Goal: Task Accomplishment & Management: Manage account settings

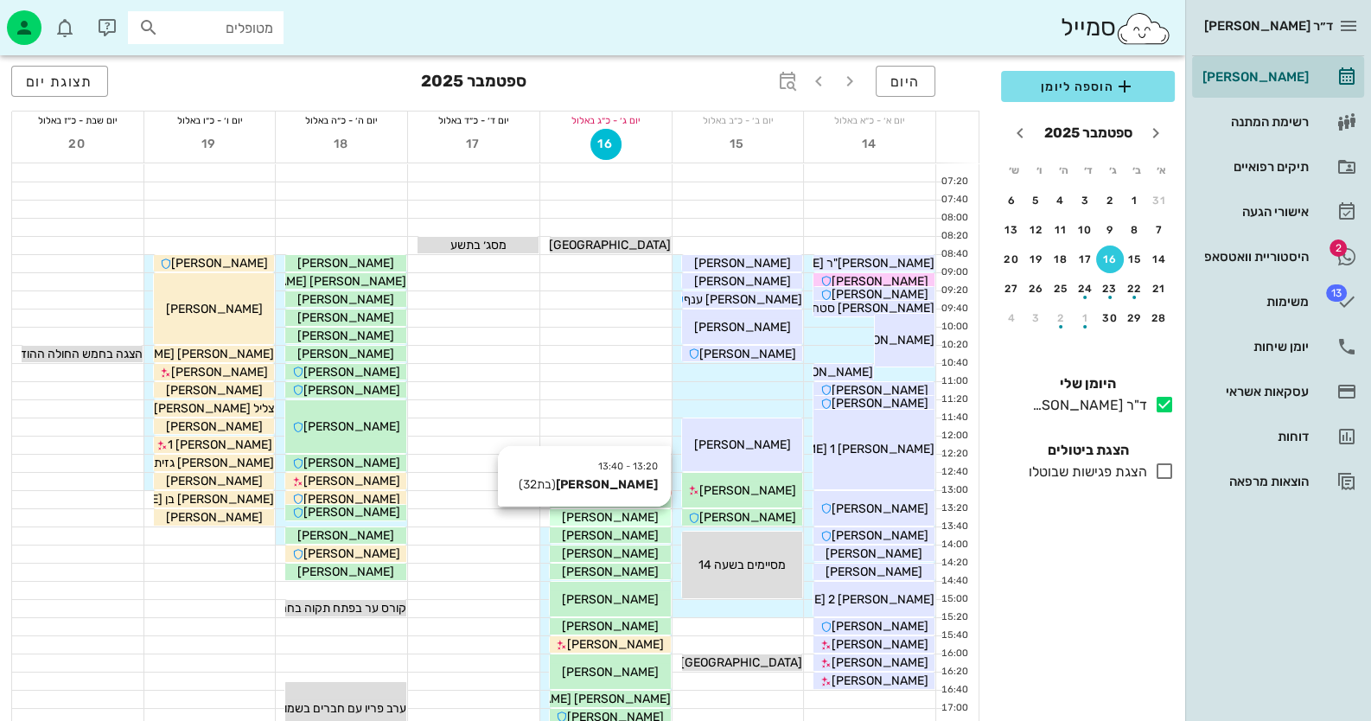
click at [650, 518] on div "[PERSON_NAME]" at bounding box center [610, 517] width 121 height 18
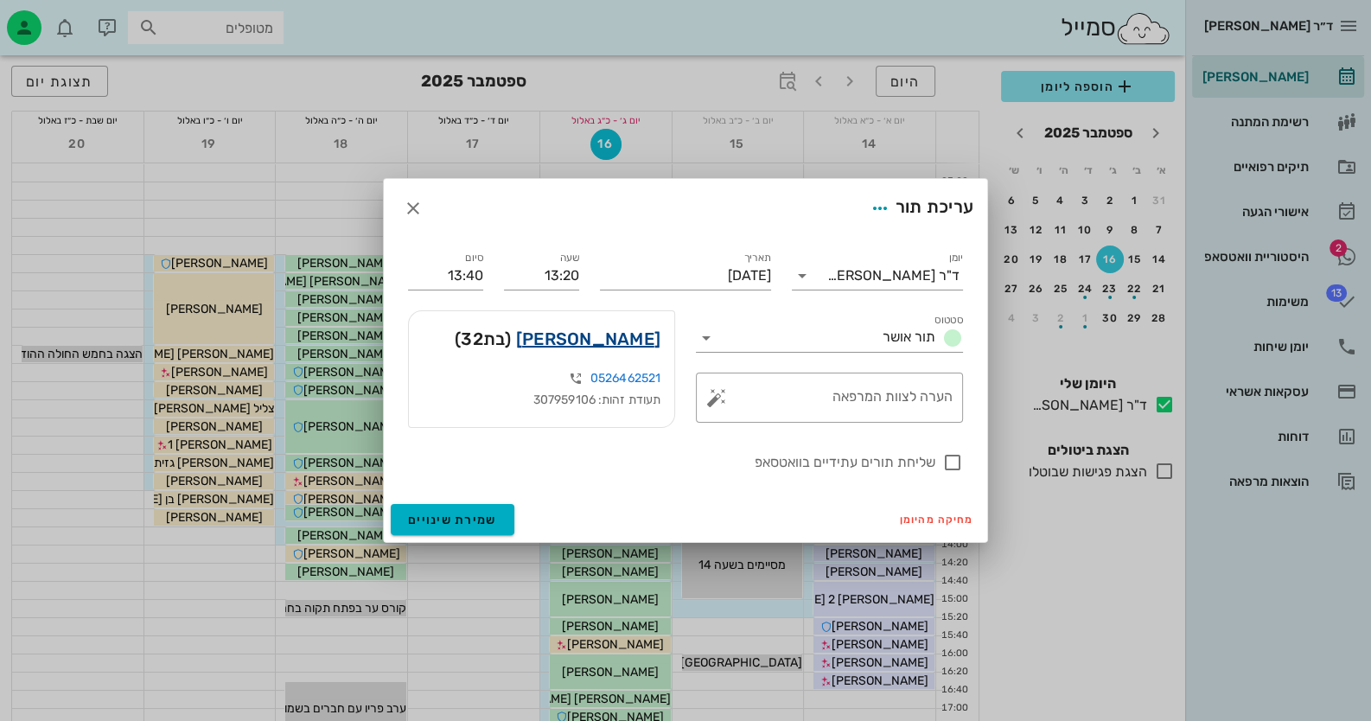
click at [648, 331] on link "[PERSON_NAME]" at bounding box center [588, 339] width 144 height 28
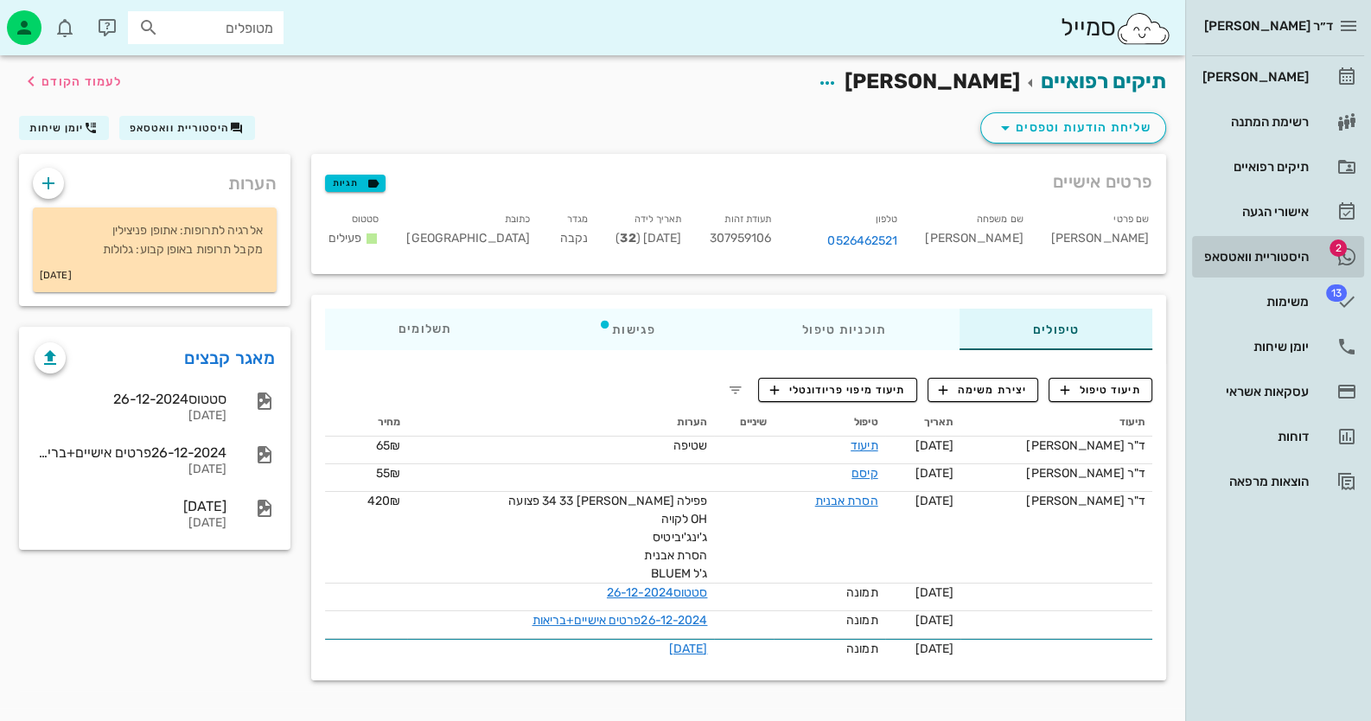
click at [1319, 252] on link "2 היסטוריית וואטסאפ" at bounding box center [1278, 257] width 172 height 42
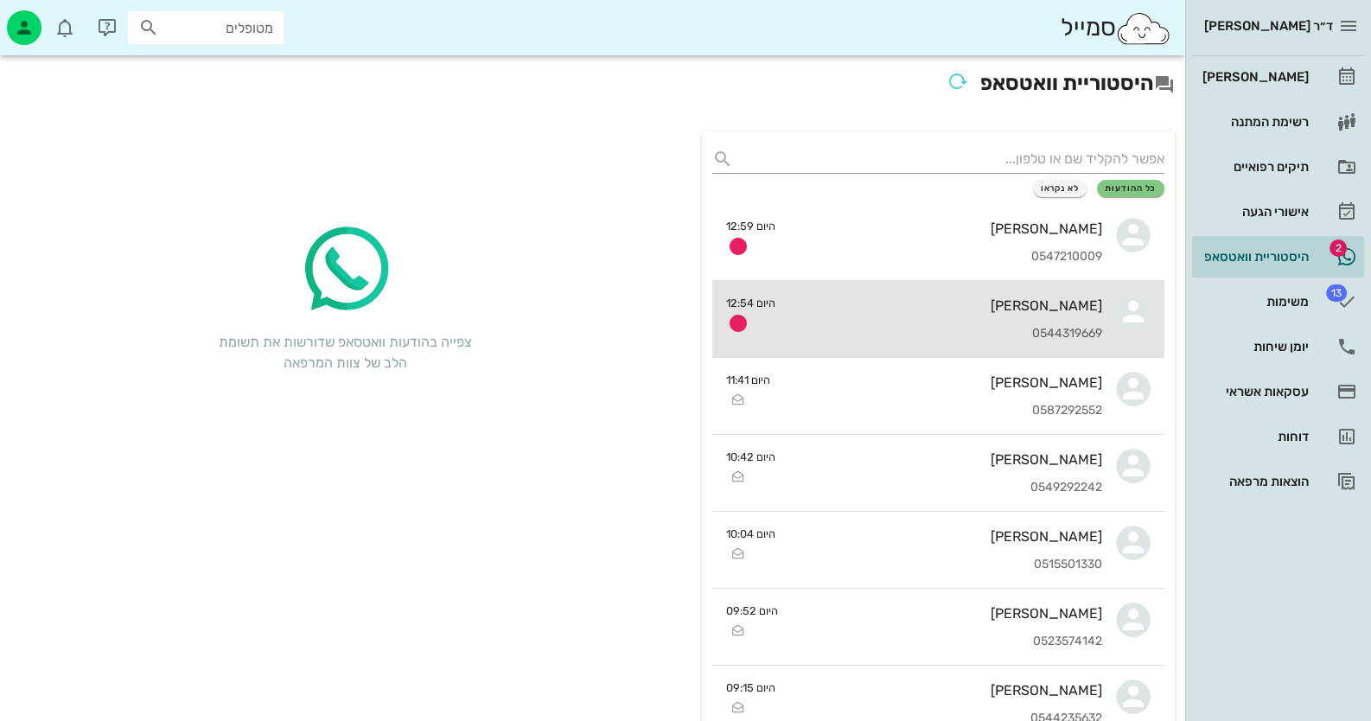
click at [951, 325] on div "[PERSON_NAME] 0544319669" at bounding box center [945, 319] width 313 height 76
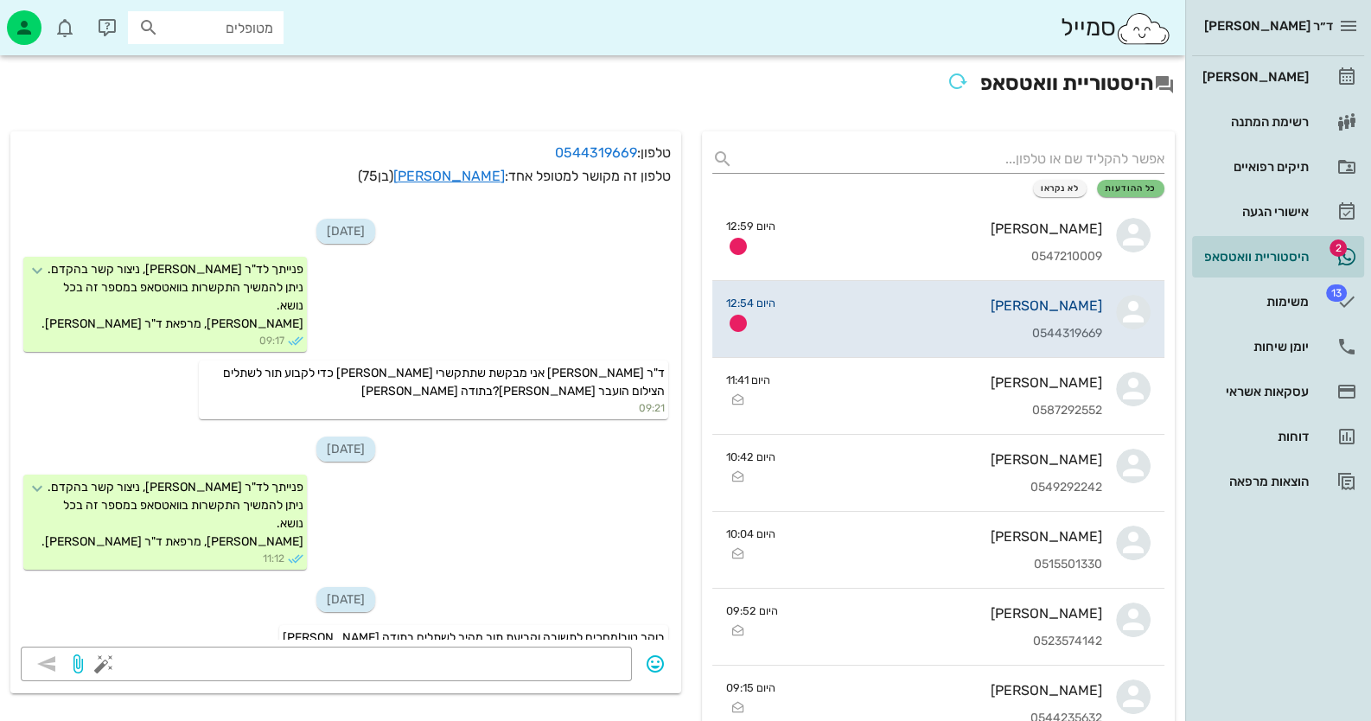
scroll to position [226, 0]
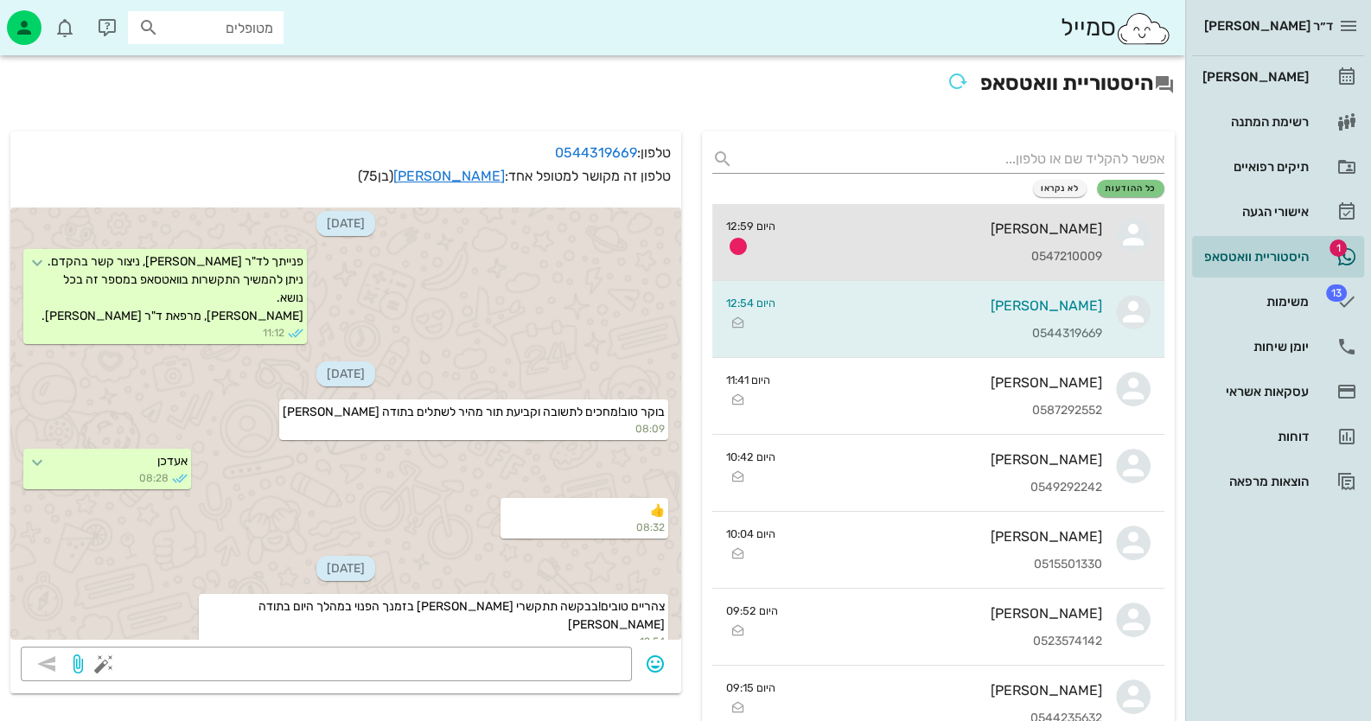
click at [1020, 252] on div "0547210009" at bounding box center [945, 257] width 313 height 15
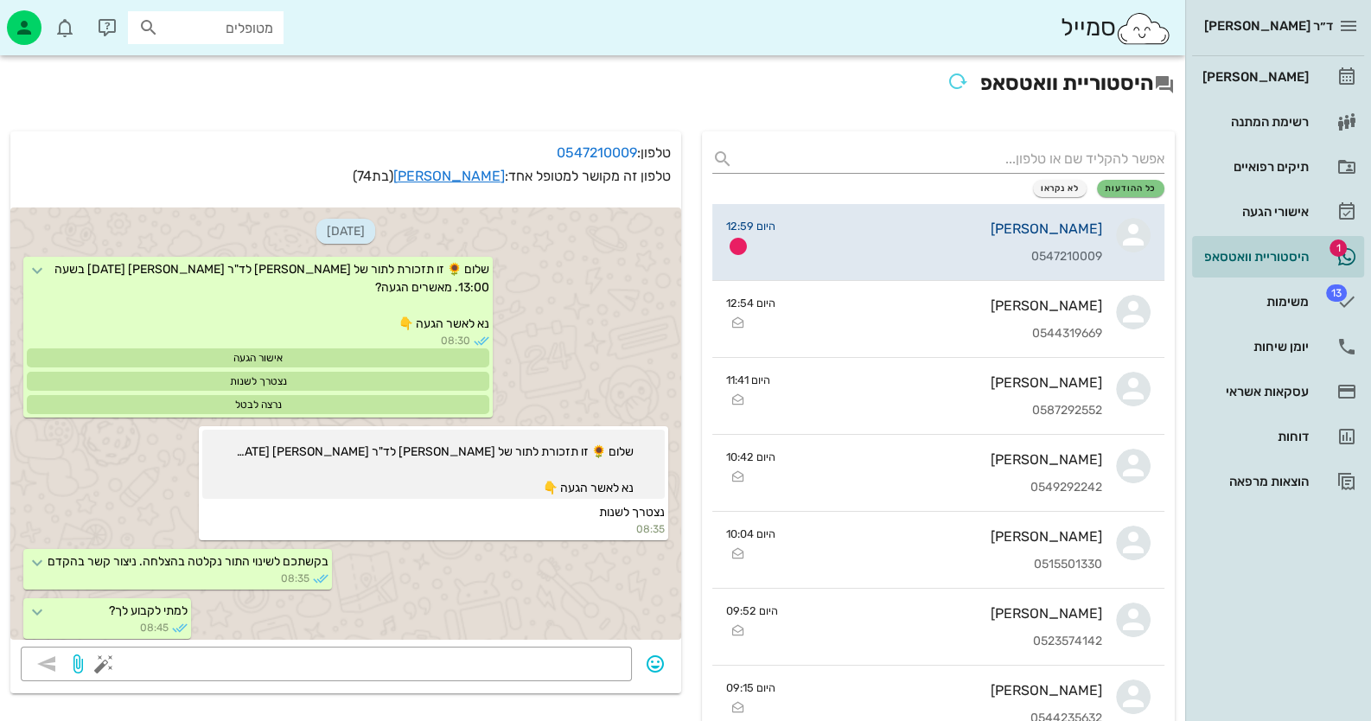
scroll to position [274, 0]
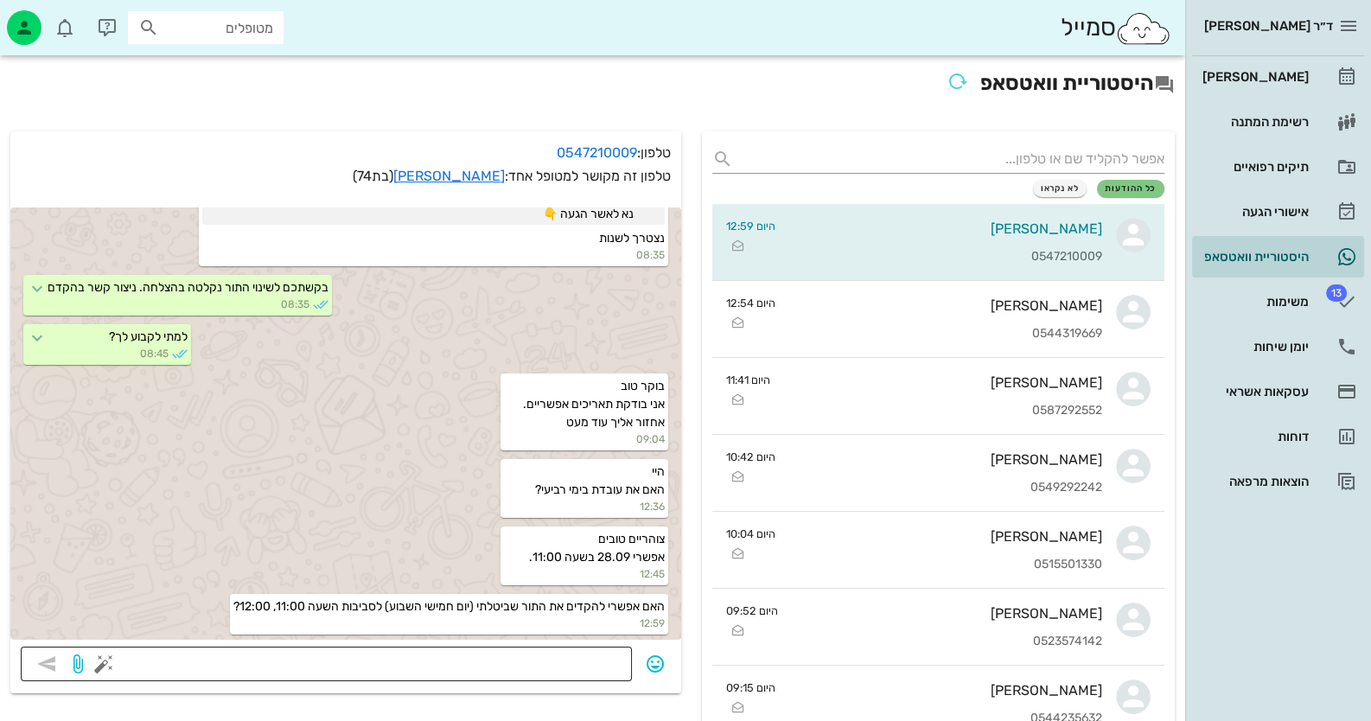
click at [553, 652] on textarea at bounding box center [364, 666] width 514 height 28
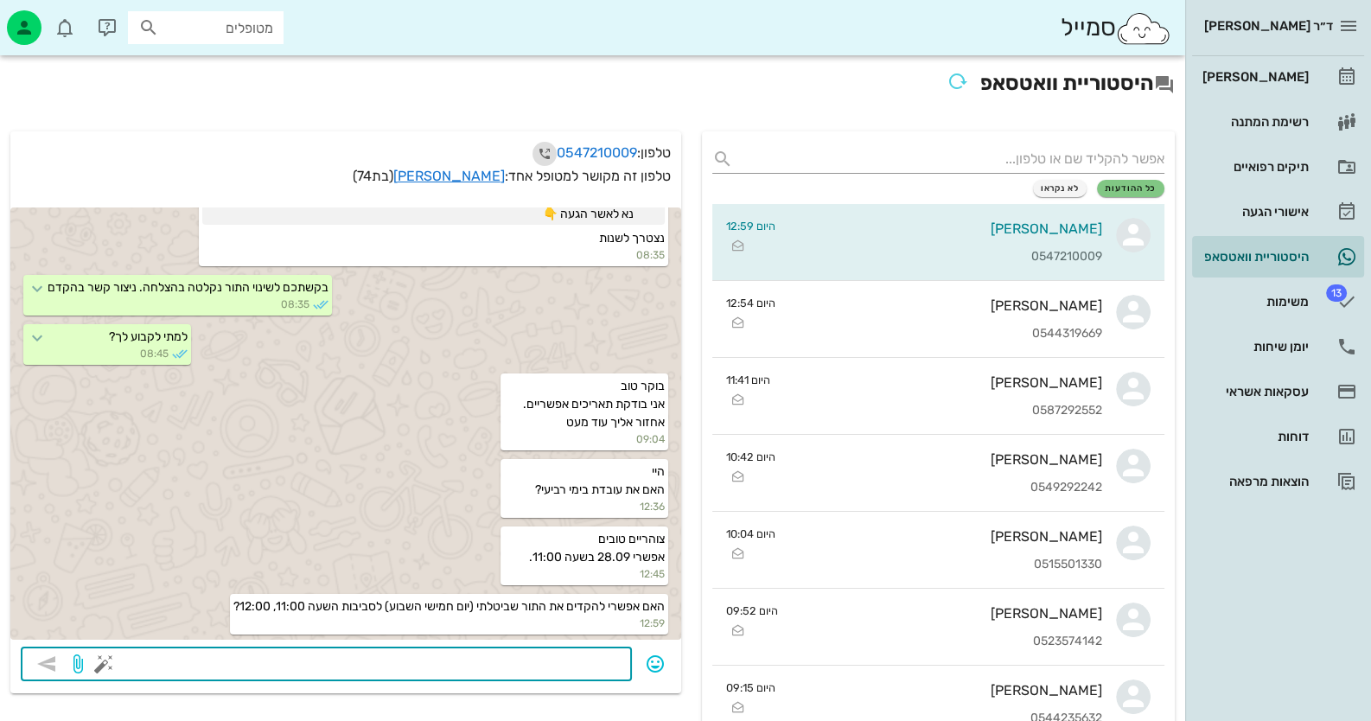
click at [537, 154] on icon "button" at bounding box center [544, 154] width 21 height 21
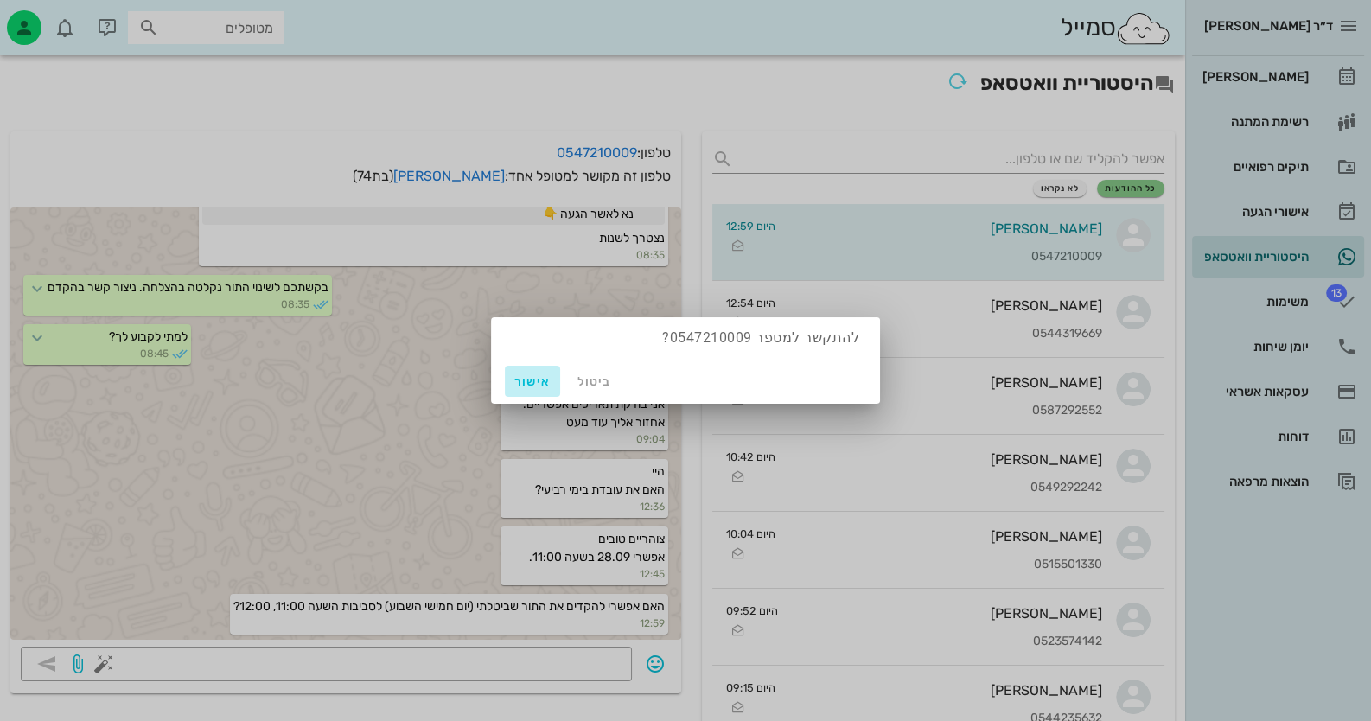
click at [545, 386] on span "אישור" at bounding box center [533, 381] width 42 height 15
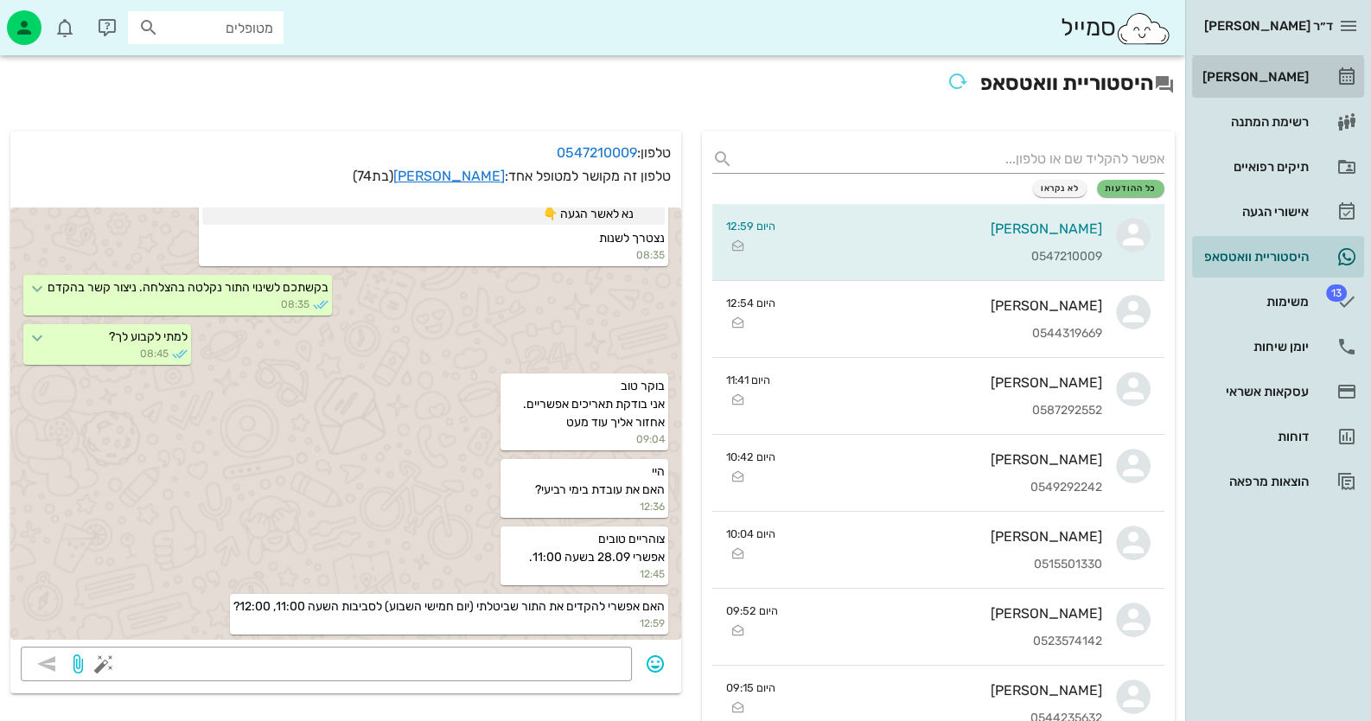
click at [1335, 73] on link "[PERSON_NAME]" at bounding box center [1278, 77] width 172 height 42
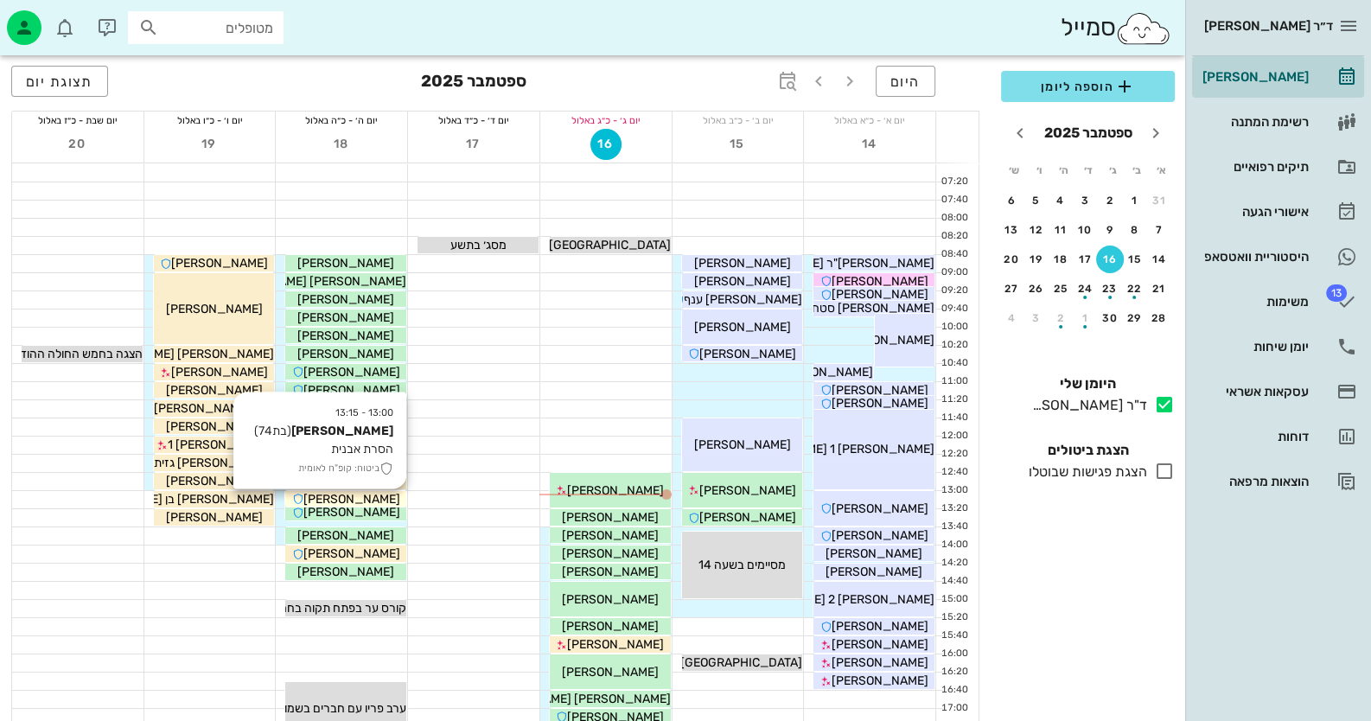
click at [375, 501] on span "[PERSON_NAME]" at bounding box center [351, 499] width 97 height 15
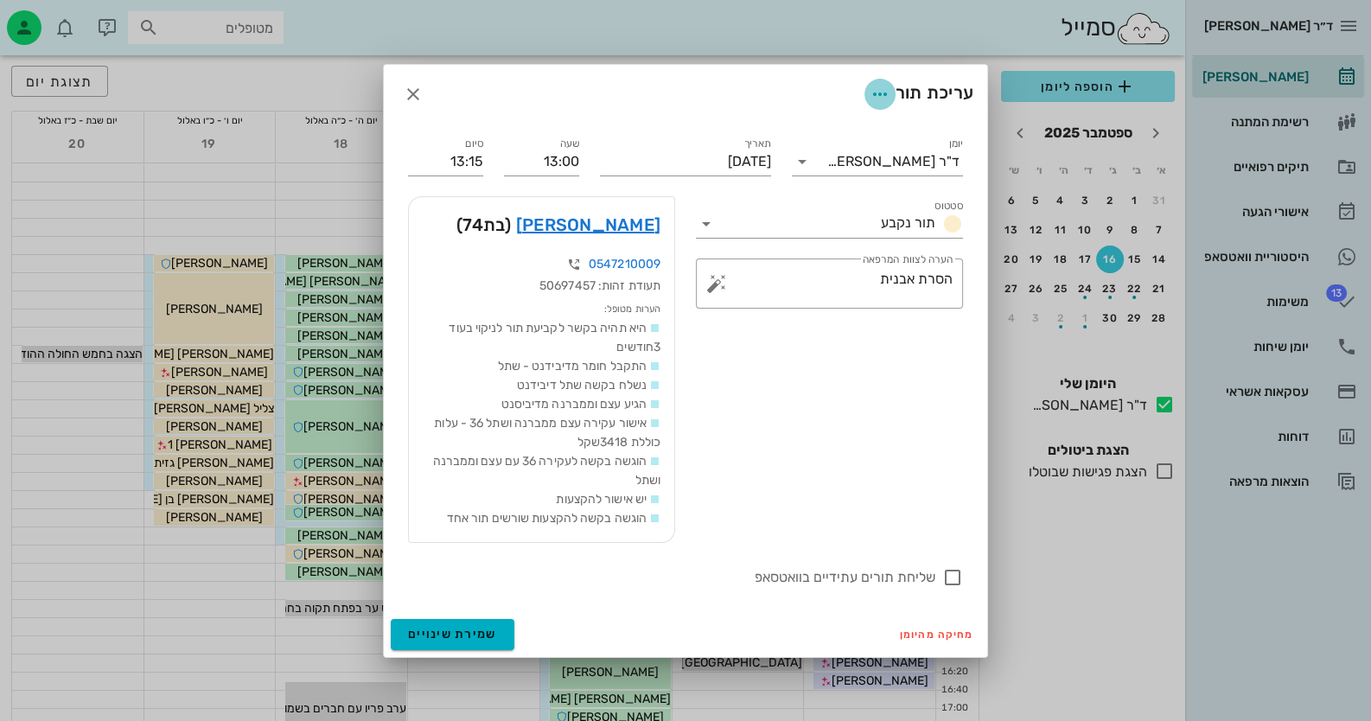
click at [878, 93] on icon "button" at bounding box center [880, 94] width 21 height 21
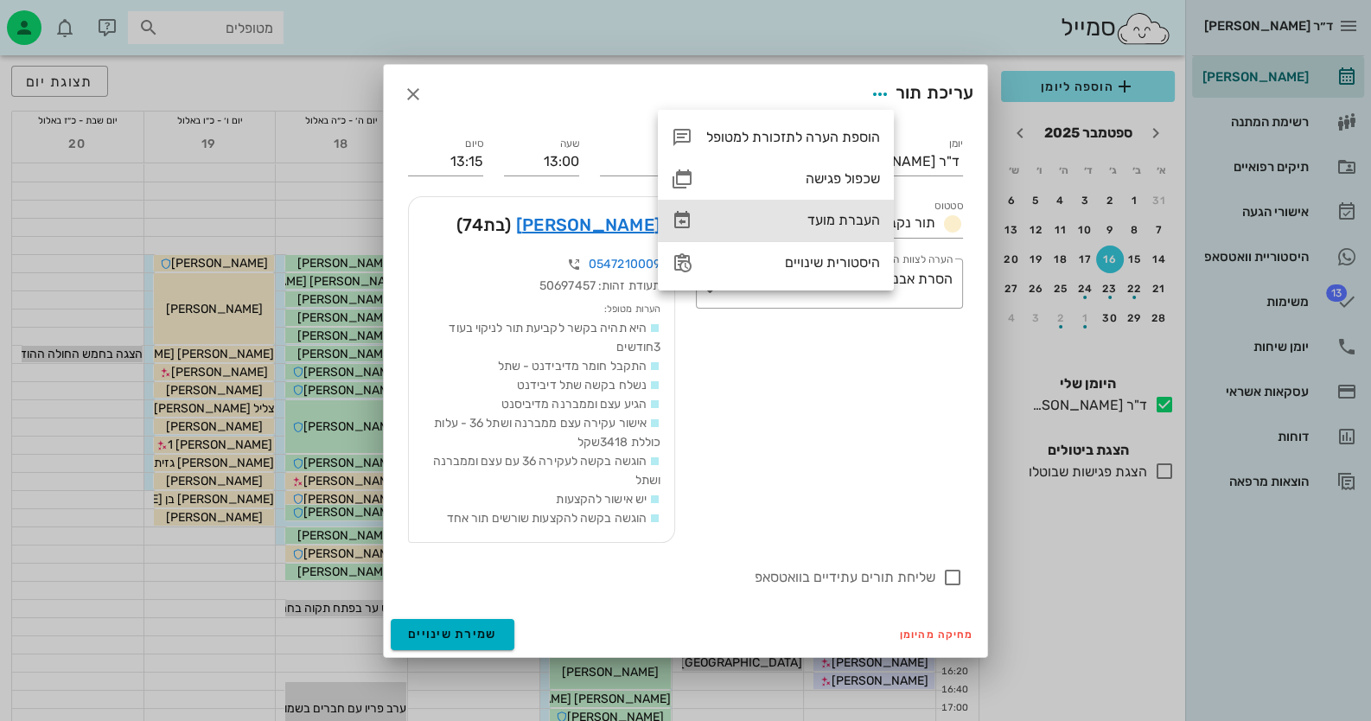
click at [850, 226] on div "העברת מועד" at bounding box center [793, 220] width 174 height 16
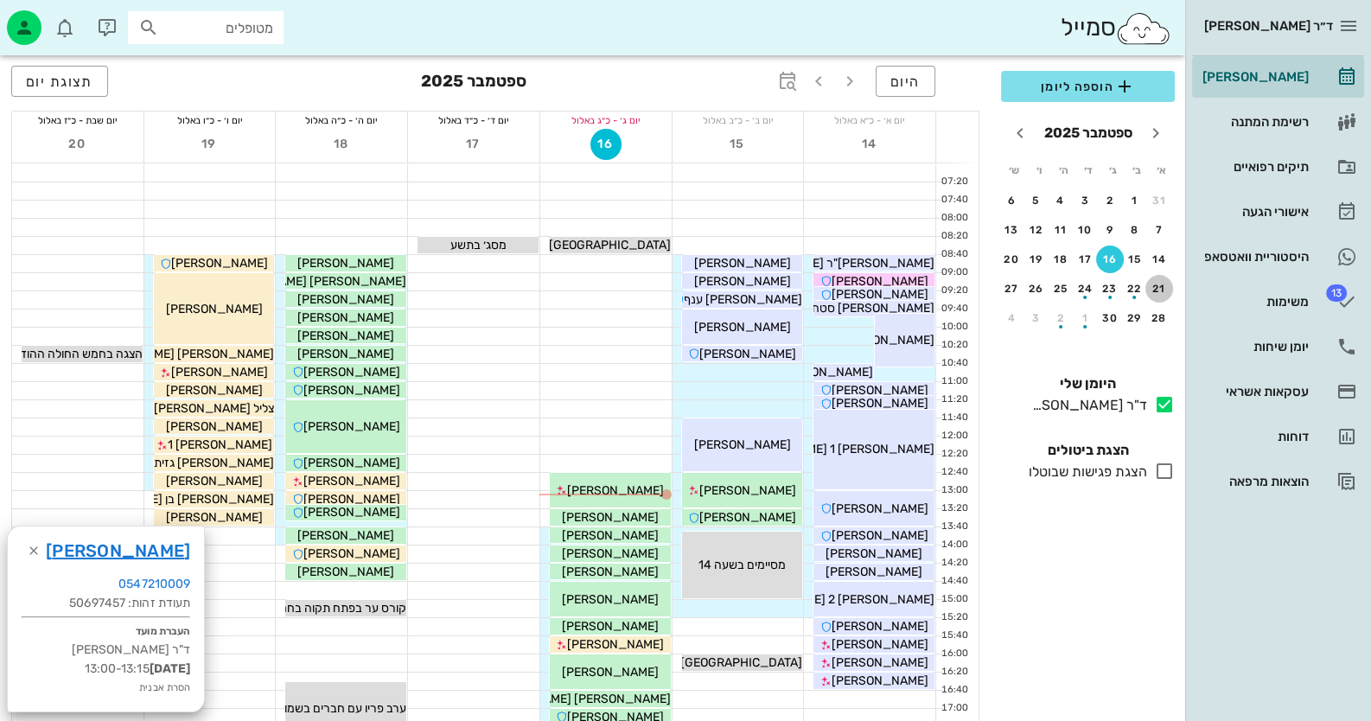
click at [1163, 283] on div "21" at bounding box center [1160, 289] width 28 height 12
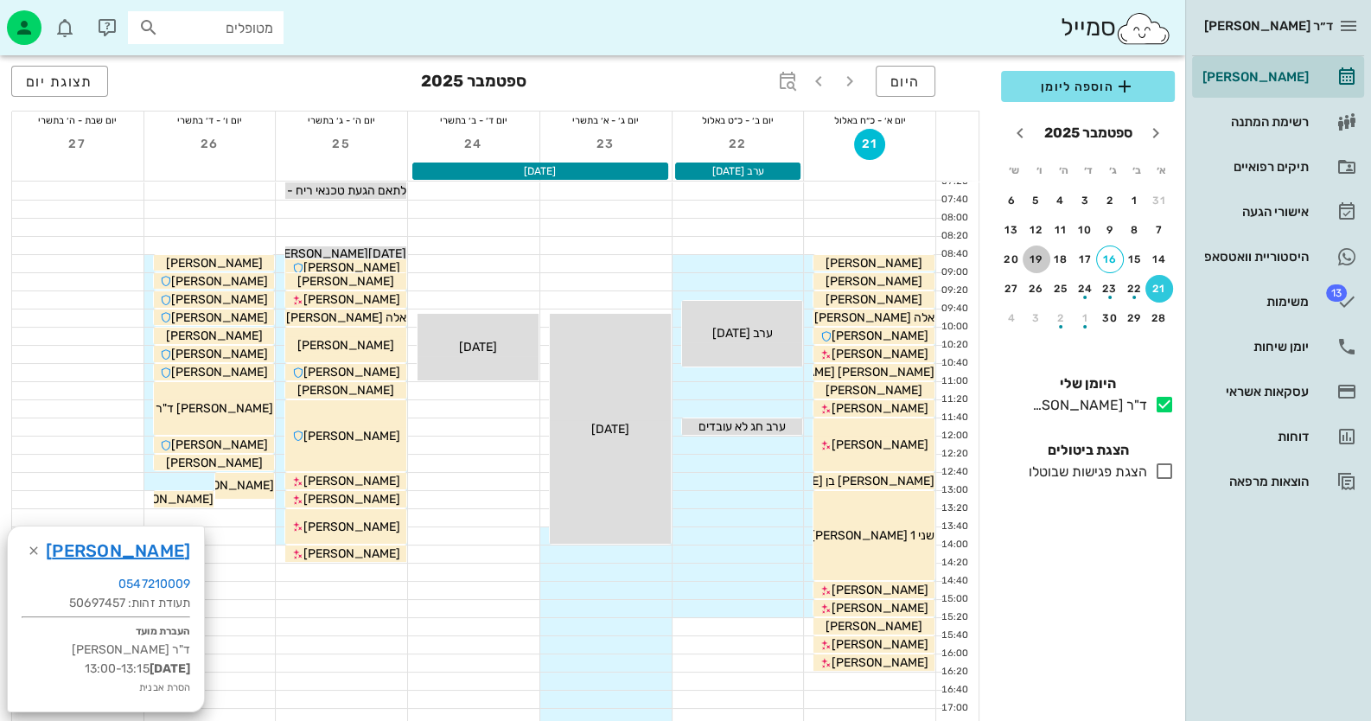
click at [1039, 260] on div "19" at bounding box center [1037, 259] width 28 height 12
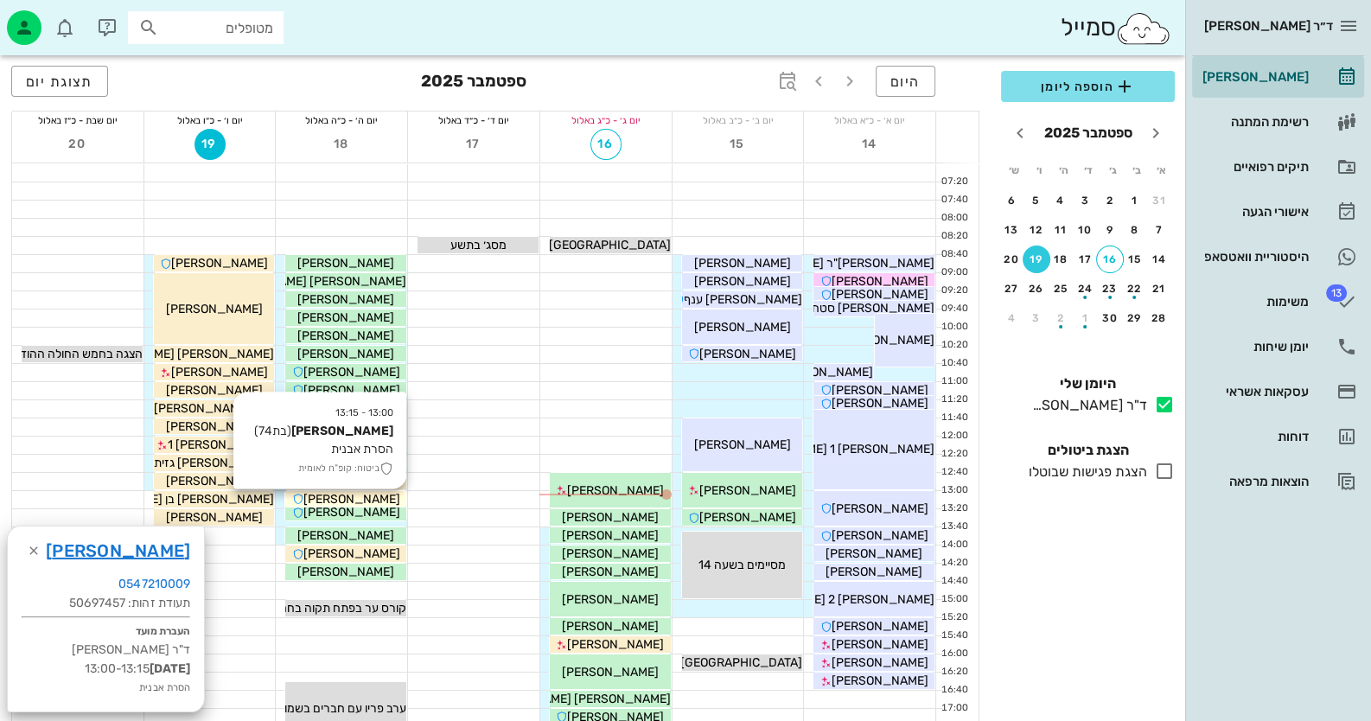
click at [370, 495] on span "[PERSON_NAME]" at bounding box center [351, 499] width 97 height 15
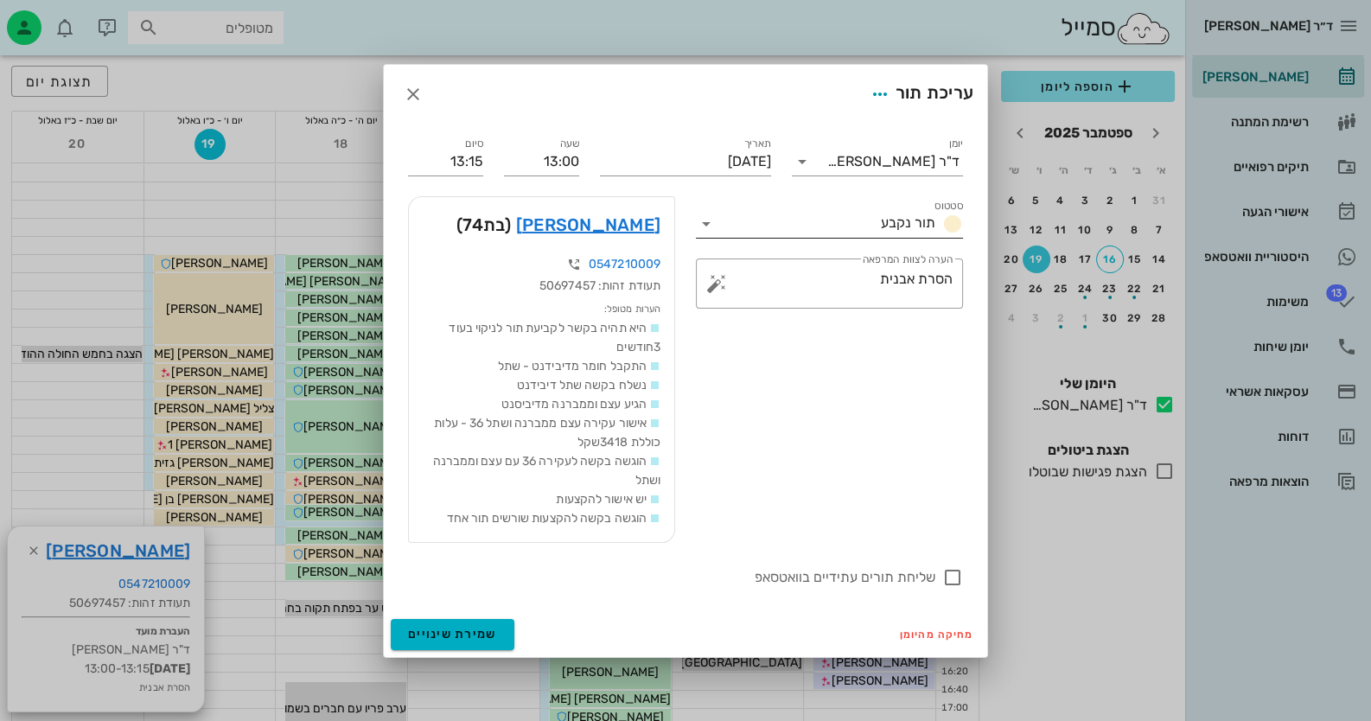
click at [712, 220] on icon at bounding box center [706, 224] width 21 height 21
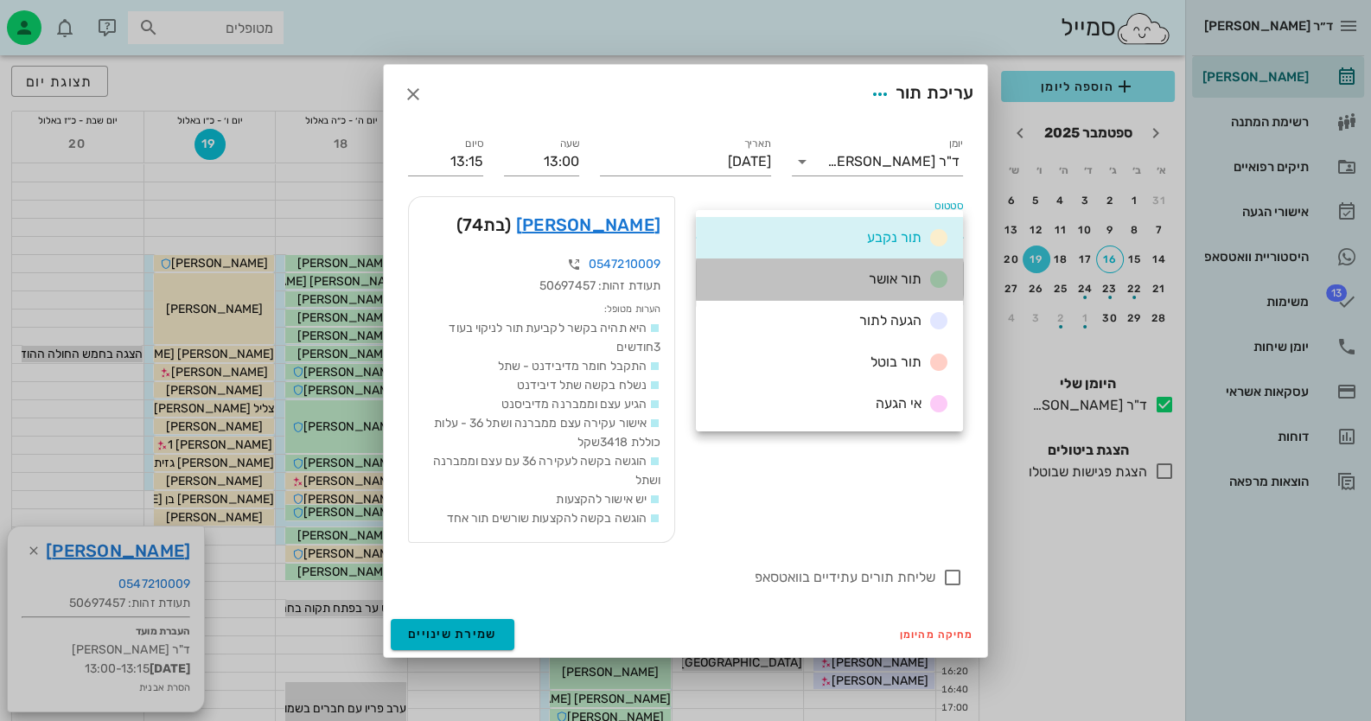
click at [818, 271] on div "תור אושר" at bounding box center [829, 280] width 267 height 42
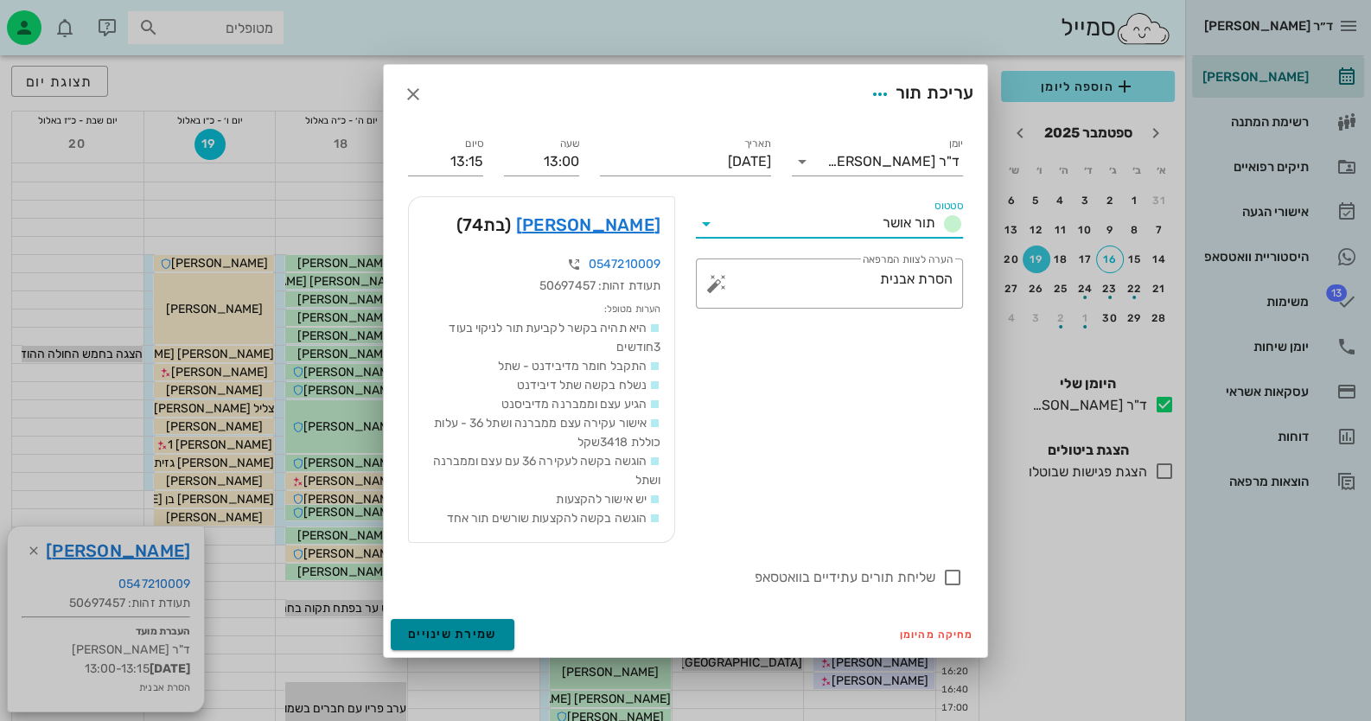
click at [426, 625] on button "שמירת שינויים" at bounding box center [453, 634] width 124 height 31
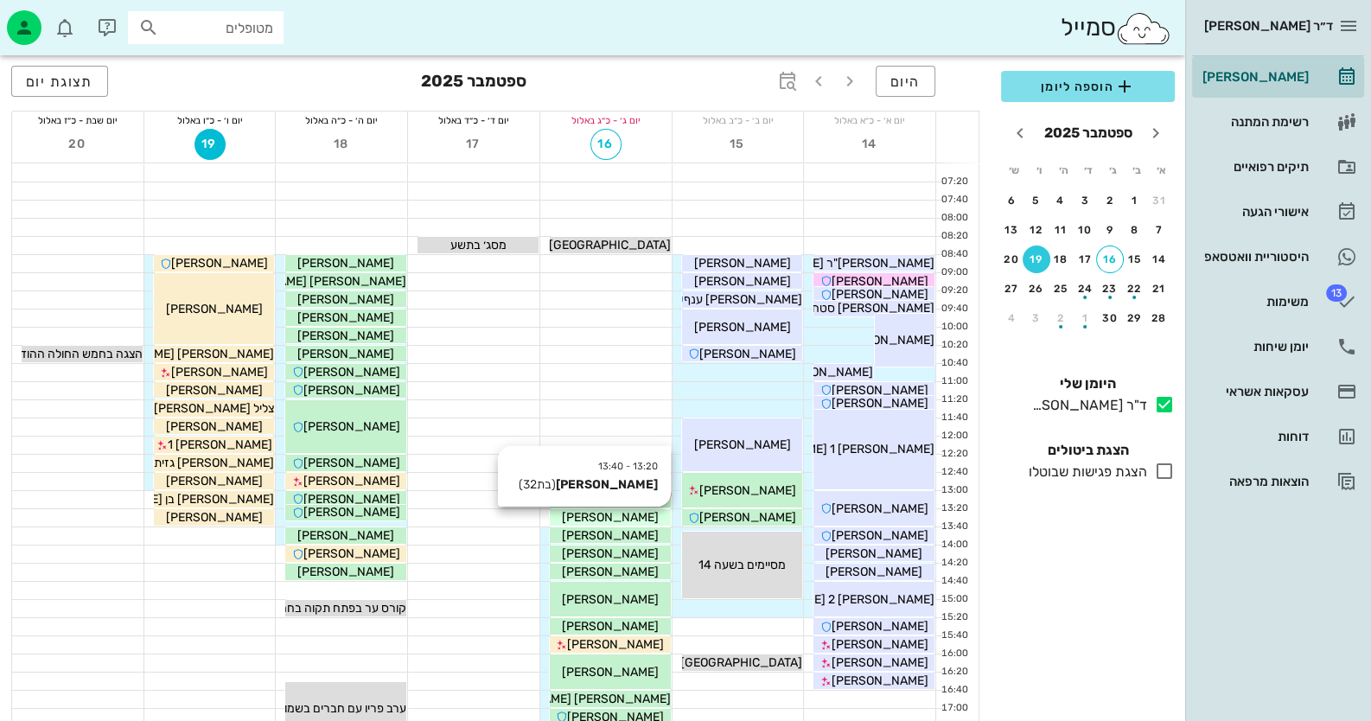
click at [623, 514] on span "[PERSON_NAME]" at bounding box center [610, 517] width 97 height 15
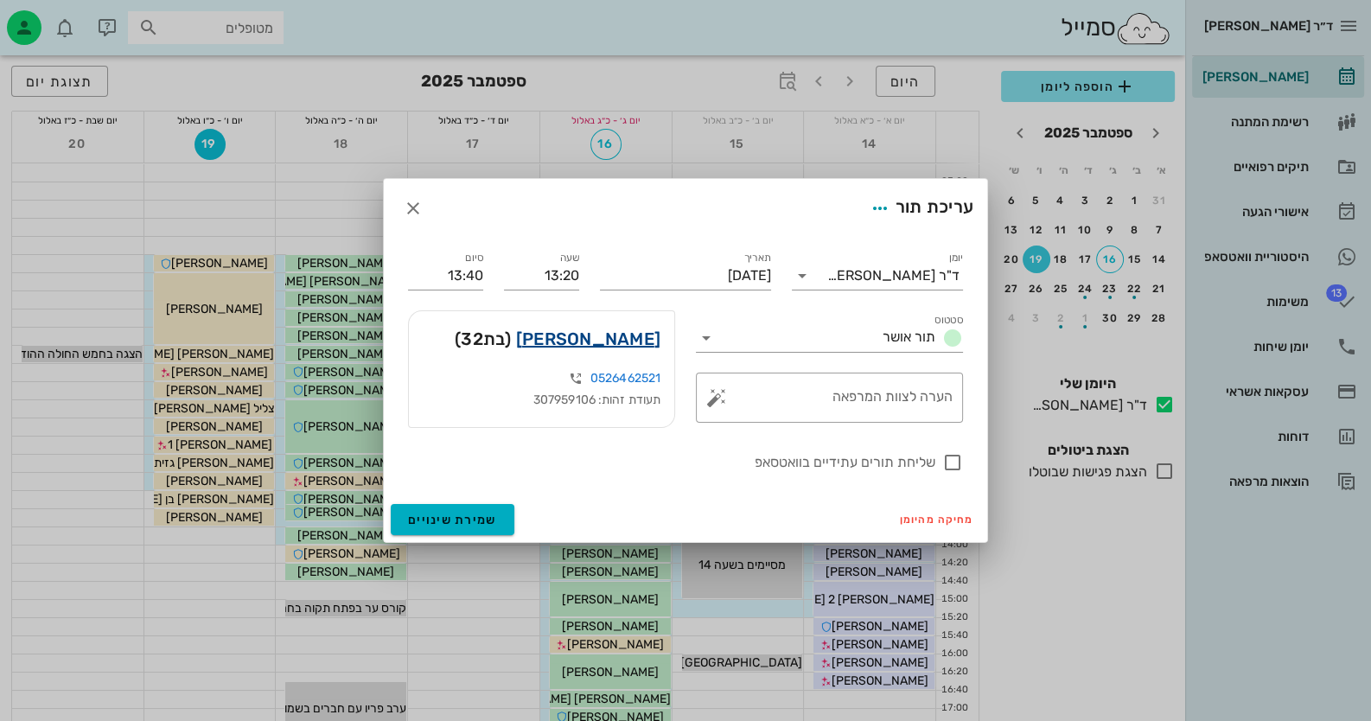
click at [602, 346] on link "[PERSON_NAME]" at bounding box center [588, 339] width 144 height 28
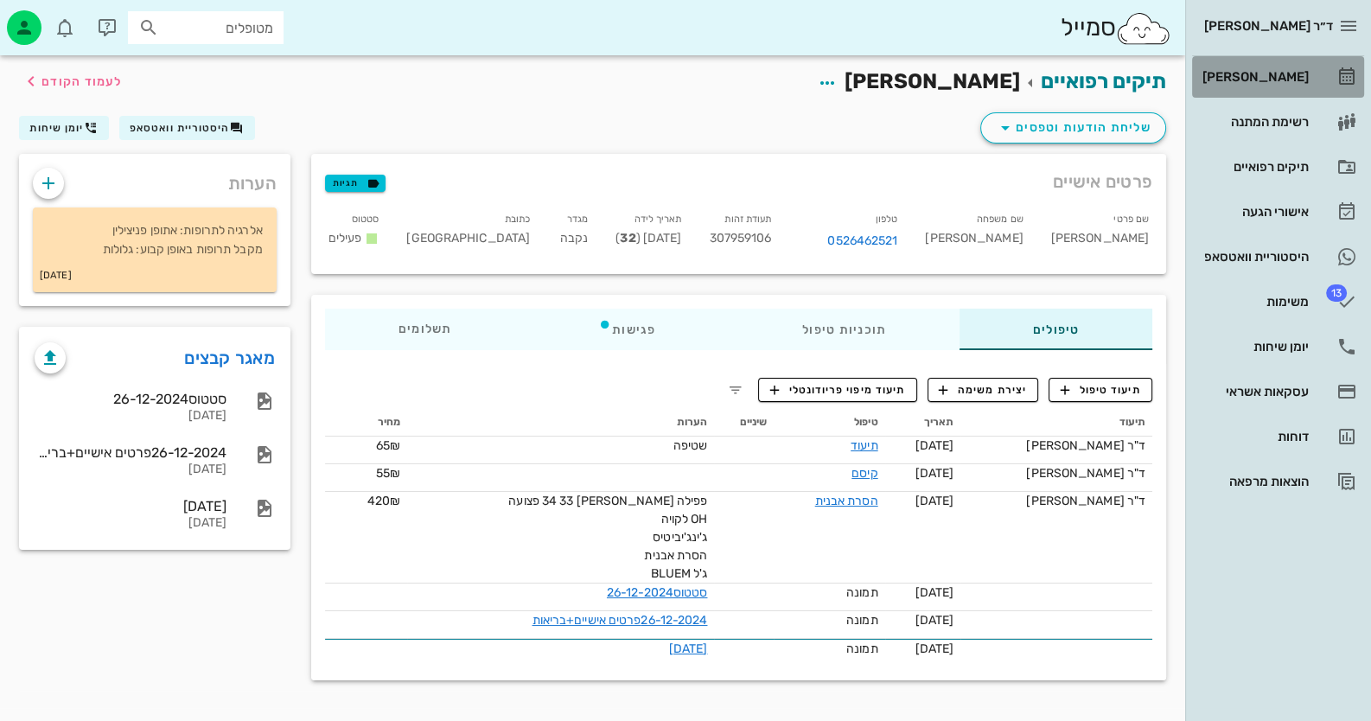
click at [1309, 67] on link "[PERSON_NAME]" at bounding box center [1278, 77] width 172 height 42
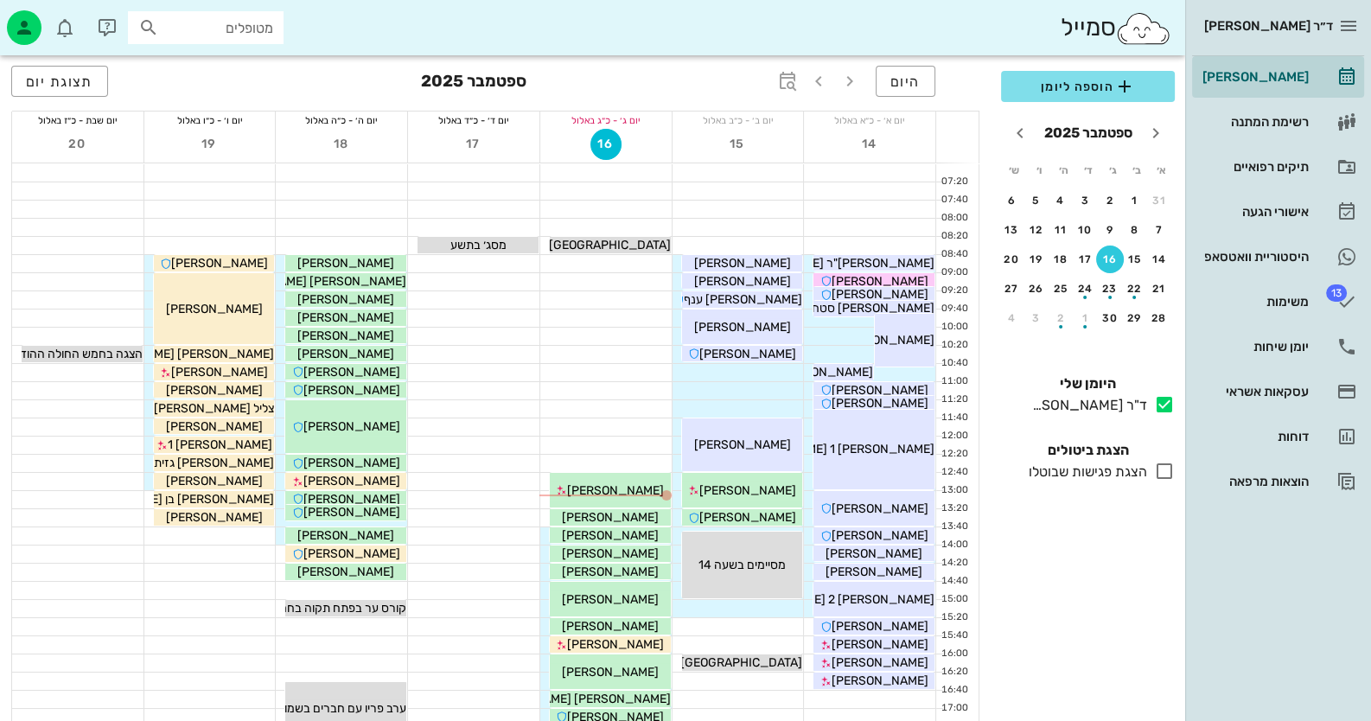
click at [1296, 527] on div "ד״ר [PERSON_NAME] רשימת המתנה תיקים רפואיים אישורי הגעה היסטוריית וואטסאפ 13 מש…" at bounding box center [1278, 360] width 186 height 721
click at [635, 519] on span "[PERSON_NAME]" at bounding box center [610, 517] width 97 height 15
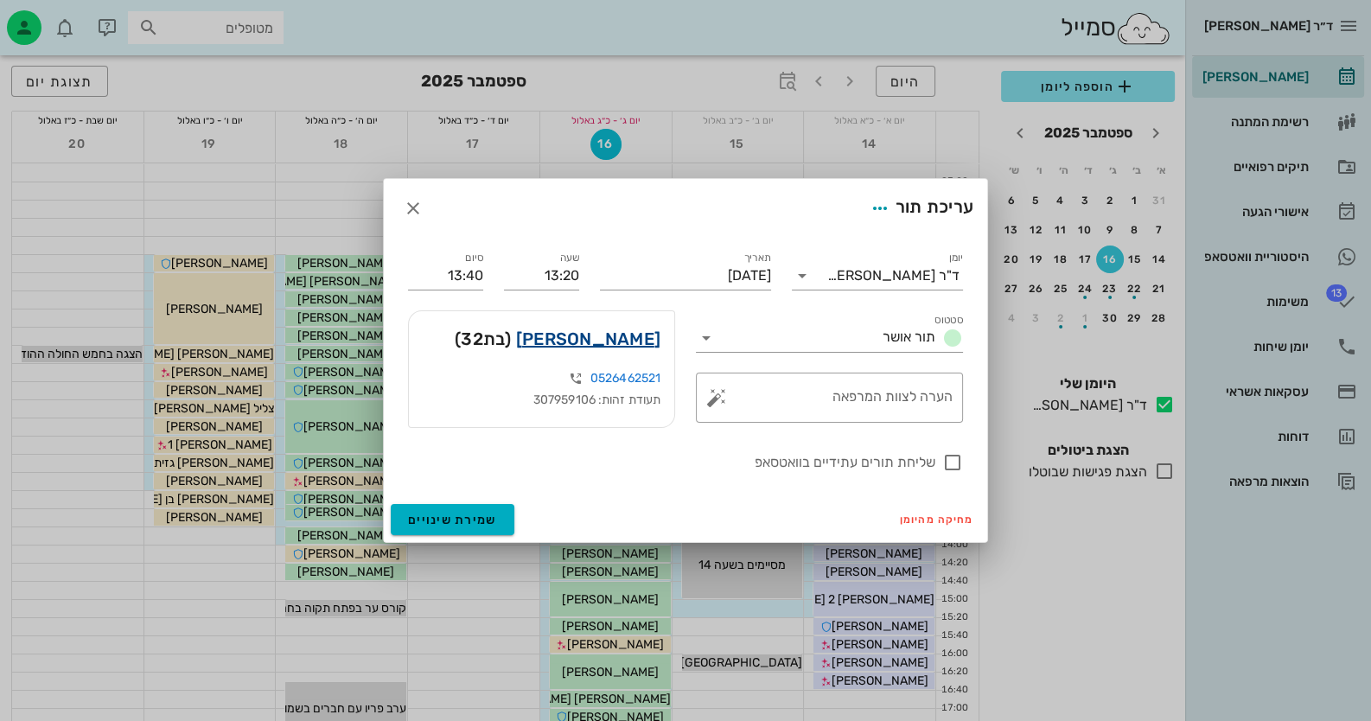
click at [616, 344] on link "[PERSON_NAME]" at bounding box center [588, 339] width 144 height 28
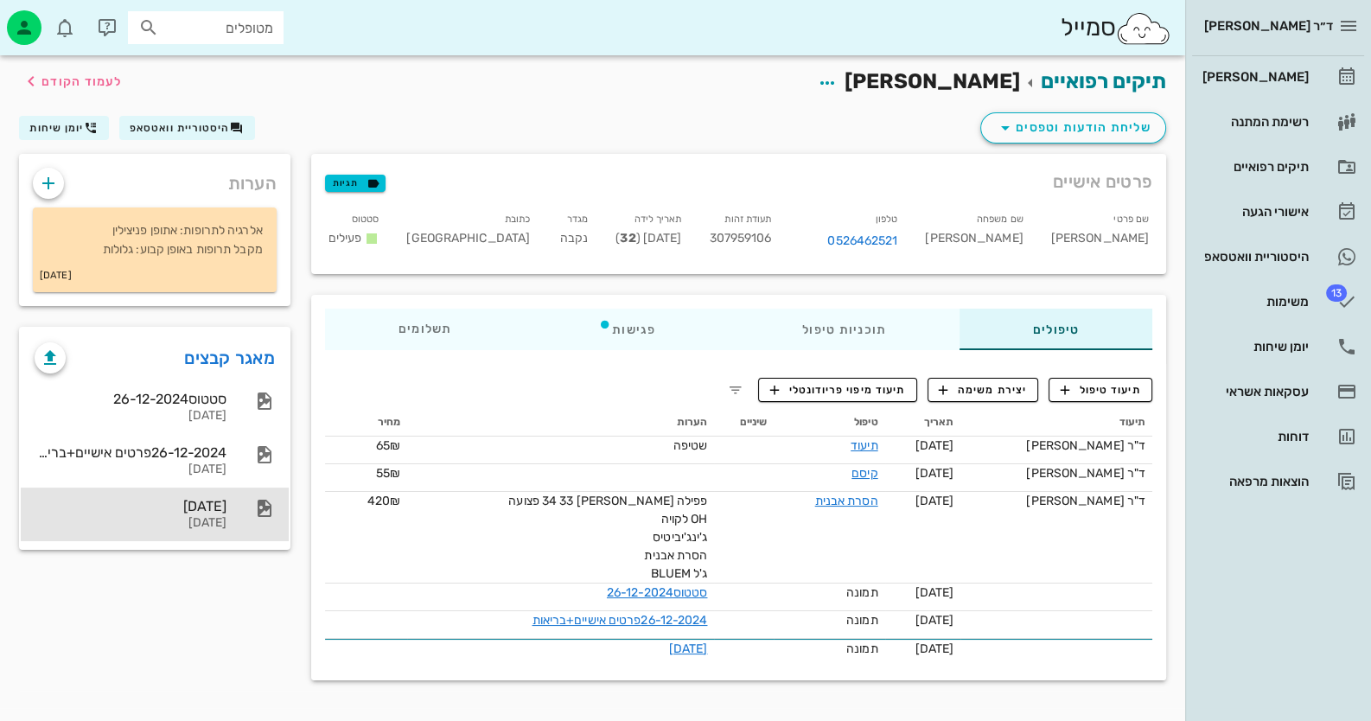
click at [226, 502] on div "[DATE]" at bounding box center [131, 506] width 192 height 16
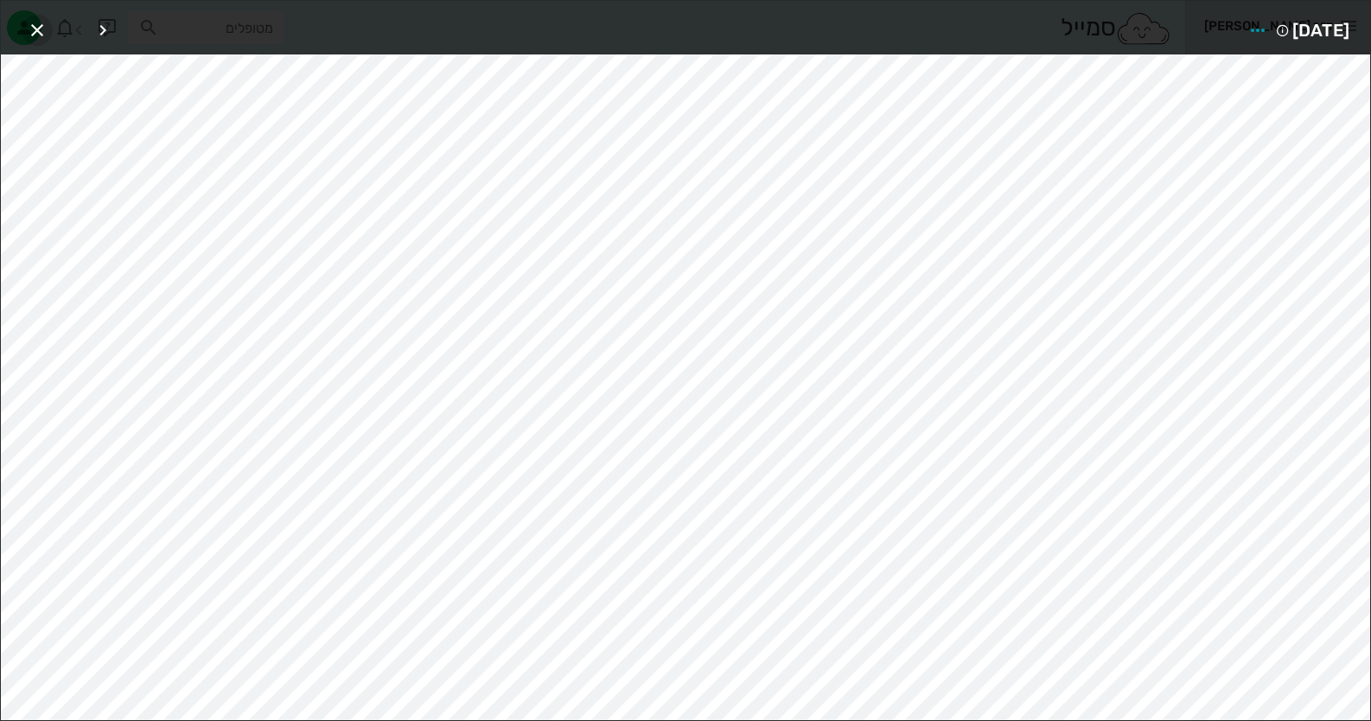
click at [33, 31] on icon "button" at bounding box center [37, 30] width 21 height 21
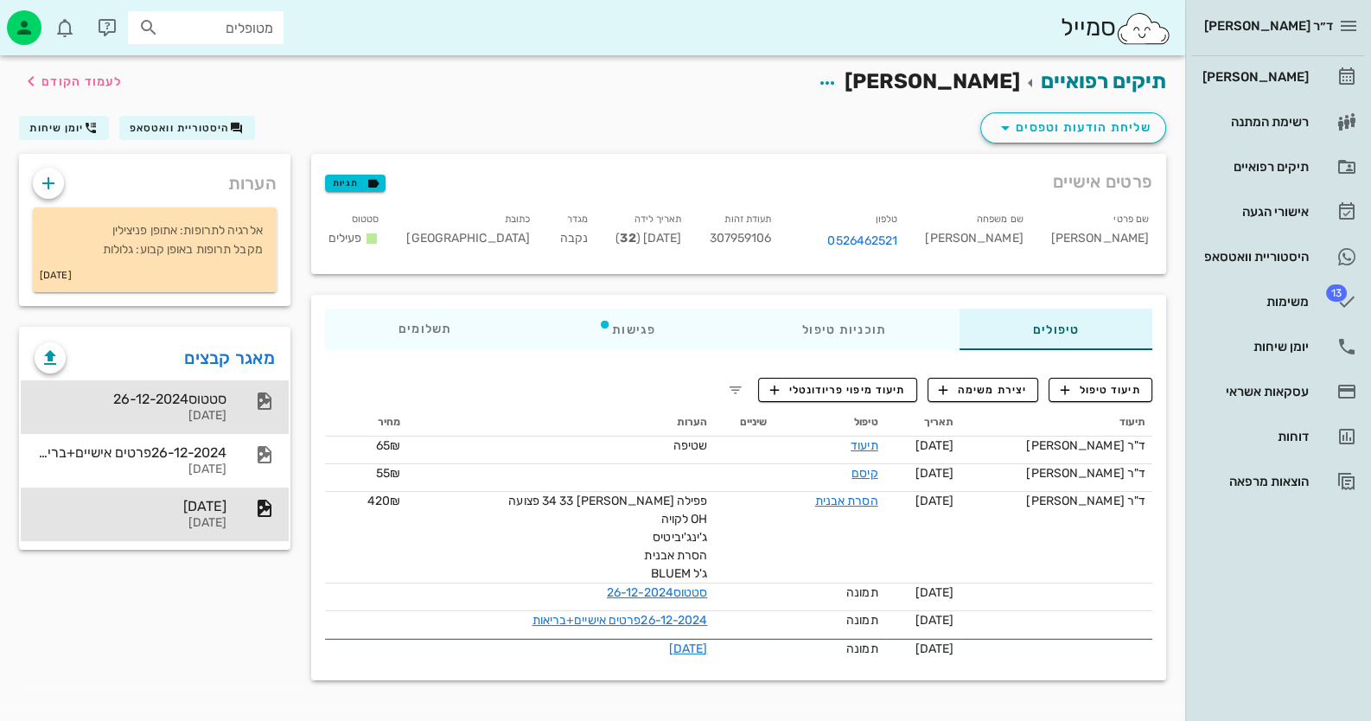
click at [233, 388] on div "סטטוס26-12-2024 [DATE]" at bounding box center [155, 407] width 268 height 54
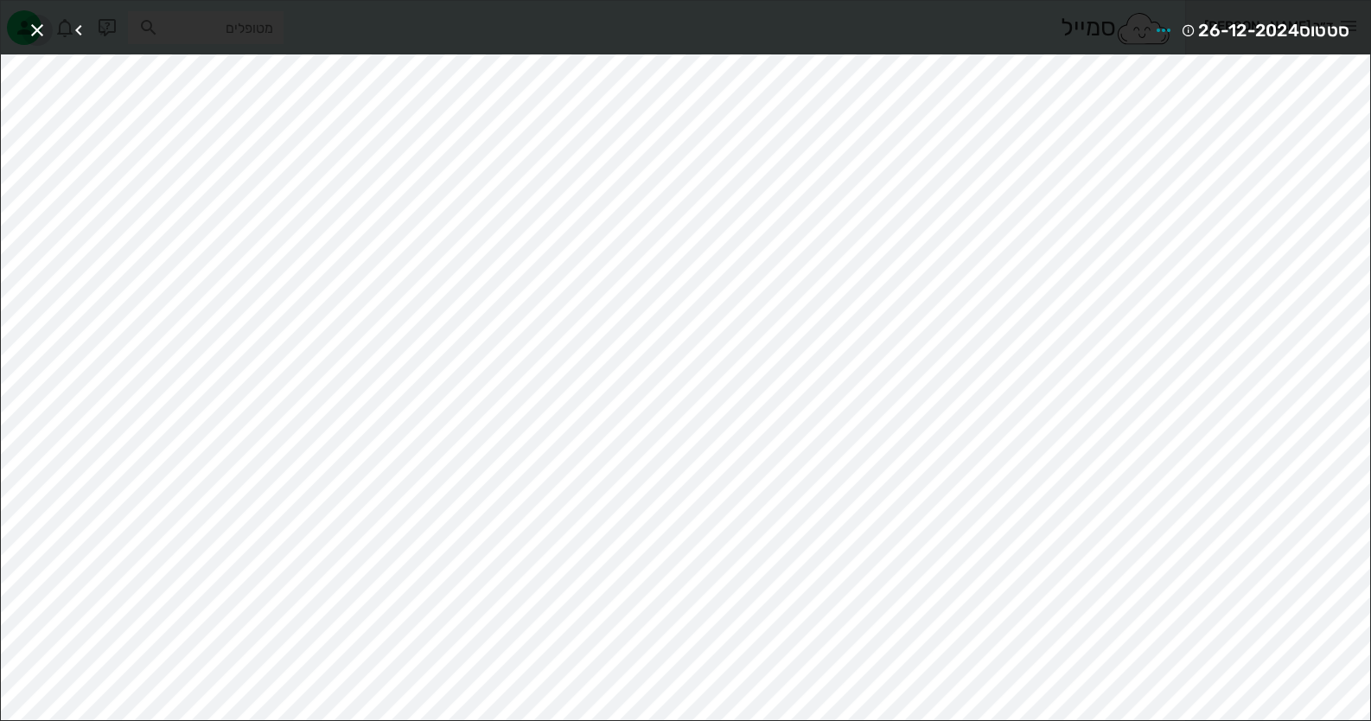
click at [47, 35] on icon "button" at bounding box center [37, 30] width 21 height 21
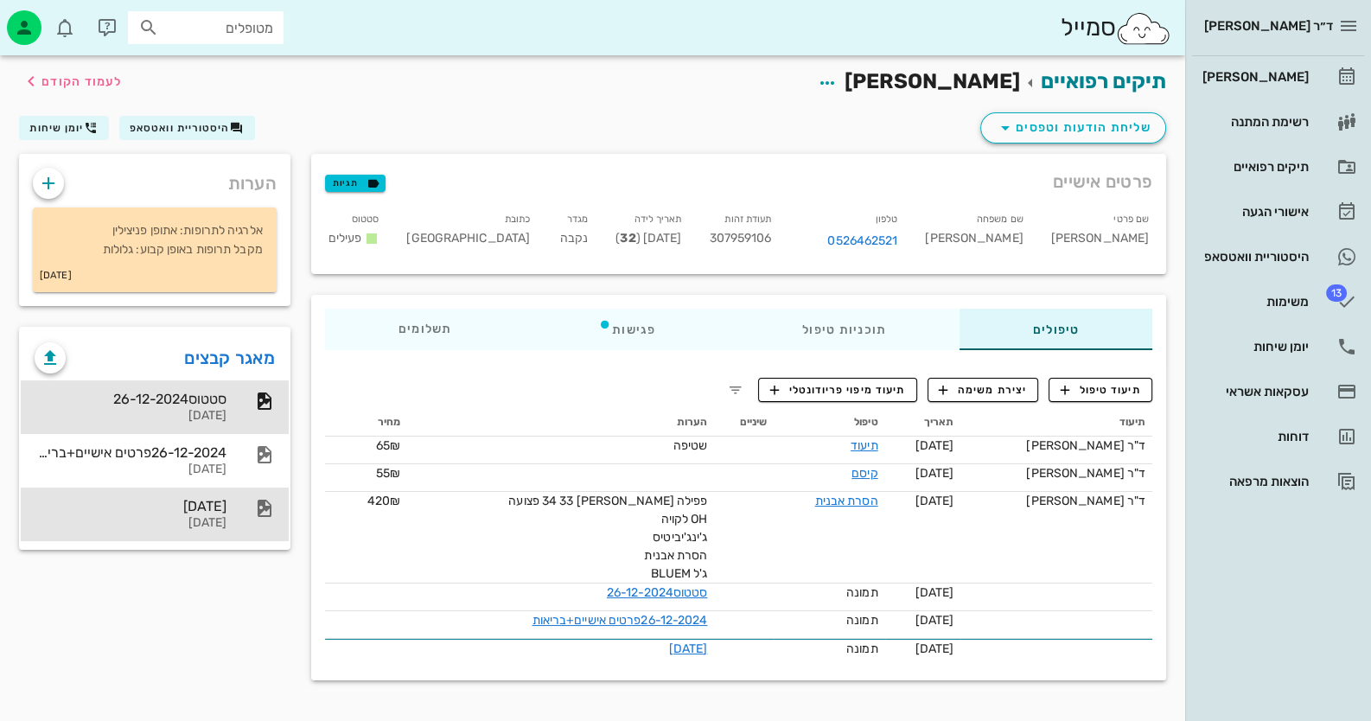
click at [250, 519] on div "[DATE] [DATE]" at bounding box center [155, 515] width 268 height 54
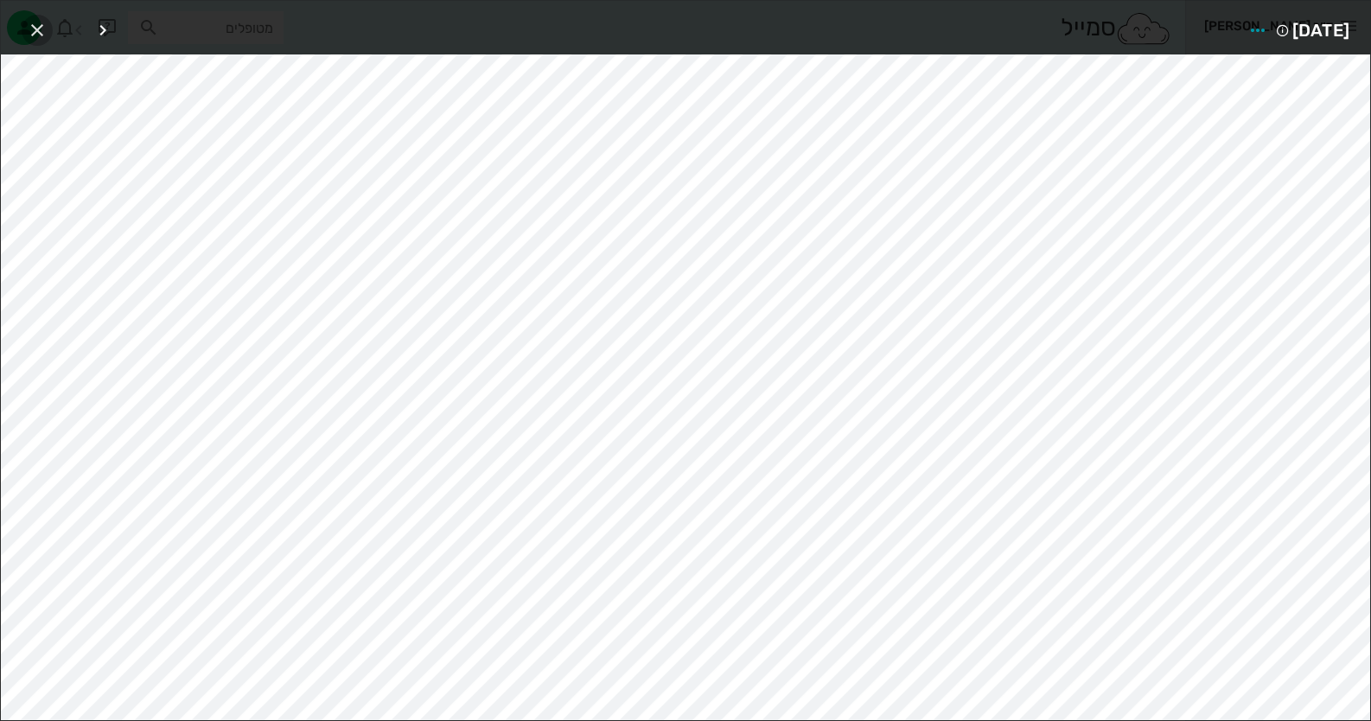
click at [50, 22] on span "button" at bounding box center [37, 30] width 31 height 21
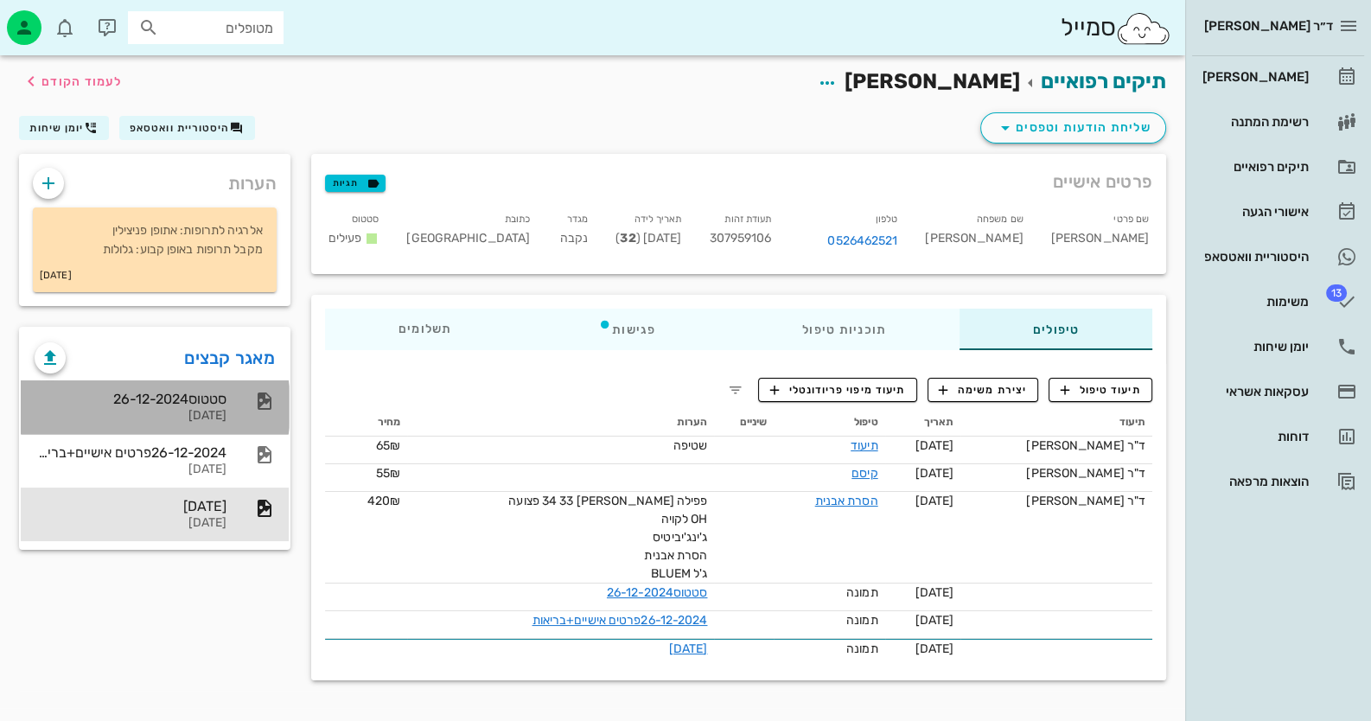
click at [238, 405] on div at bounding box center [256, 401] width 38 height 21
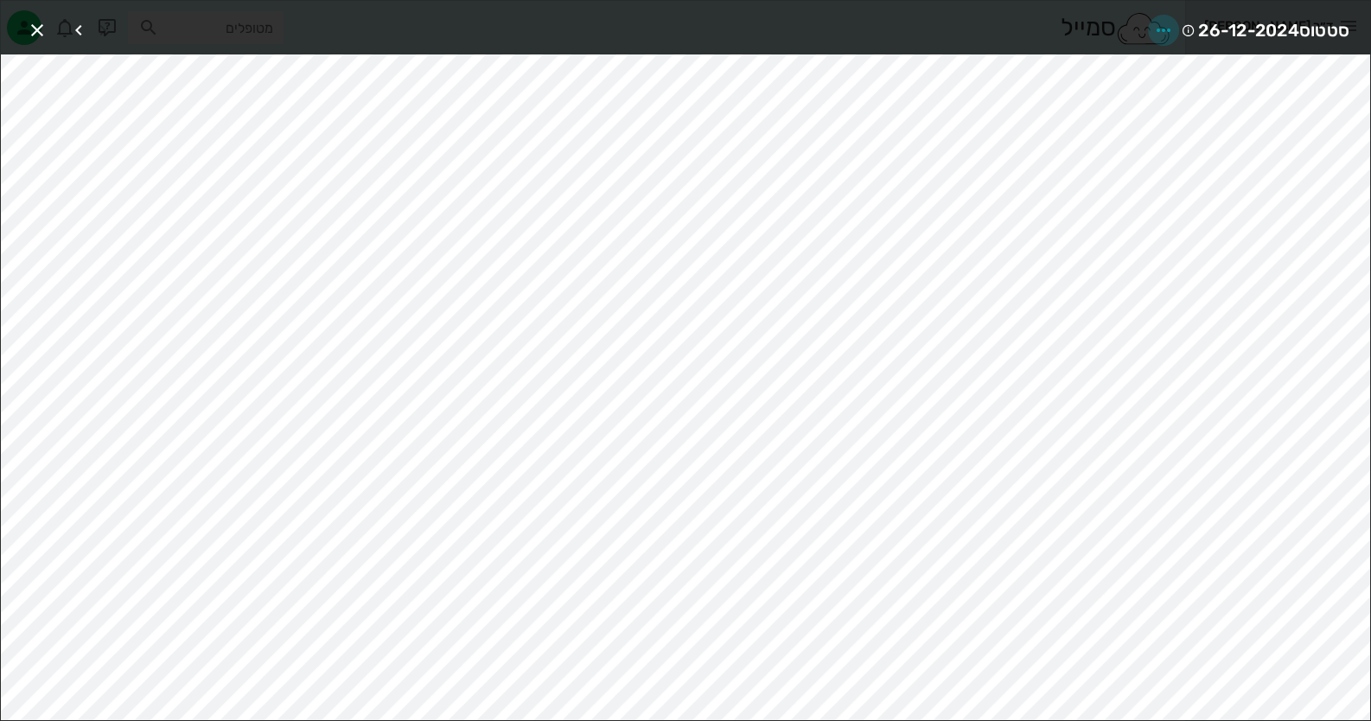
click at [1162, 22] on icon "button" at bounding box center [1163, 30] width 21 height 21
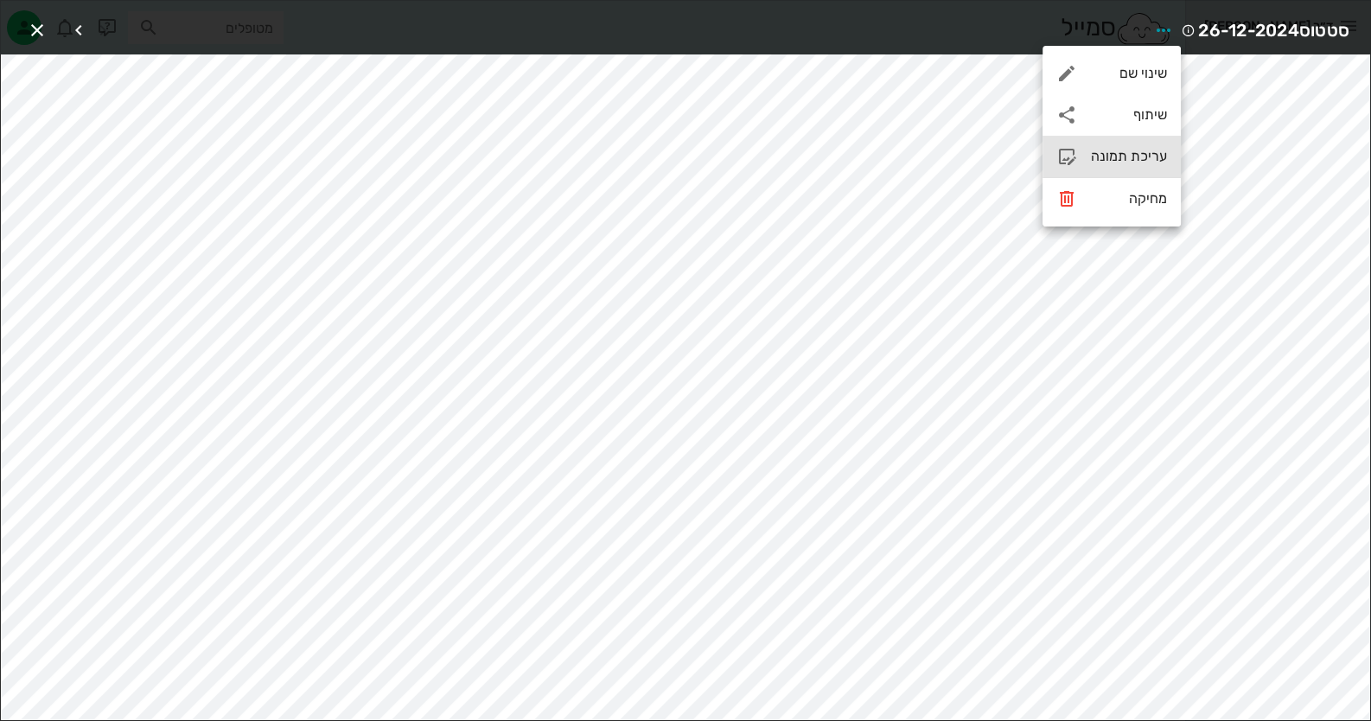
click at [1145, 157] on div "עריכת תמונה" at bounding box center [1129, 156] width 76 height 16
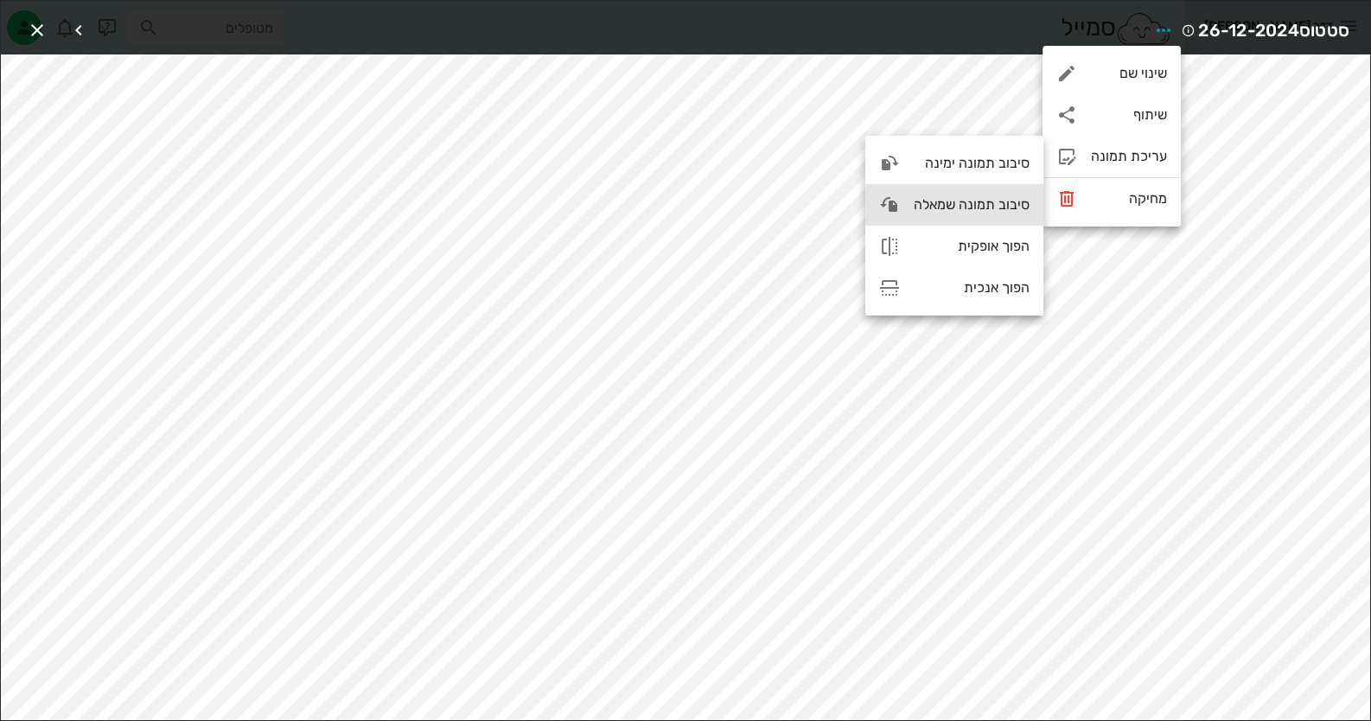
click at [976, 194] on div "סיבוב תמונה שמאלה" at bounding box center [954, 205] width 178 height 42
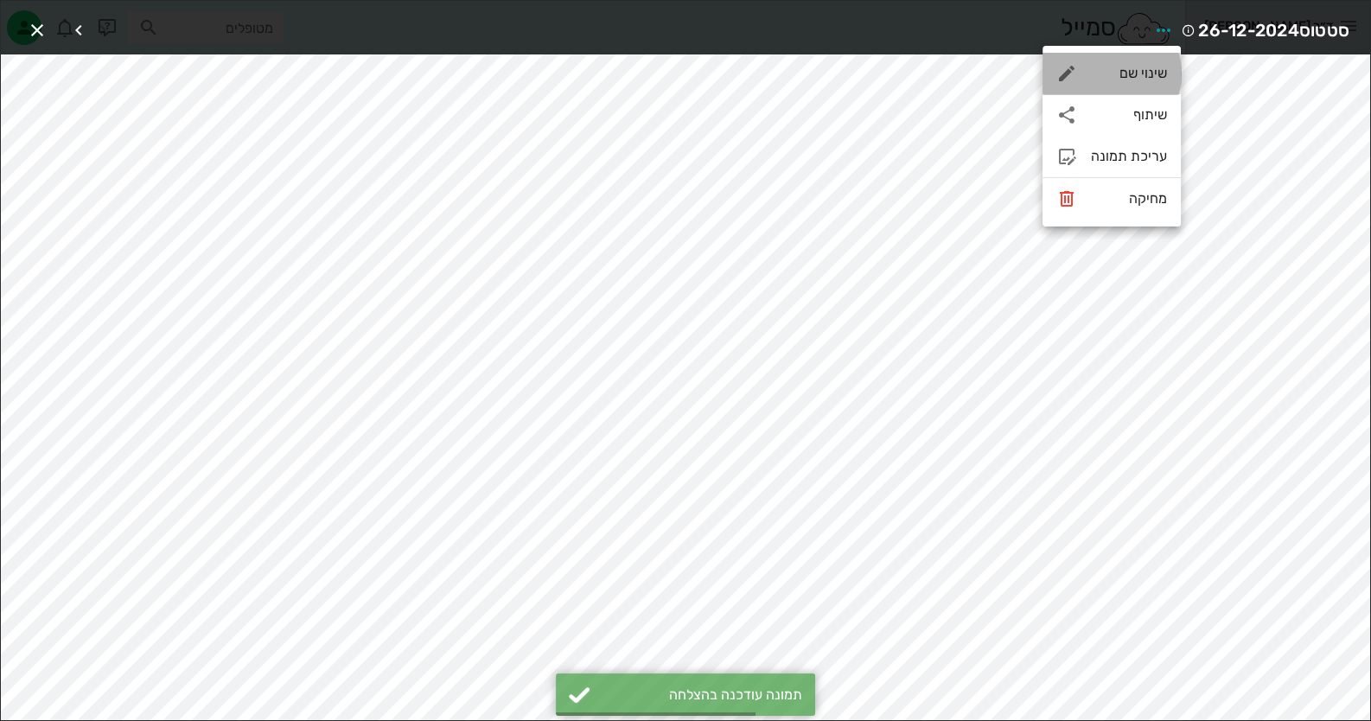
click at [1102, 61] on div "שינוי שם" at bounding box center [1112, 74] width 138 height 42
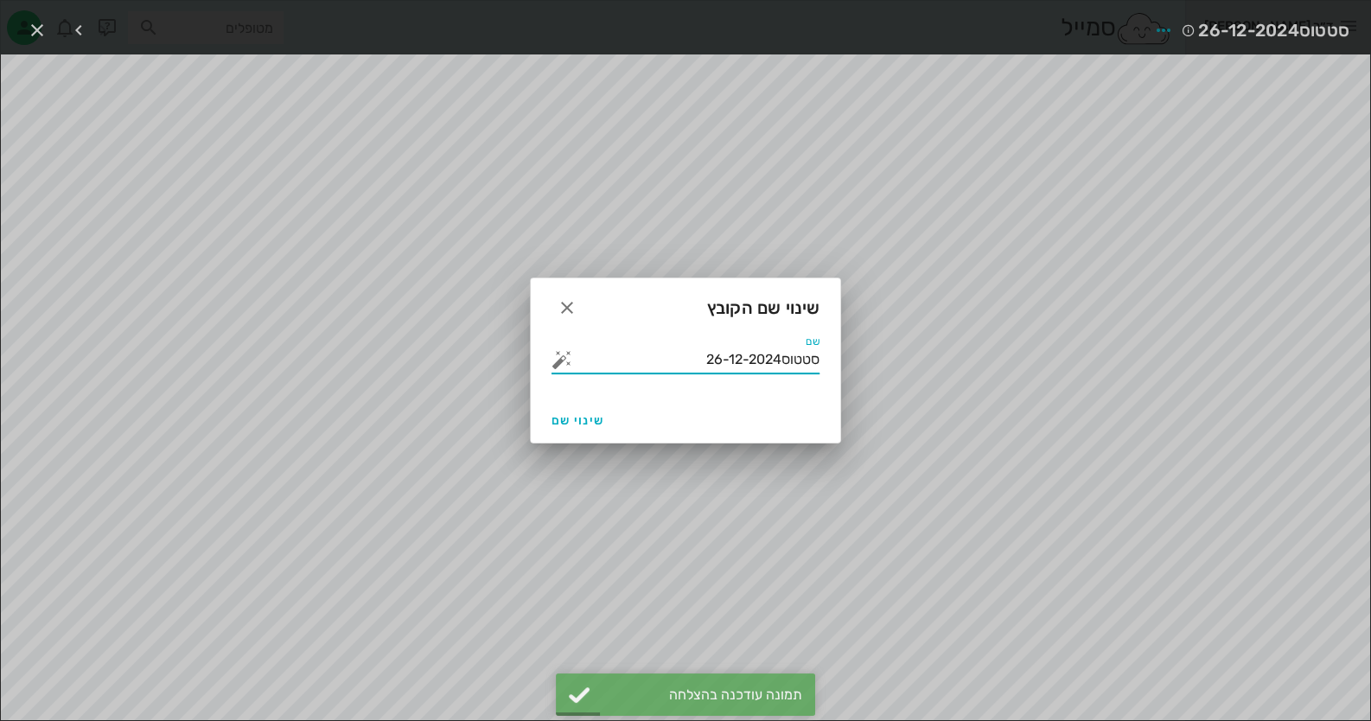
drag, startPoint x: 688, startPoint y: 362, endPoint x: 778, endPoint y: 366, distance: 90.0
click at [778, 366] on input "סטטוס26-12-2024" at bounding box center [698, 360] width 244 height 28
click at [700, 386] on div "שם סטטוס26-12-2024" at bounding box center [686, 366] width 310 height 62
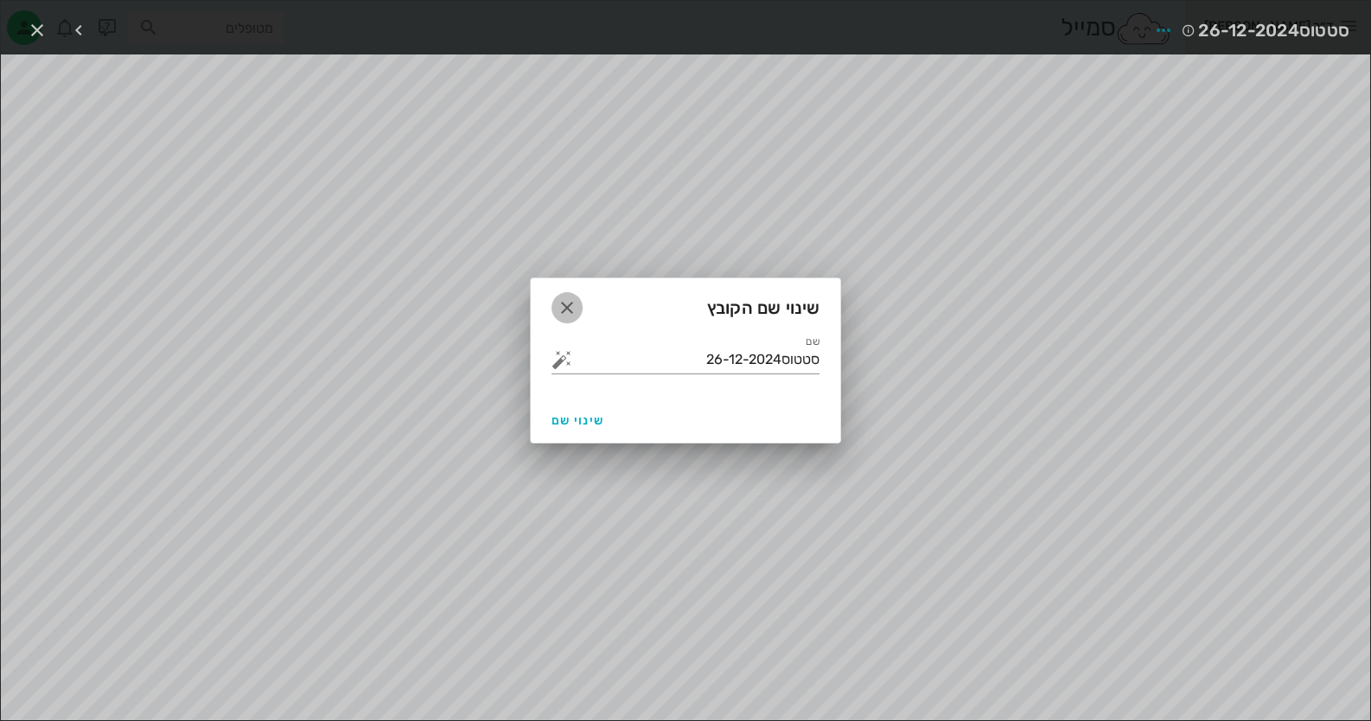
click at [552, 303] on span "button" at bounding box center [567, 307] width 31 height 21
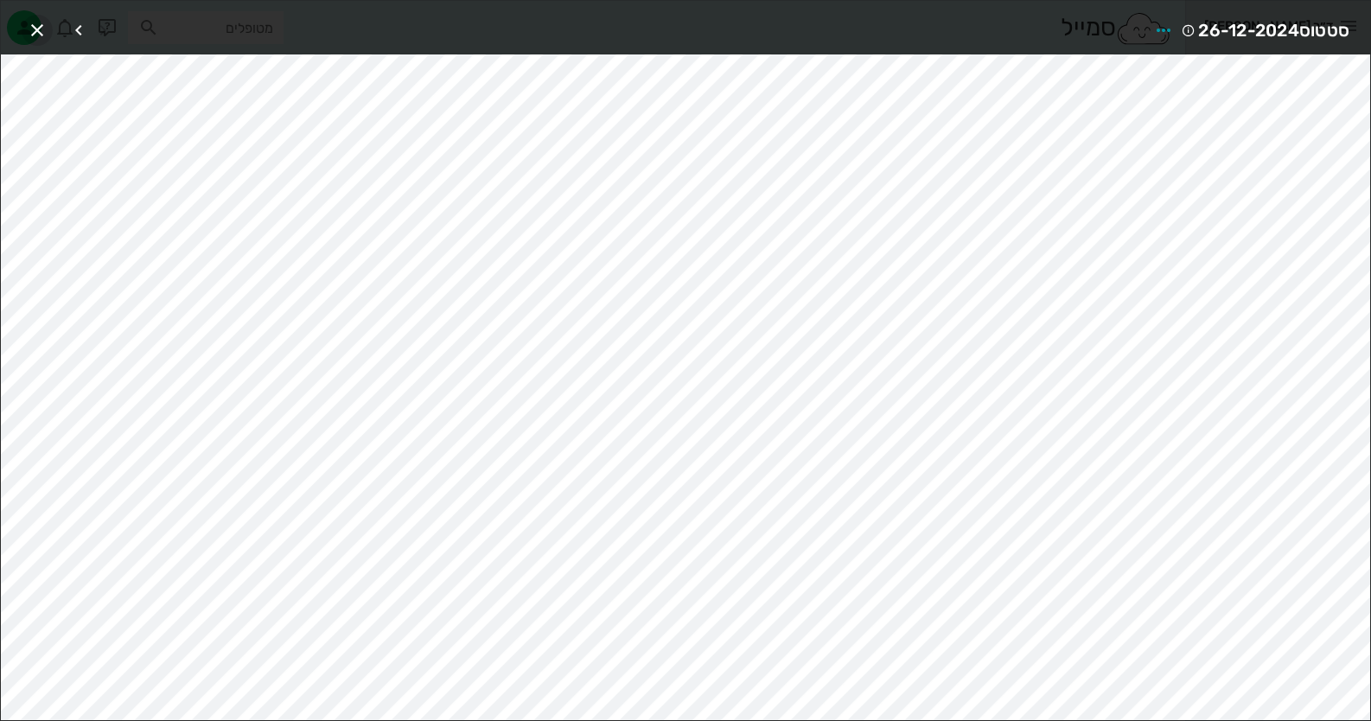
click at [48, 31] on span "button" at bounding box center [37, 30] width 31 height 21
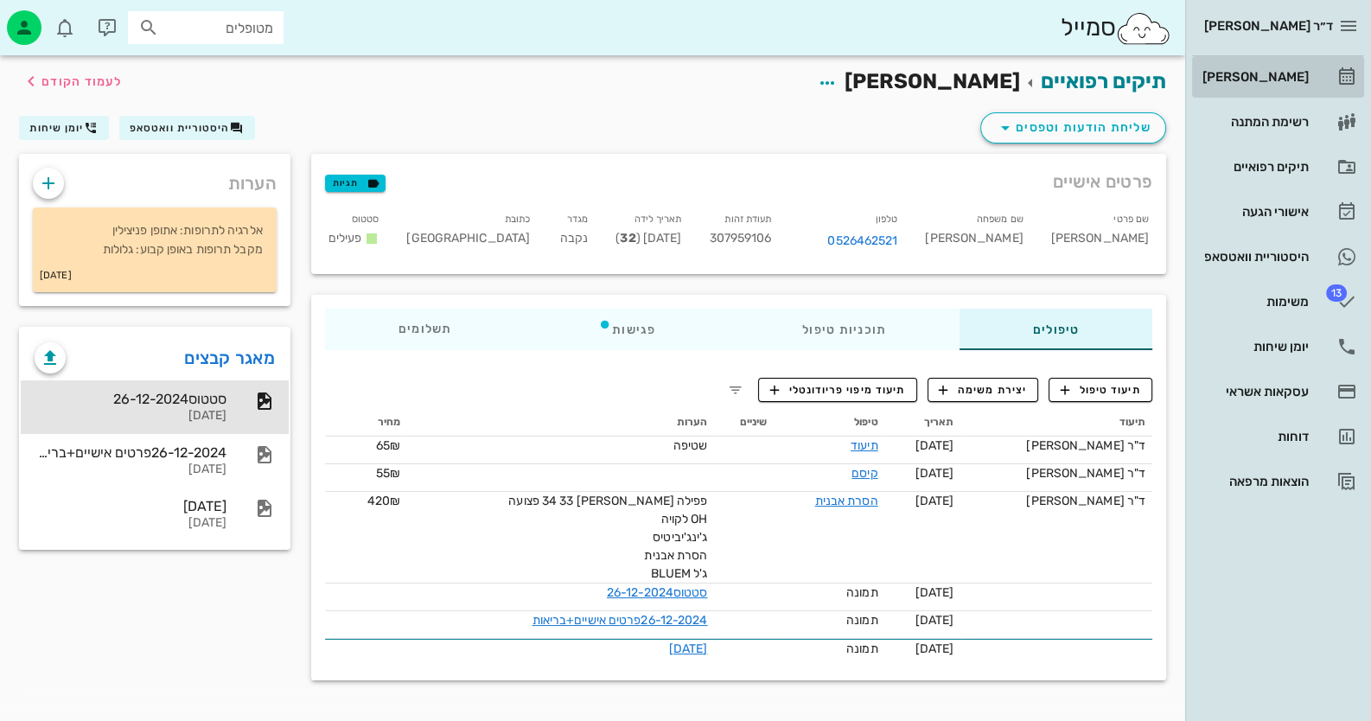
click at [1314, 79] on link "[PERSON_NAME]" at bounding box center [1278, 77] width 172 height 42
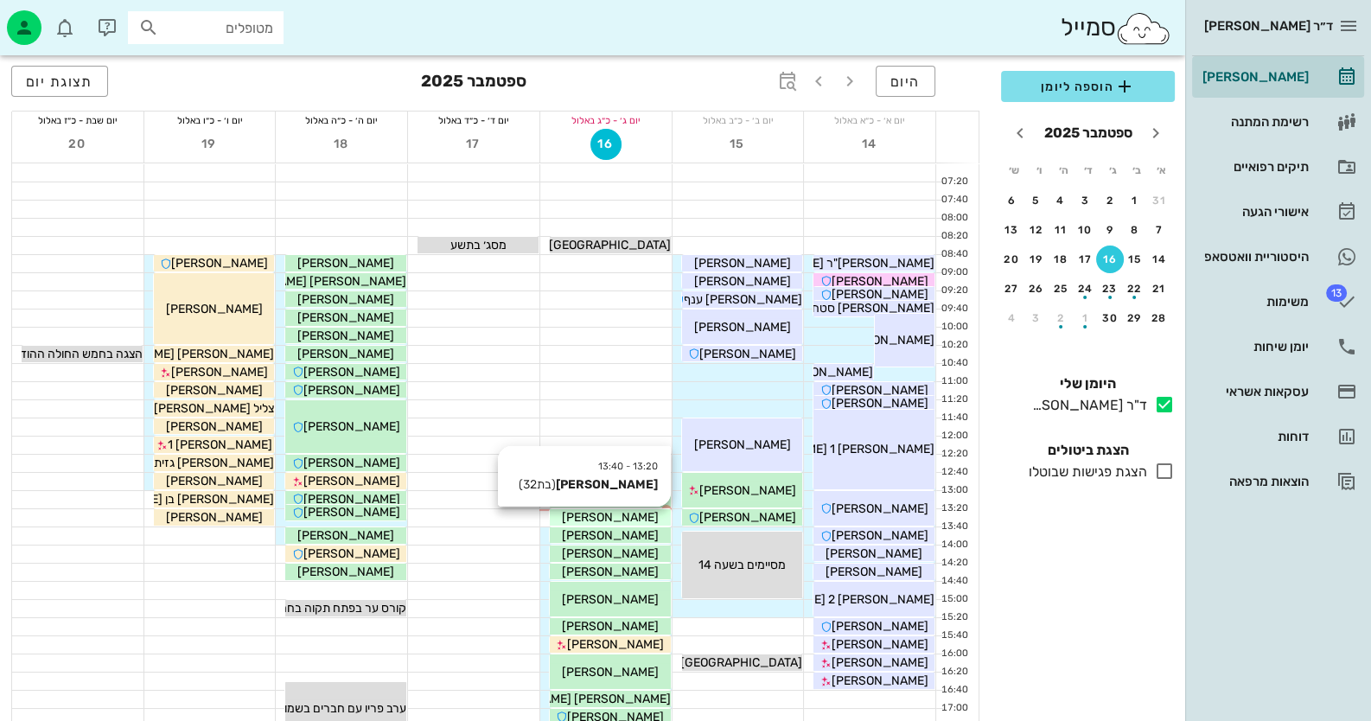
click at [635, 514] on span "[PERSON_NAME]" at bounding box center [610, 517] width 97 height 15
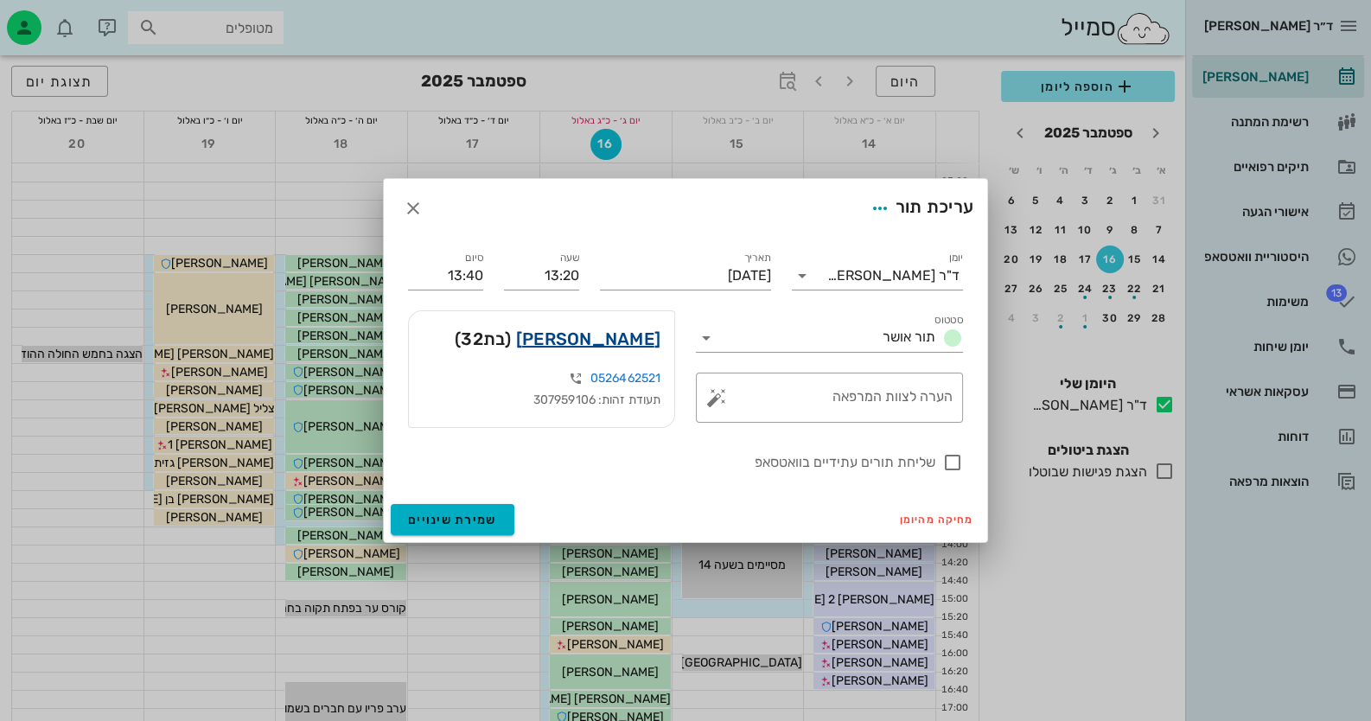
click at [628, 340] on link "[PERSON_NAME]" at bounding box center [588, 339] width 144 height 28
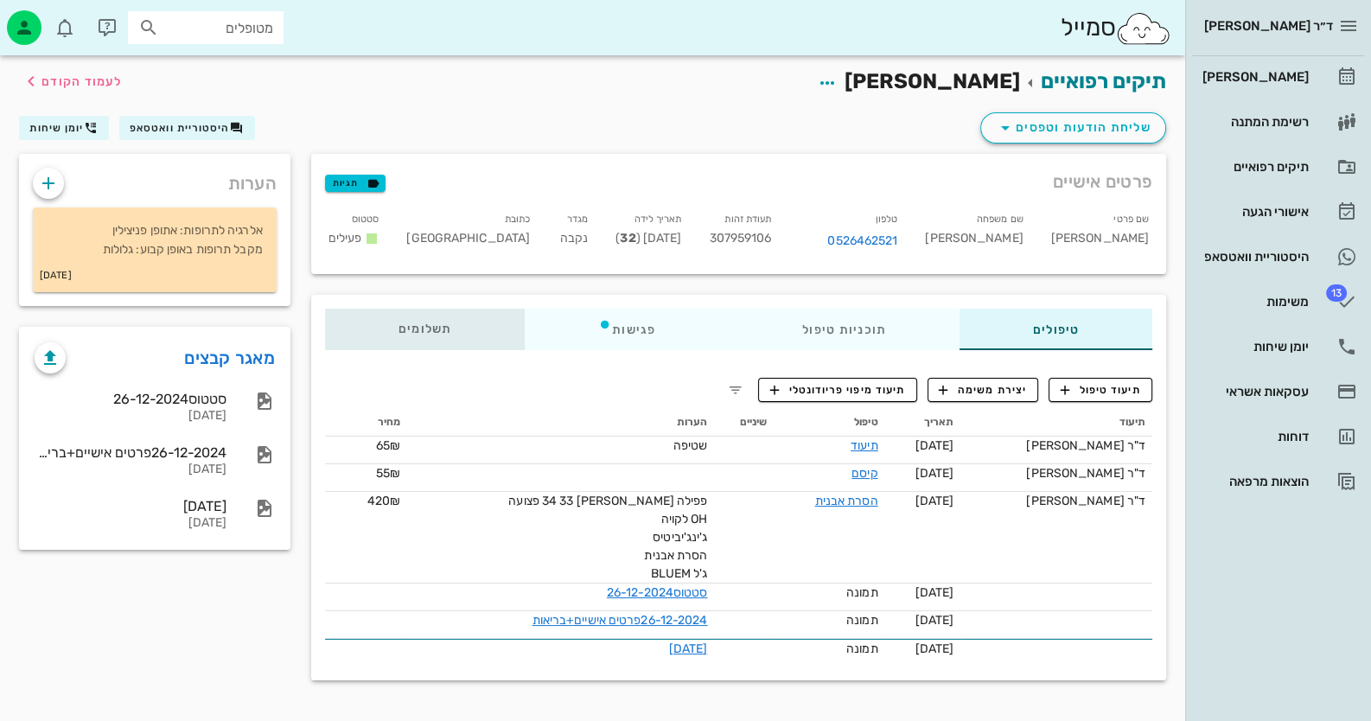
click at [412, 332] on span "תשלומים 0₪" at bounding box center [426, 329] width 54 height 12
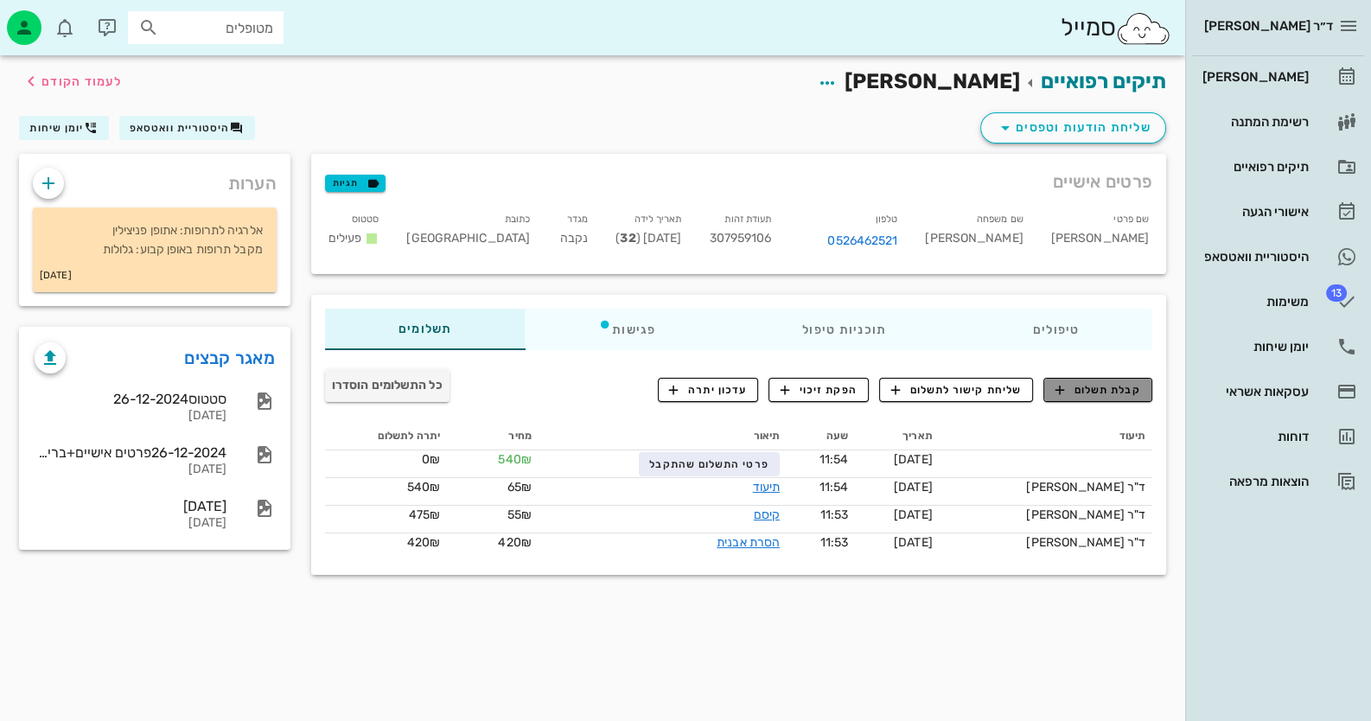
click at [1102, 387] on span "קבלת תשלום" at bounding box center [1099, 390] width 86 height 16
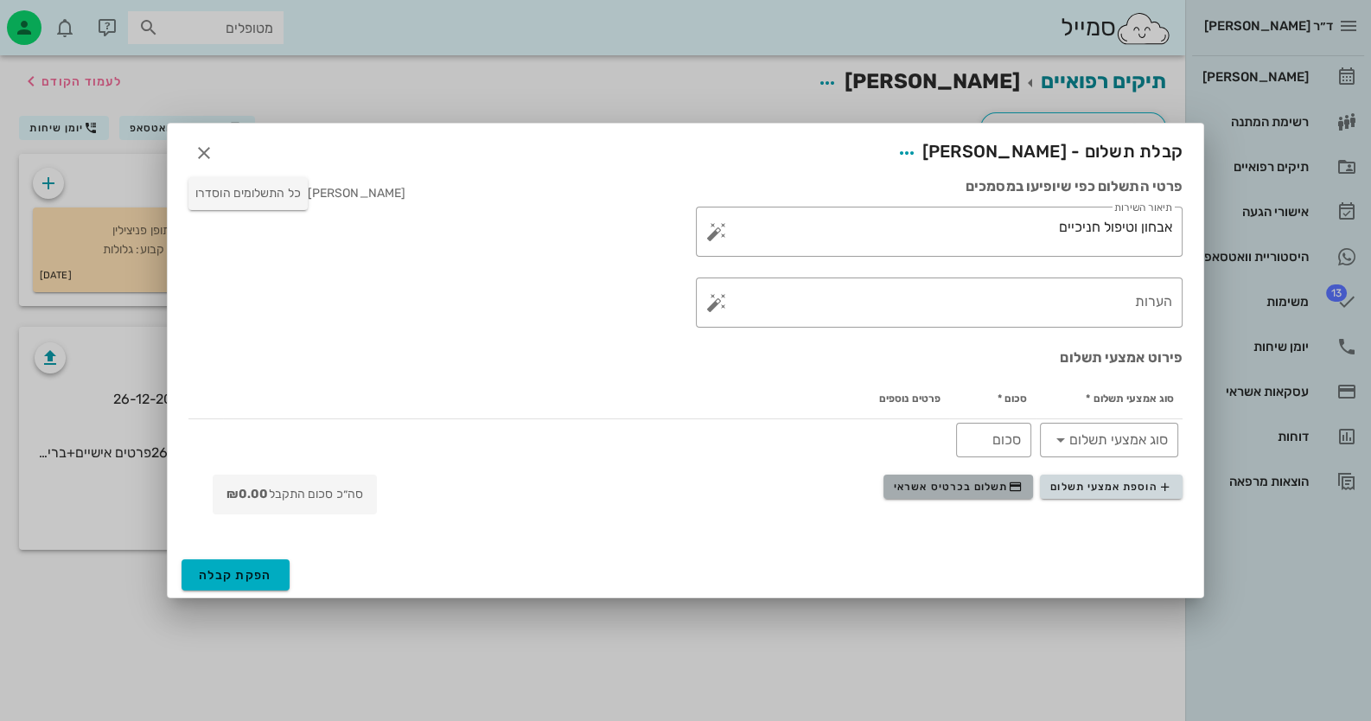
click at [994, 489] on span "תשלום בכרטיס אשראי" at bounding box center [958, 487] width 128 height 14
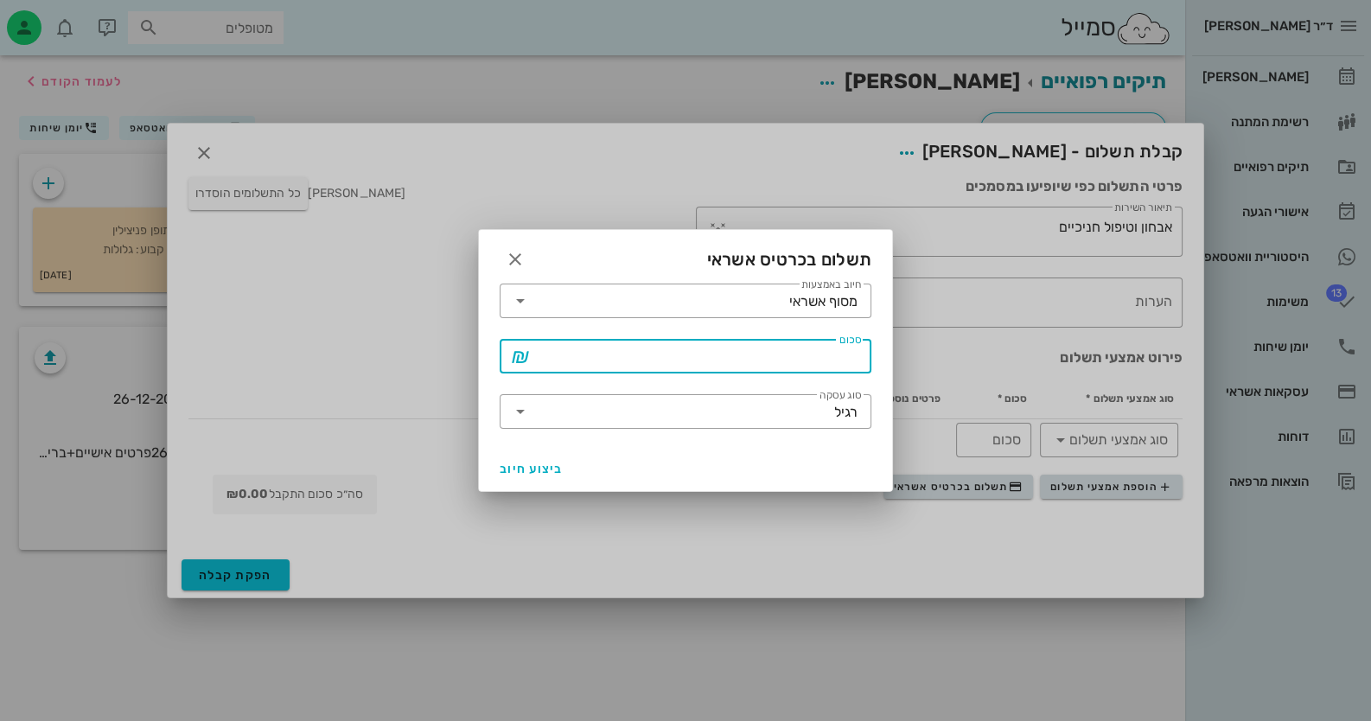
click at [817, 353] on input "סכום" at bounding box center [697, 356] width 327 height 28
type input "465"
click at [514, 259] on icon "button" at bounding box center [515, 259] width 21 height 21
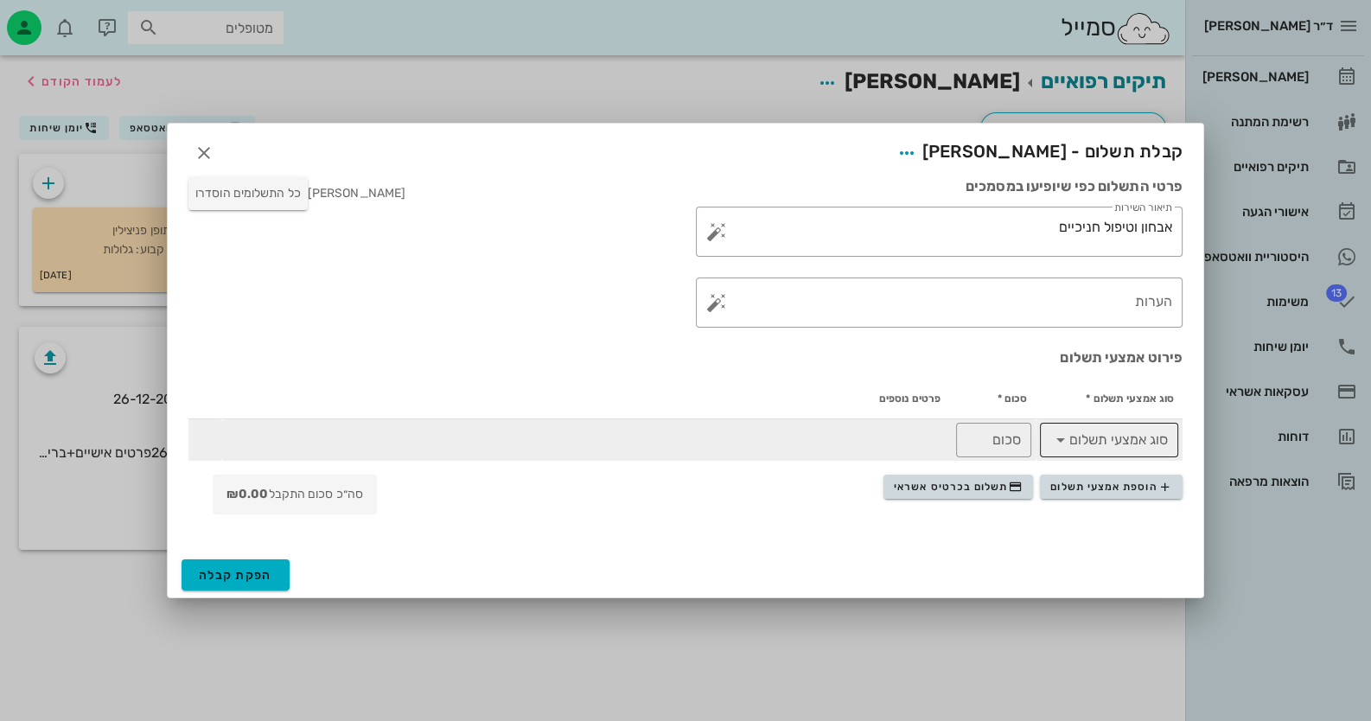
click at [1121, 439] on input "סוג אמצעי תשלום" at bounding box center [1121, 440] width 93 height 28
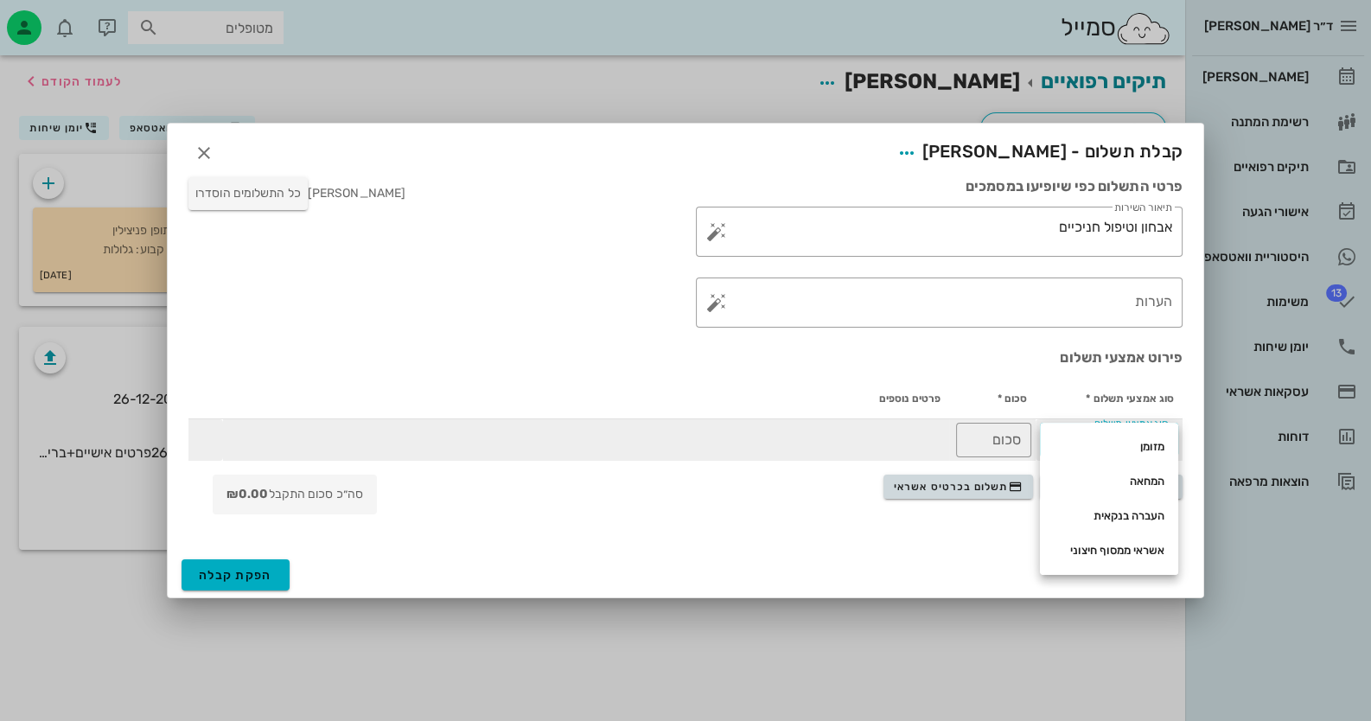
click at [1121, 437] on div "מזומן" at bounding box center [1109, 447] width 111 height 28
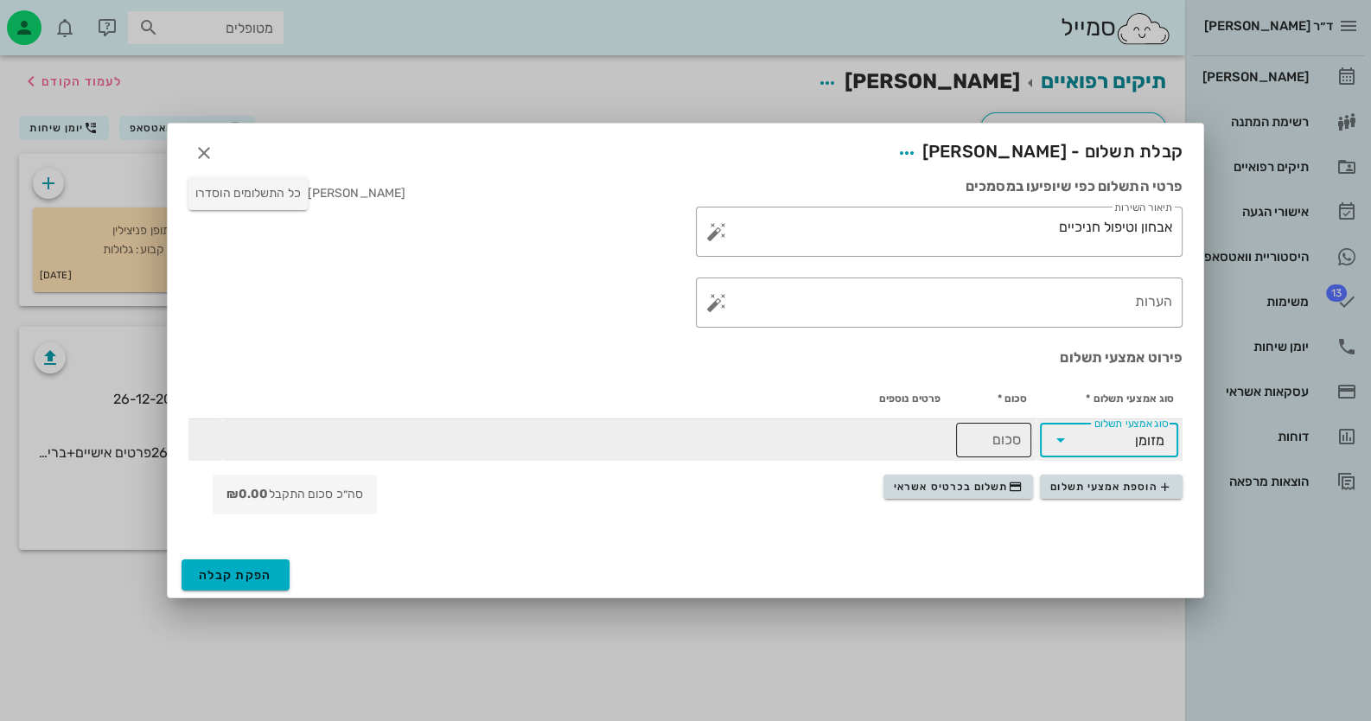
click at [1004, 438] on div "סכום" at bounding box center [994, 440] width 54 height 35
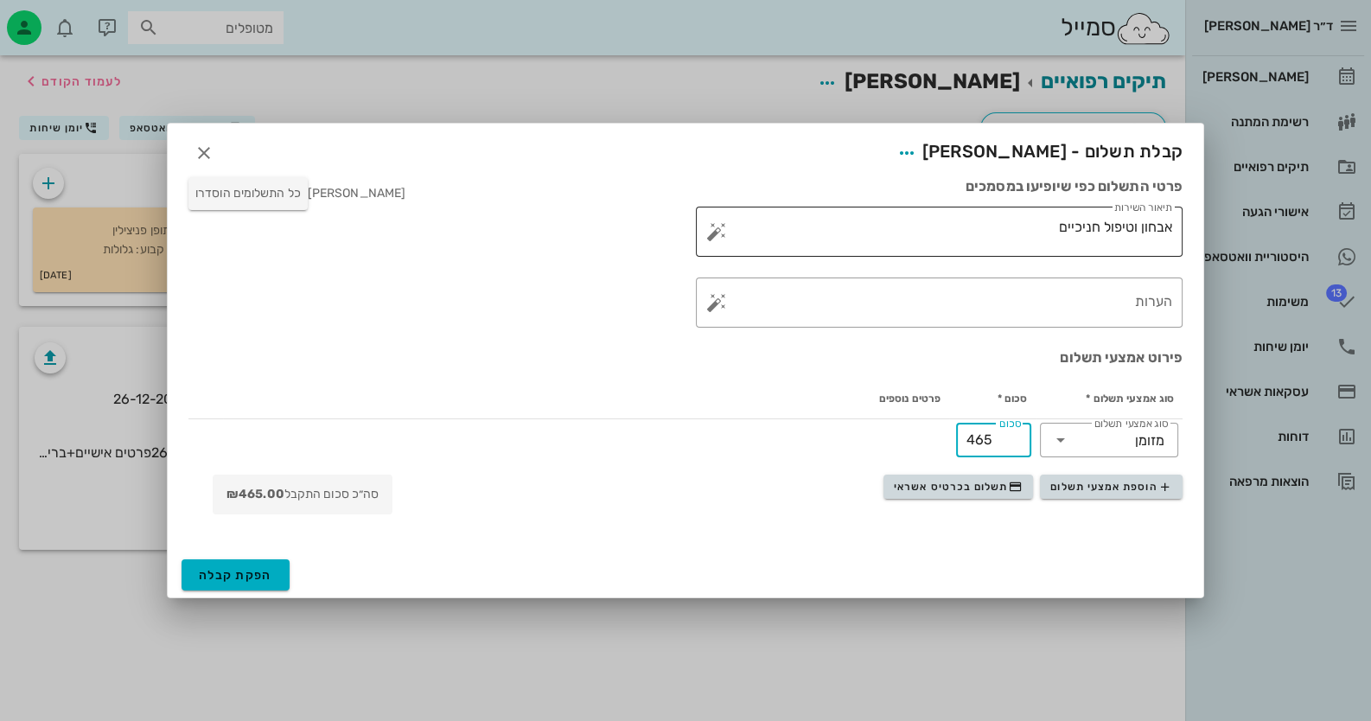
type input "465"
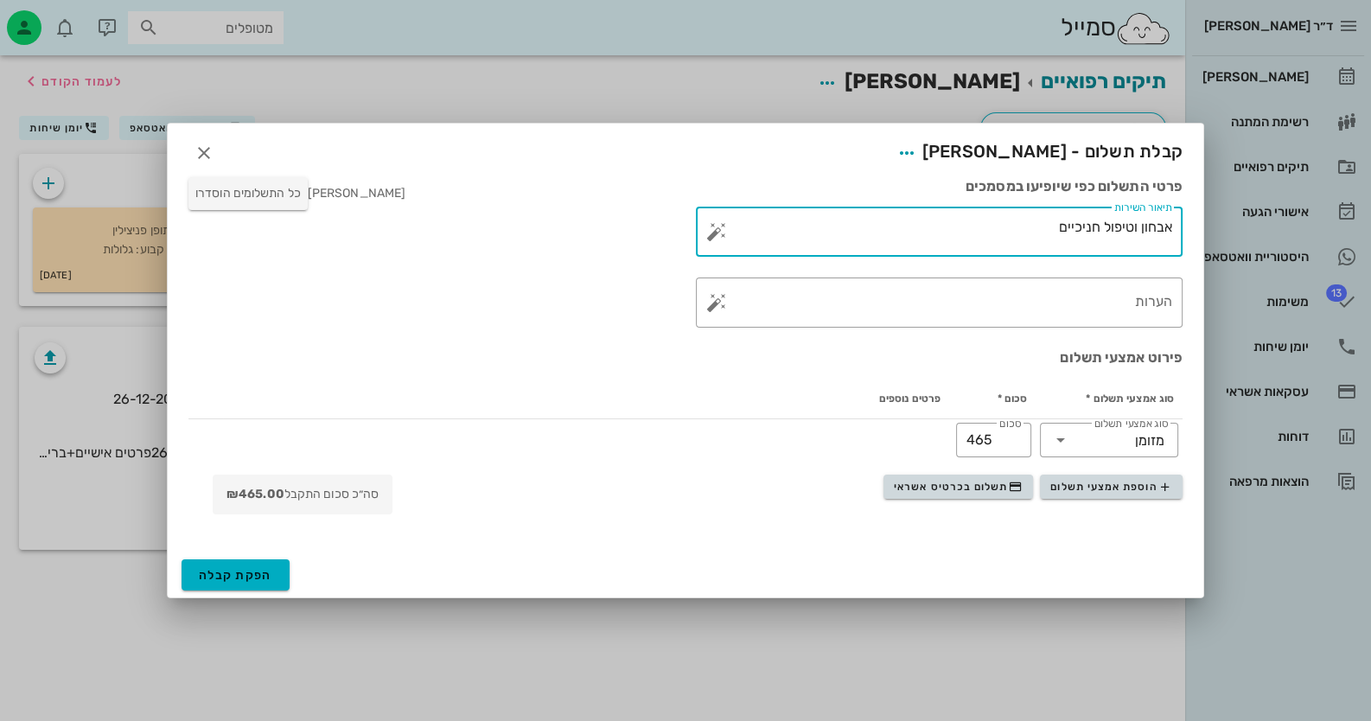
drag, startPoint x: 990, startPoint y: 227, endPoint x: 1293, endPoint y: 237, distance: 302.8
click at [1293, 237] on div "ד״ר [PERSON_NAME] רשימת המתנה תיקים רפואיים אישורי הגעה היסטוריית וואטסאפ 13 מש…" at bounding box center [685, 360] width 1371 height 721
click at [706, 228] on button "button" at bounding box center [716, 231] width 21 height 21
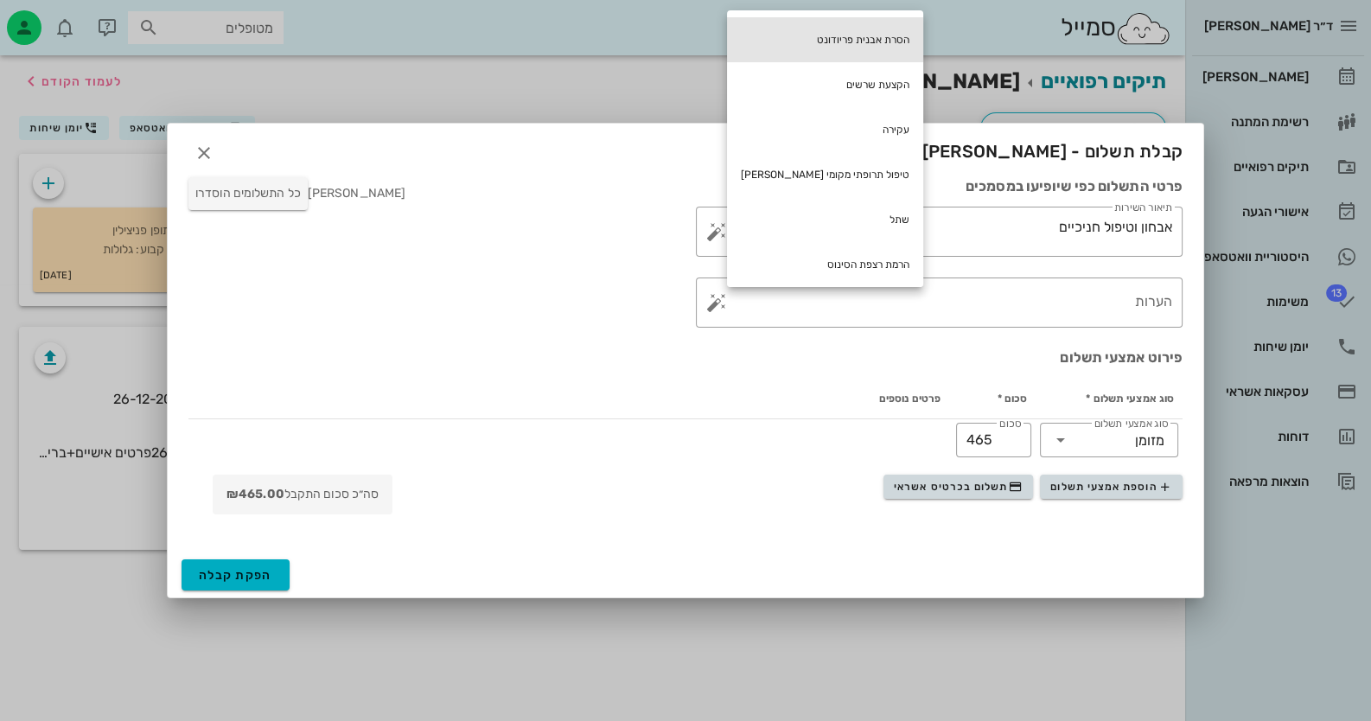
click at [827, 20] on div "הסרת אבנית פריודונט" at bounding box center [825, 39] width 196 height 45
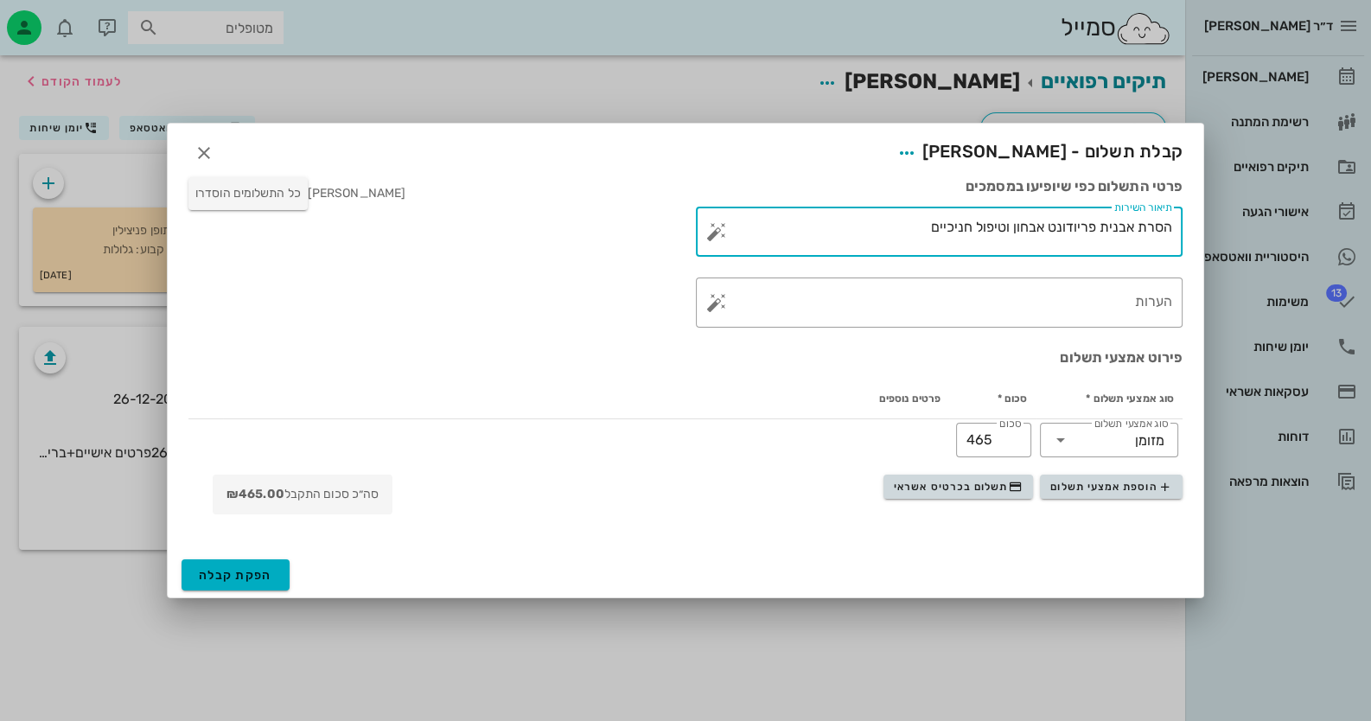
drag, startPoint x: 1049, startPoint y: 227, endPoint x: 700, endPoint y: 238, distance: 348.6
click at [701, 238] on div "​ תיאור השירות הסרת אבנית פריודונט אבחון וטיפול חניכיים" at bounding box center [939, 232] width 487 height 50
type textarea "הסרת אבנית פריודונט"
click at [214, 578] on span "הפקת קבלה" at bounding box center [235, 575] width 73 height 15
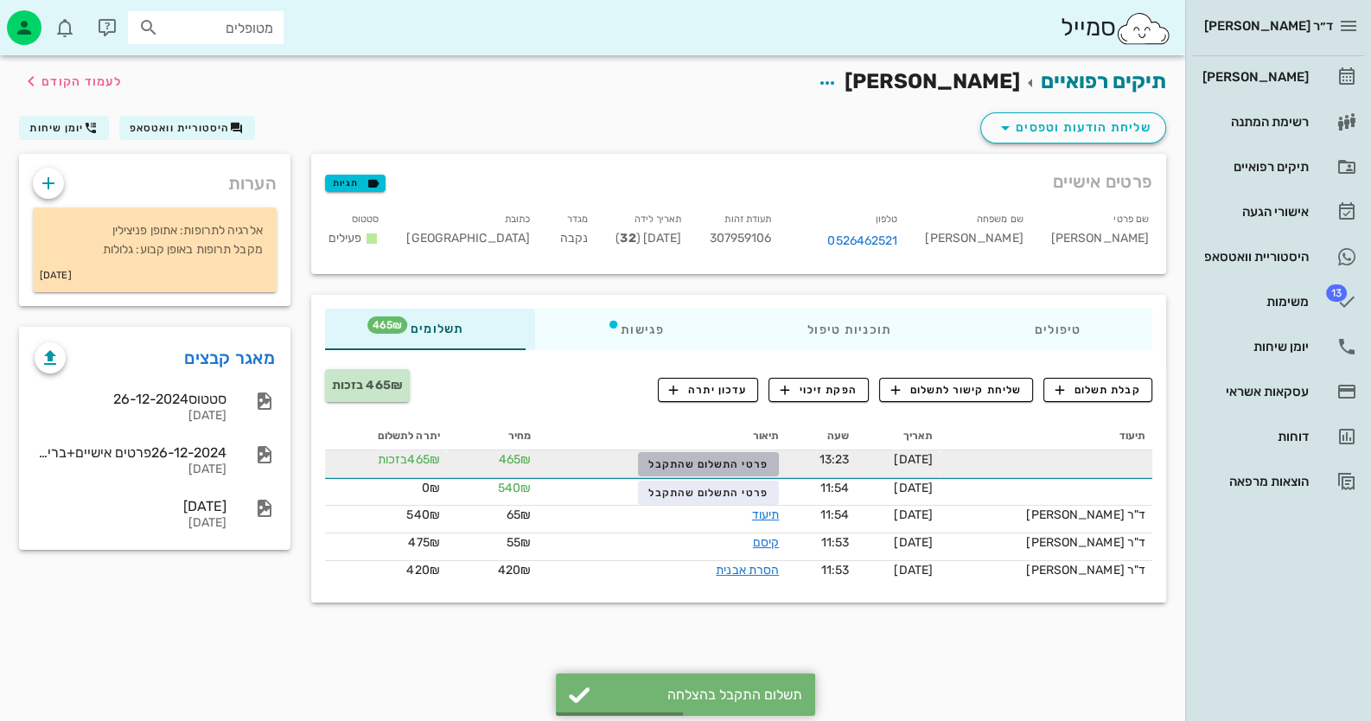
click at [779, 464] on button "פרטי התשלום שהתקבל" at bounding box center [708, 464] width 141 height 24
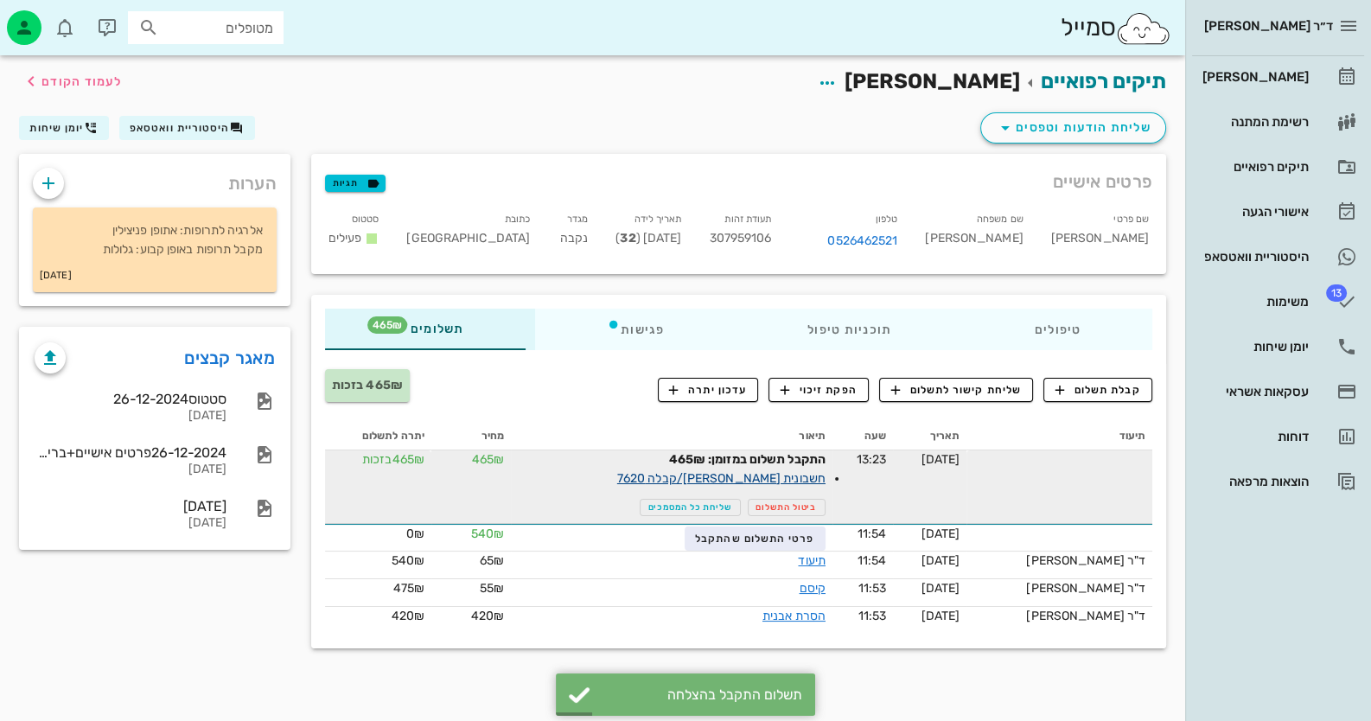
click at [800, 477] on link "חשבונית [PERSON_NAME]/קבלה 7620" at bounding box center [721, 478] width 208 height 15
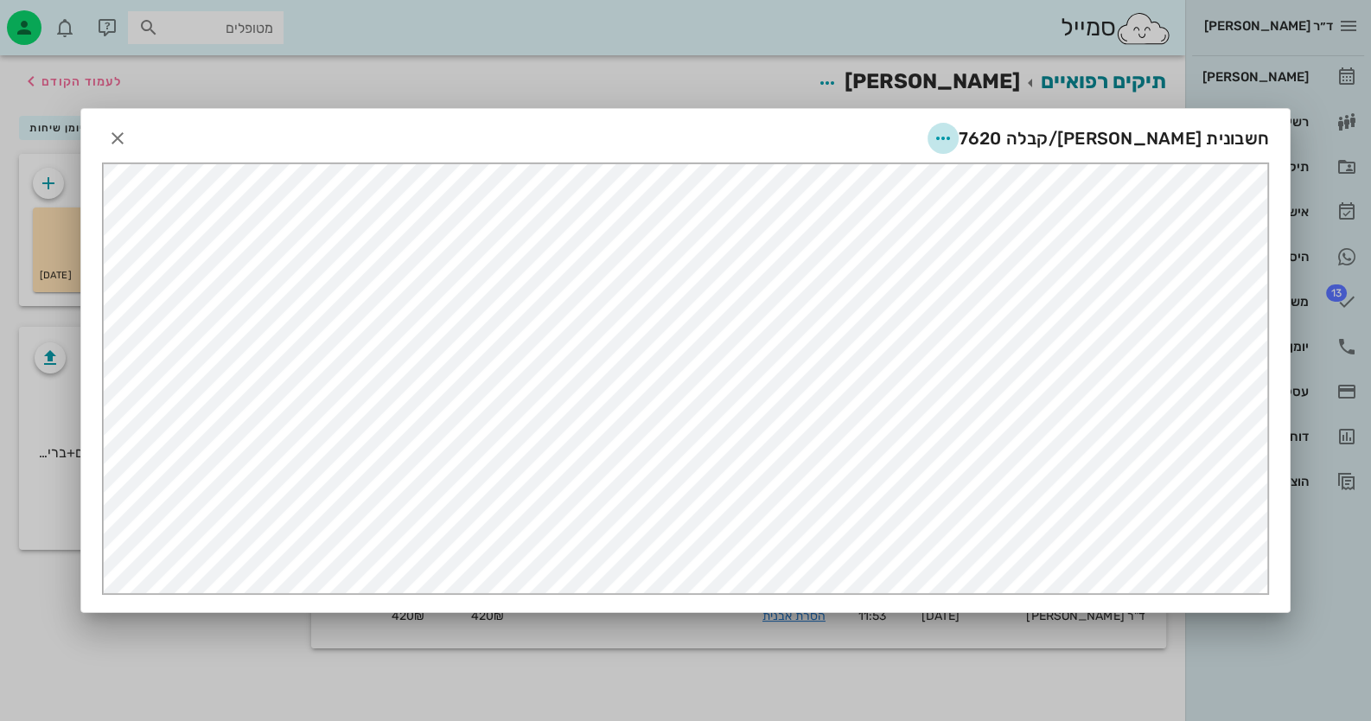
click at [954, 132] on icon "button" at bounding box center [943, 138] width 21 height 21
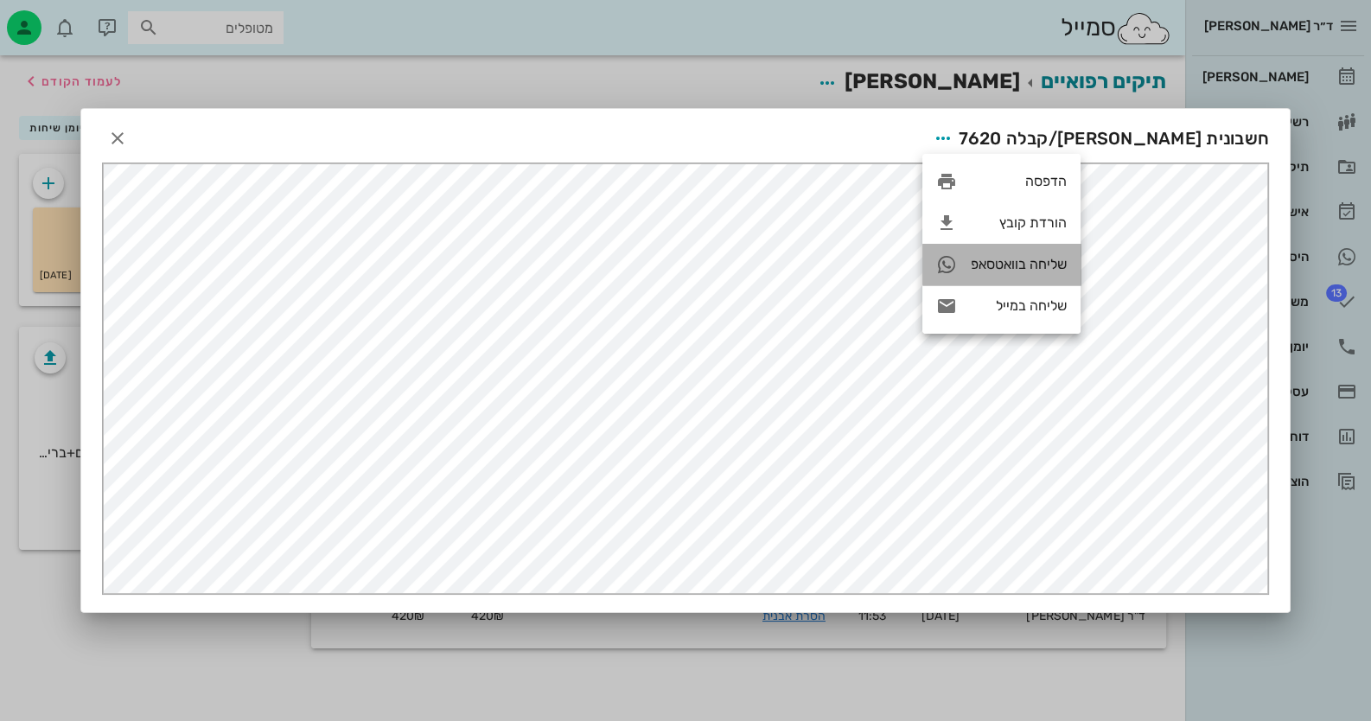
click at [995, 263] on div "שליחה בוואטסאפ" at bounding box center [1019, 264] width 96 height 16
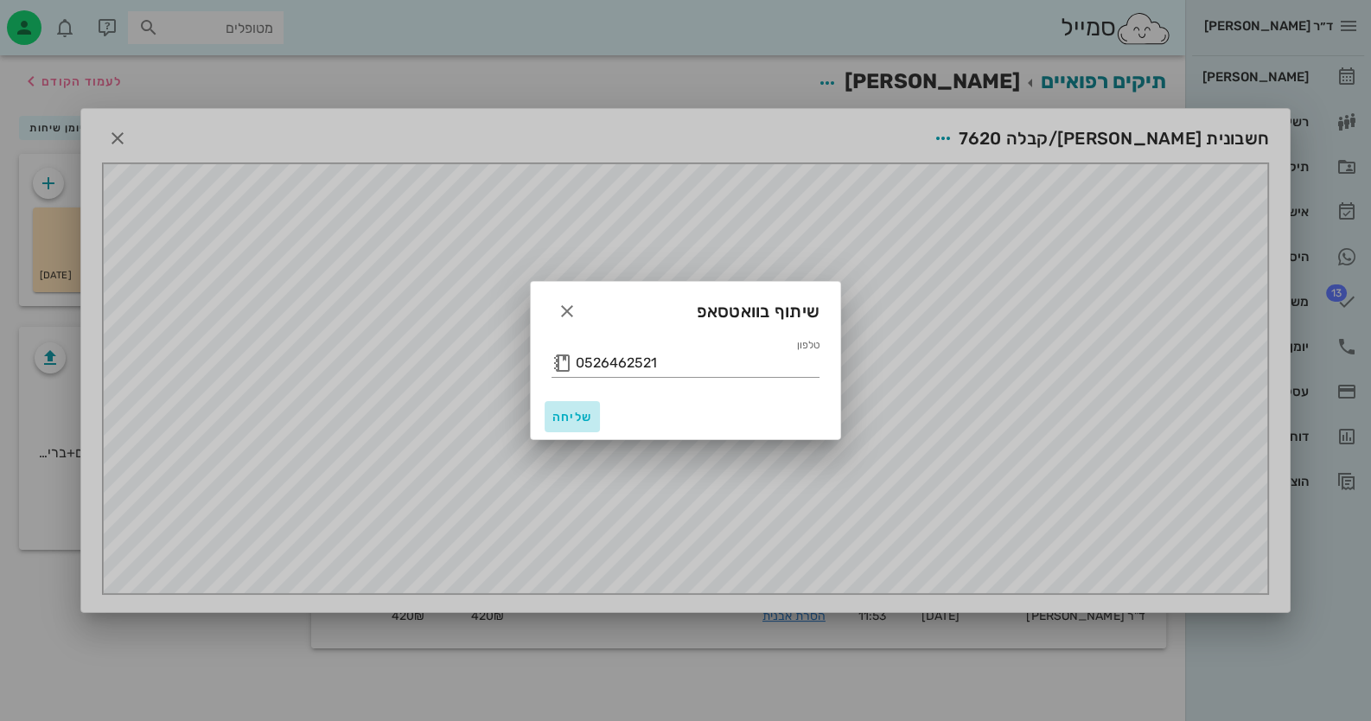
click at [572, 418] on span "שליחה" at bounding box center [573, 417] width 42 height 15
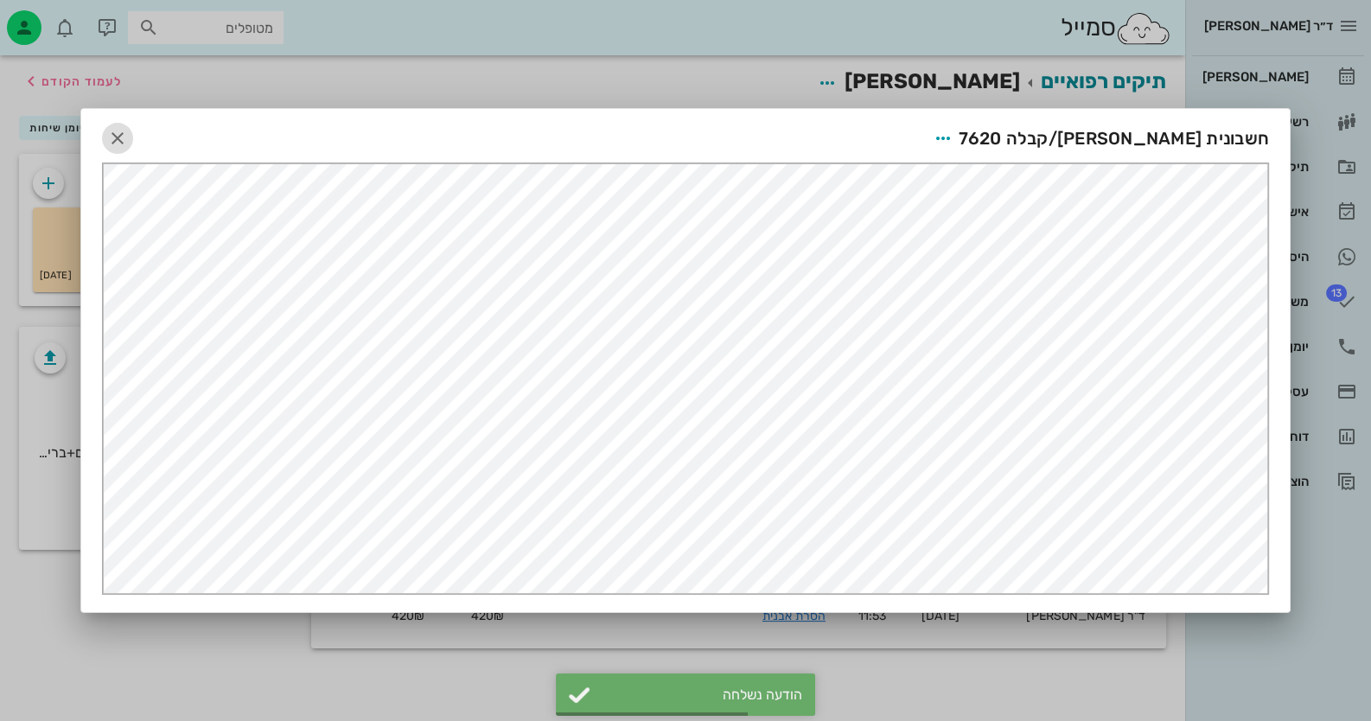
click at [118, 141] on icon "button" at bounding box center [117, 138] width 21 height 21
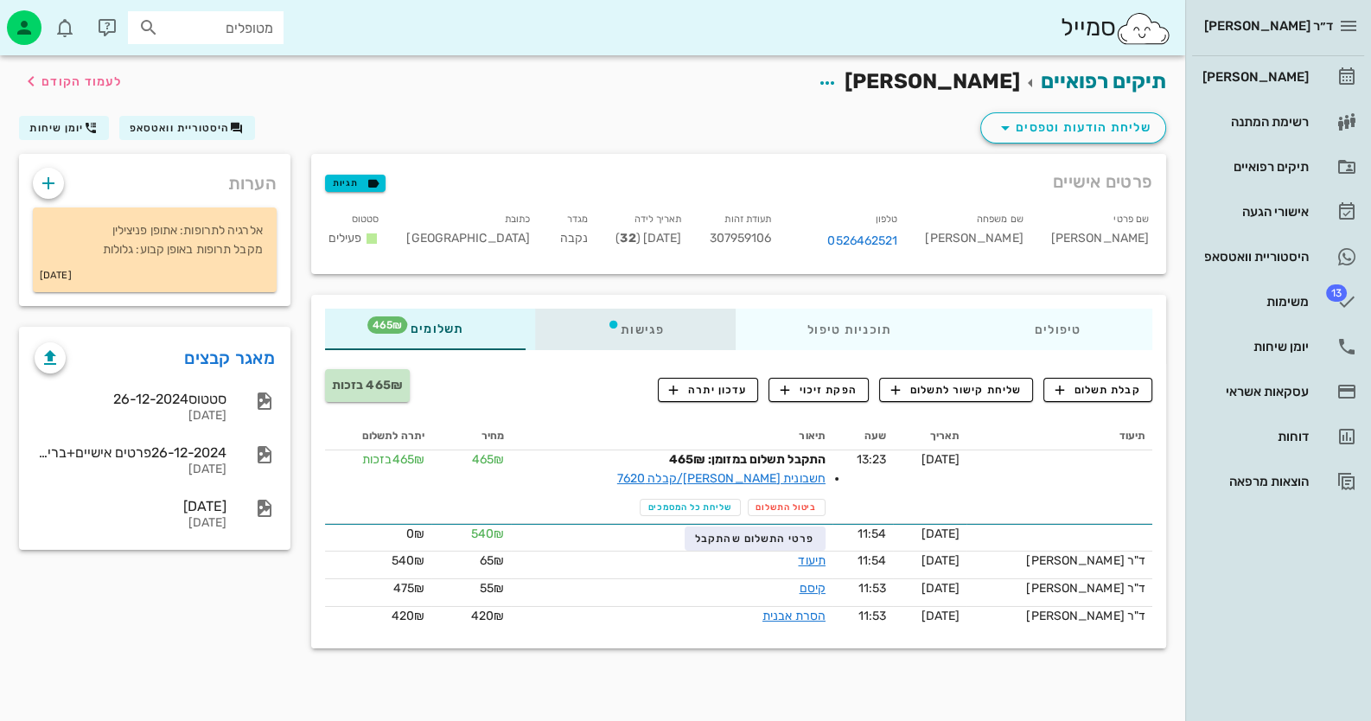
click at [629, 322] on div "פגישות" at bounding box center [635, 330] width 201 height 42
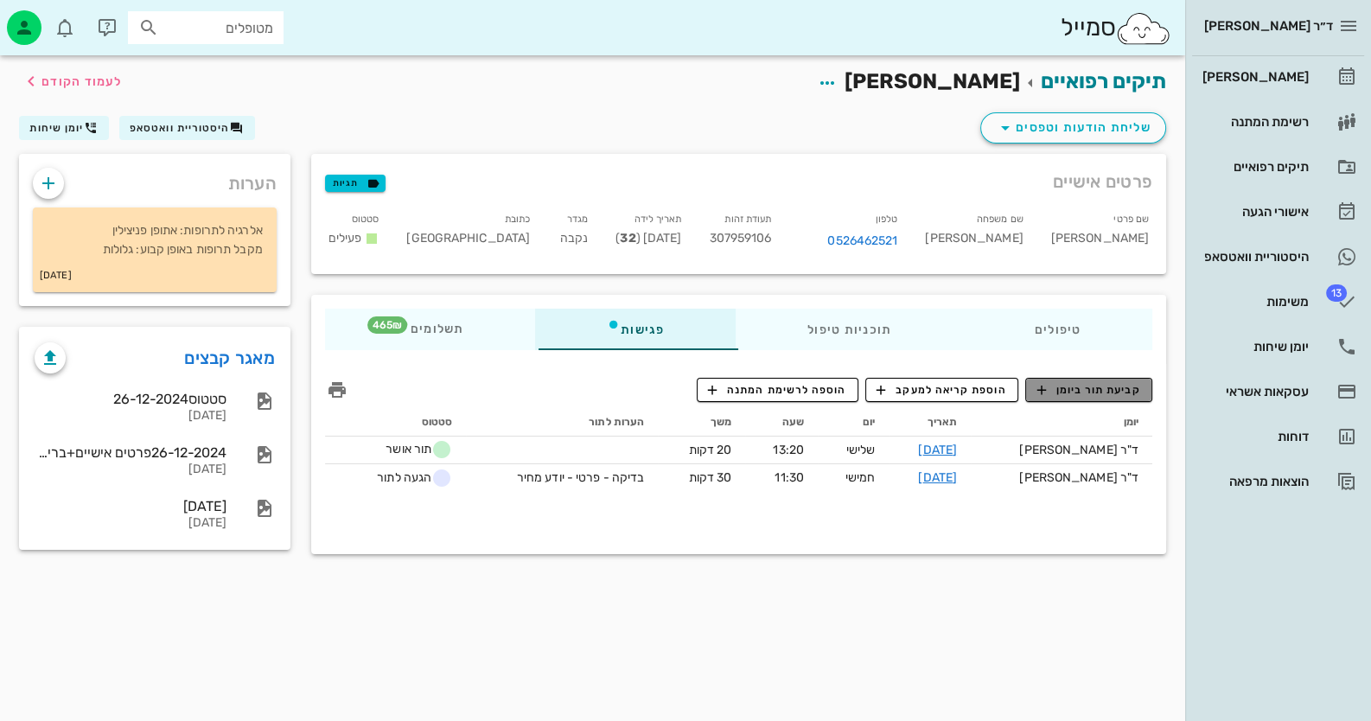
click at [1078, 393] on span "קביעת תור ביומן" at bounding box center [1089, 390] width 104 height 16
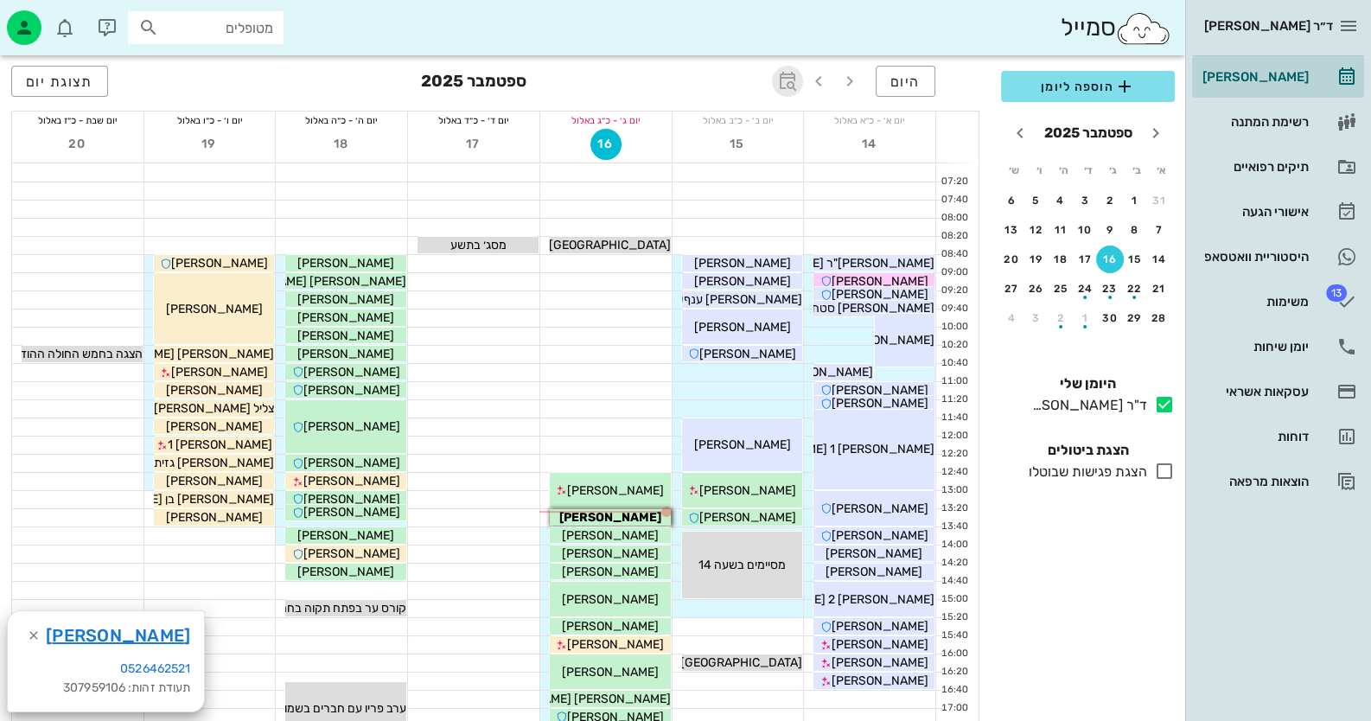
click at [795, 88] on icon "button" at bounding box center [787, 81] width 21 height 21
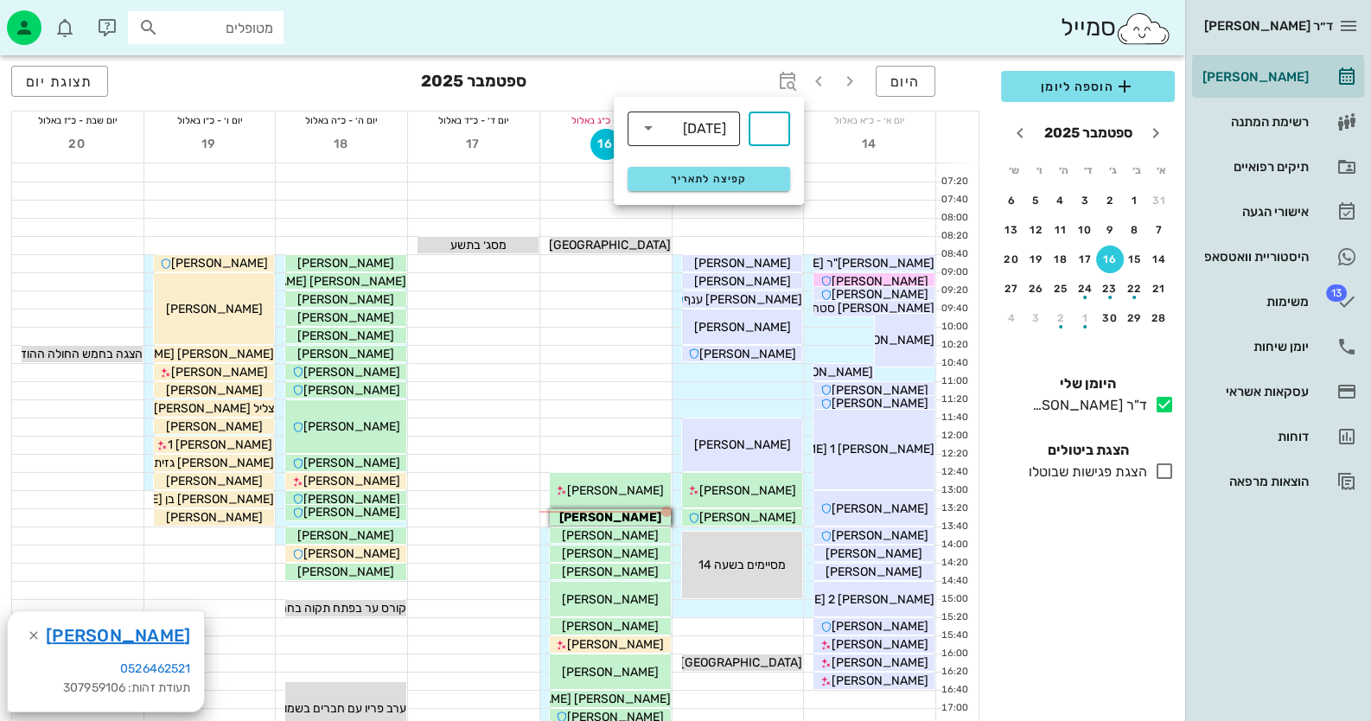
click at [720, 143] on div "[DATE]" at bounding box center [695, 128] width 67 height 35
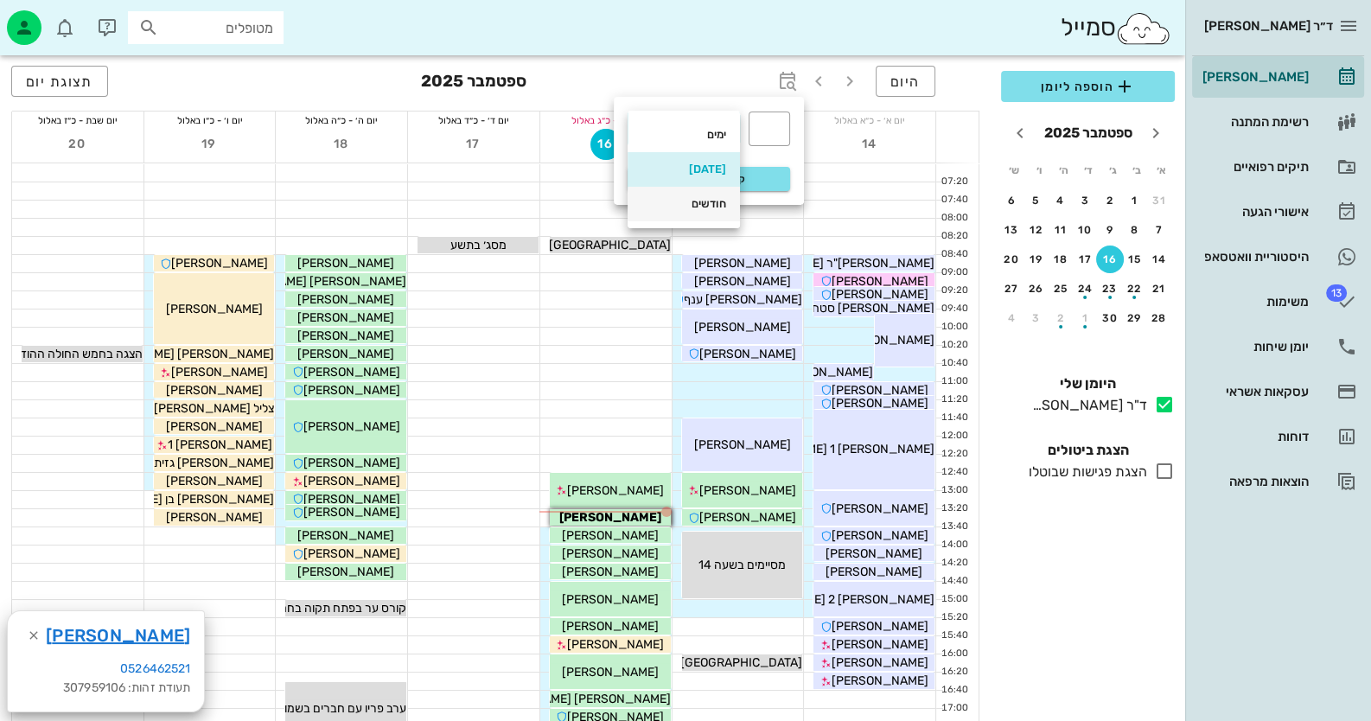
click at [712, 206] on div "חודשים" at bounding box center [684, 204] width 85 height 14
click at [788, 129] on div "​" at bounding box center [770, 129] width 42 height 35
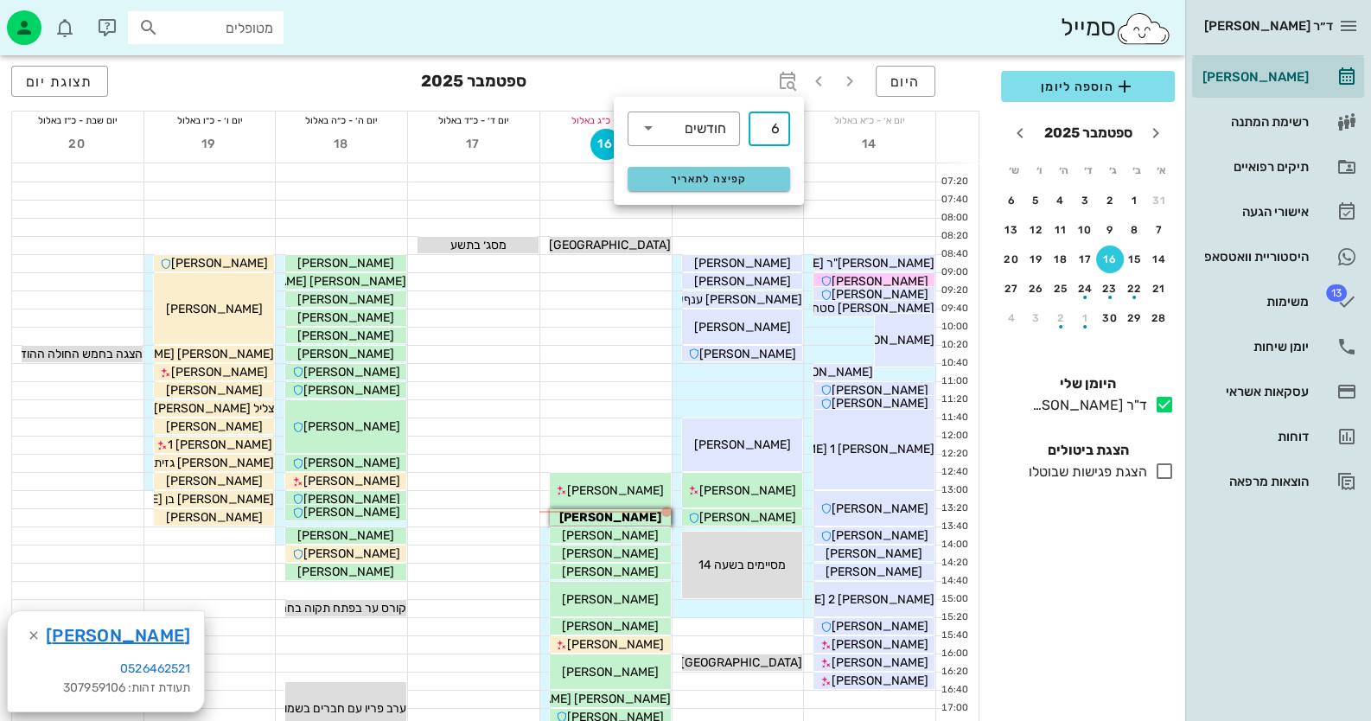
type input "6"
click at [699, 169] on button "קפיצה לתאריך" at bounding box center [709, 179] width 163 height 24
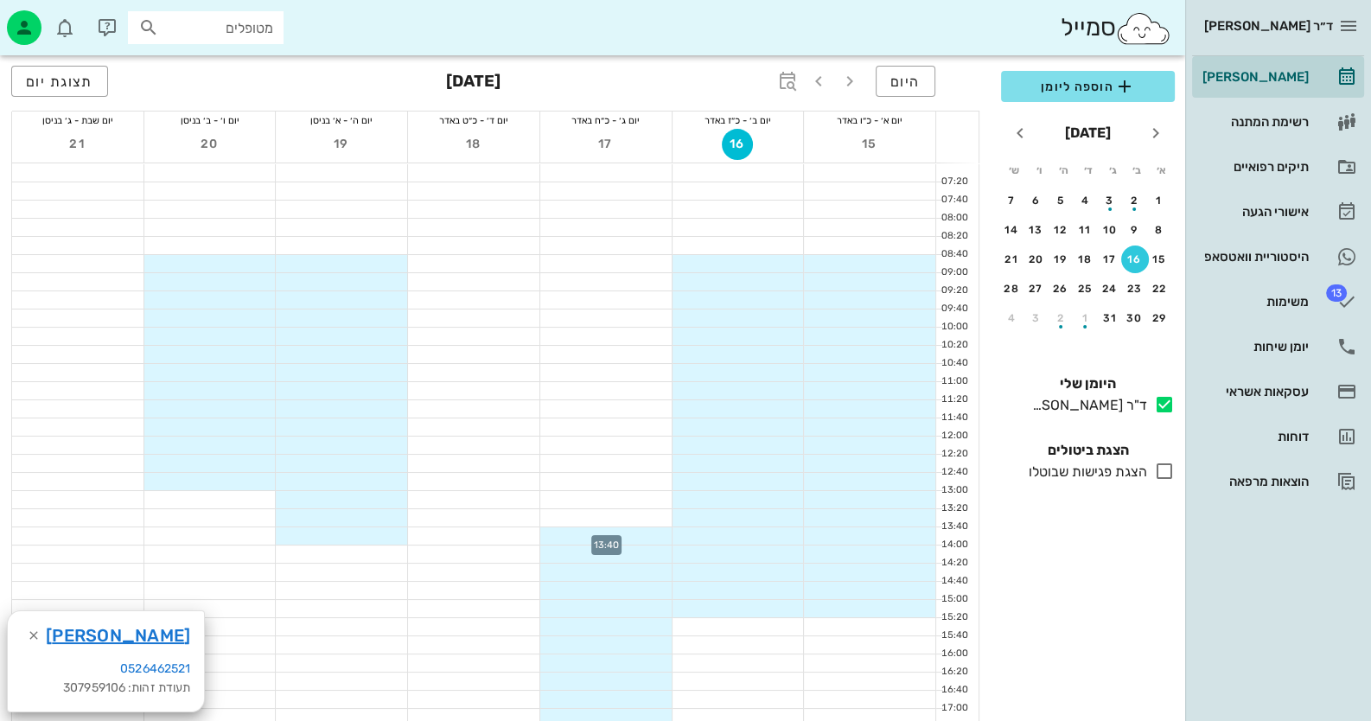
click at [636, 540] on div at bounding box center [605, 535] width 131 height 17
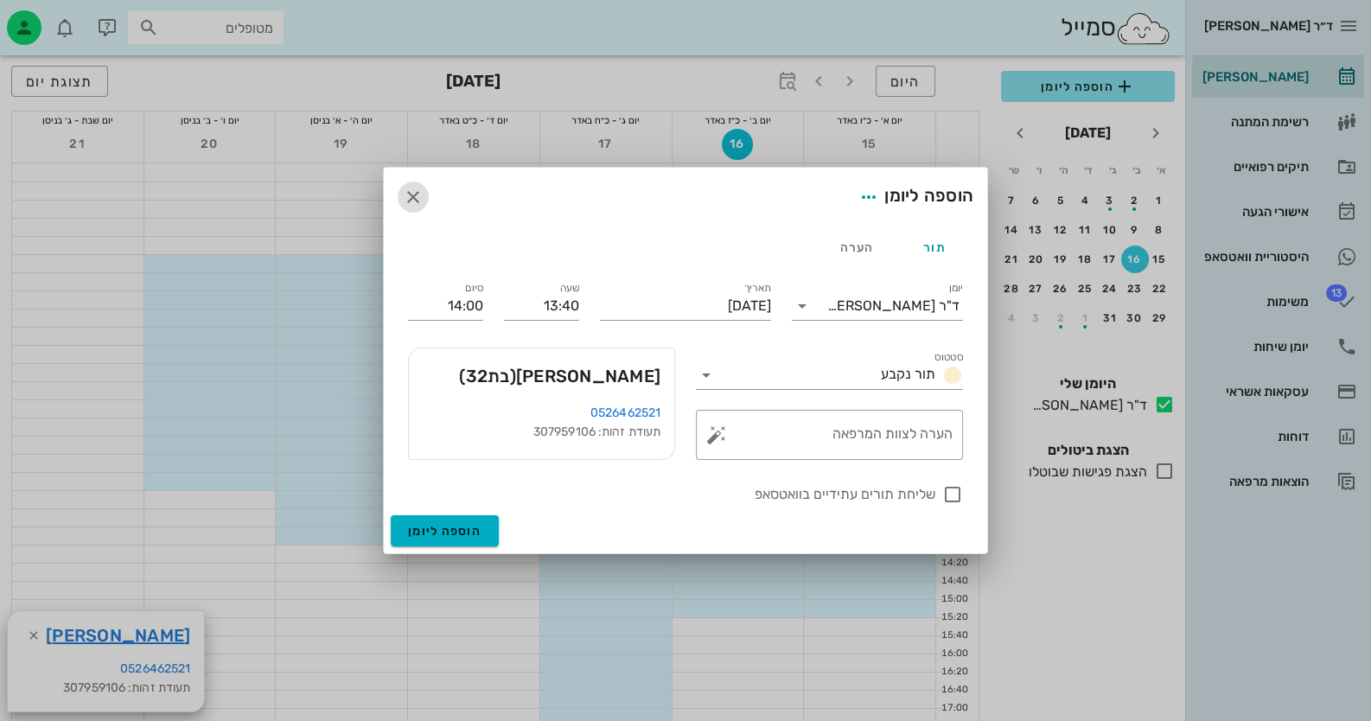
click at [412, 194] on icon "button" at bounding box center [413, 197] width 21 height 21
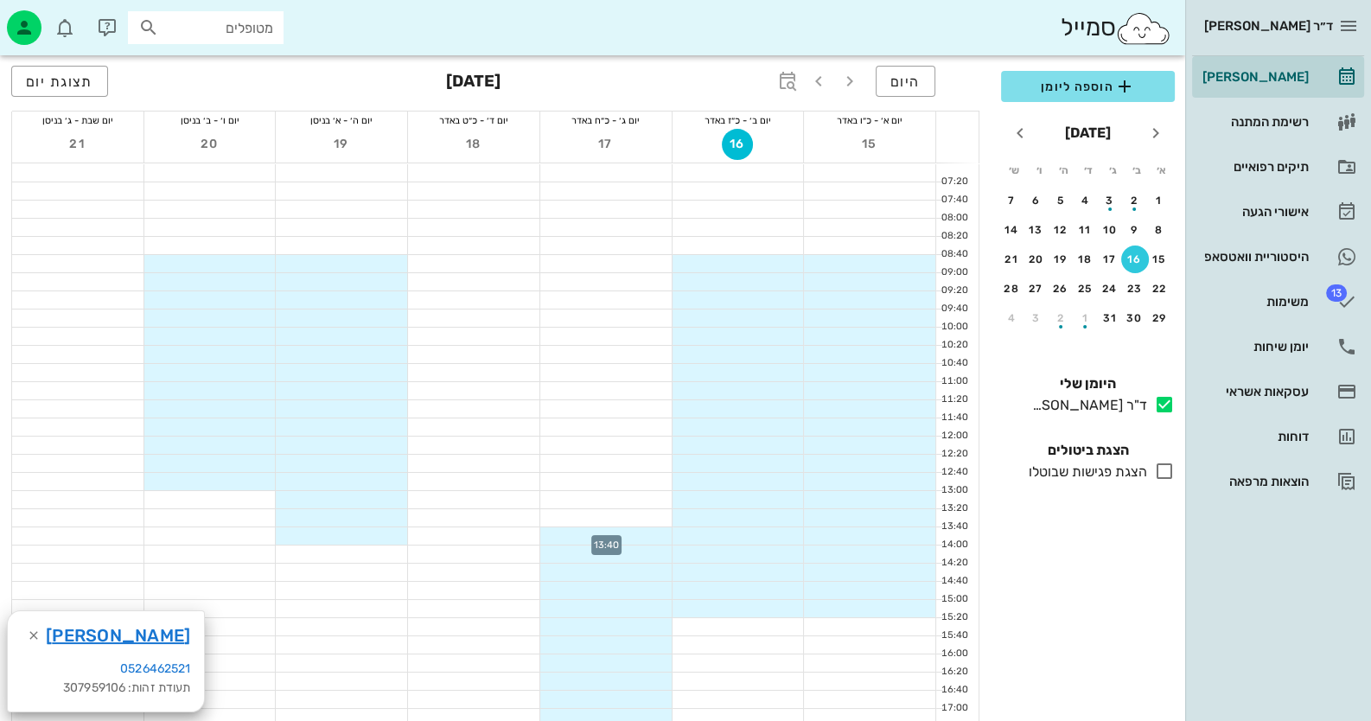
click at [648, 533] on div at bounding box center [605, 535] width 131 height 17
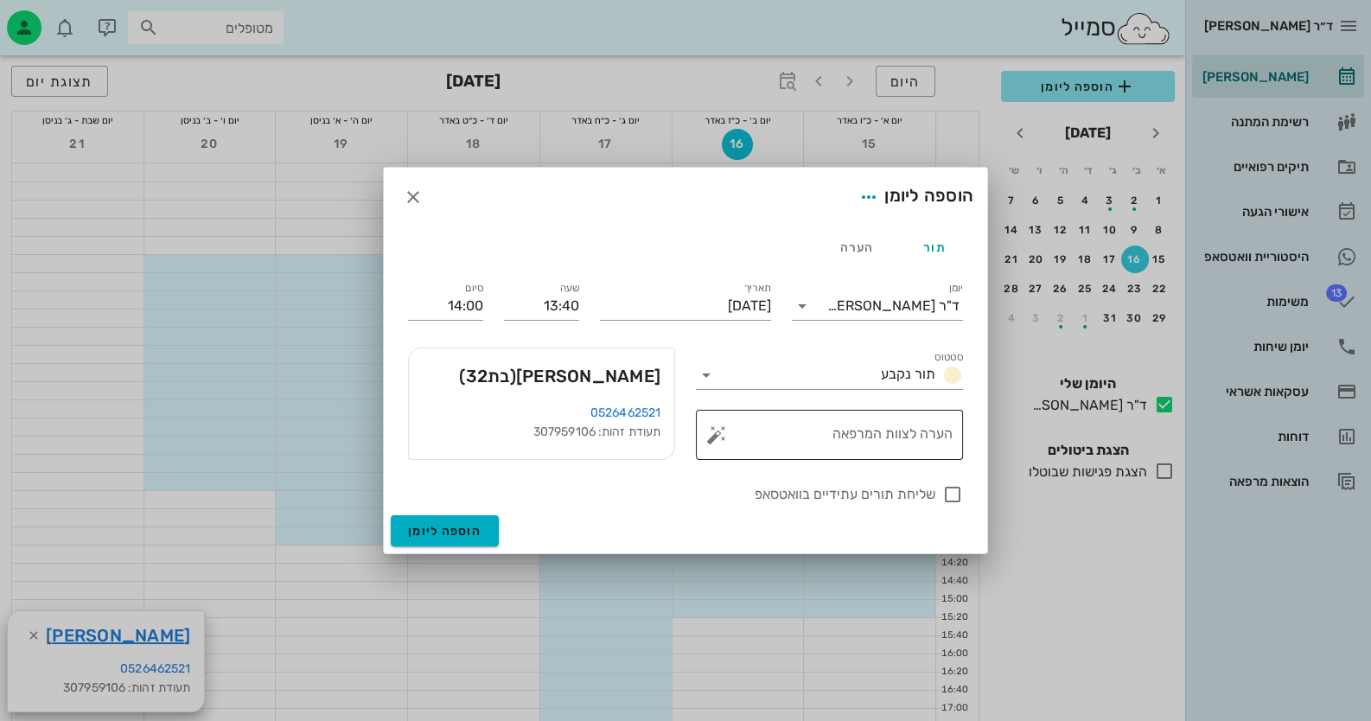
click at [718, 436] on button "button" at bounding box center [716, 435] width 21 height 21
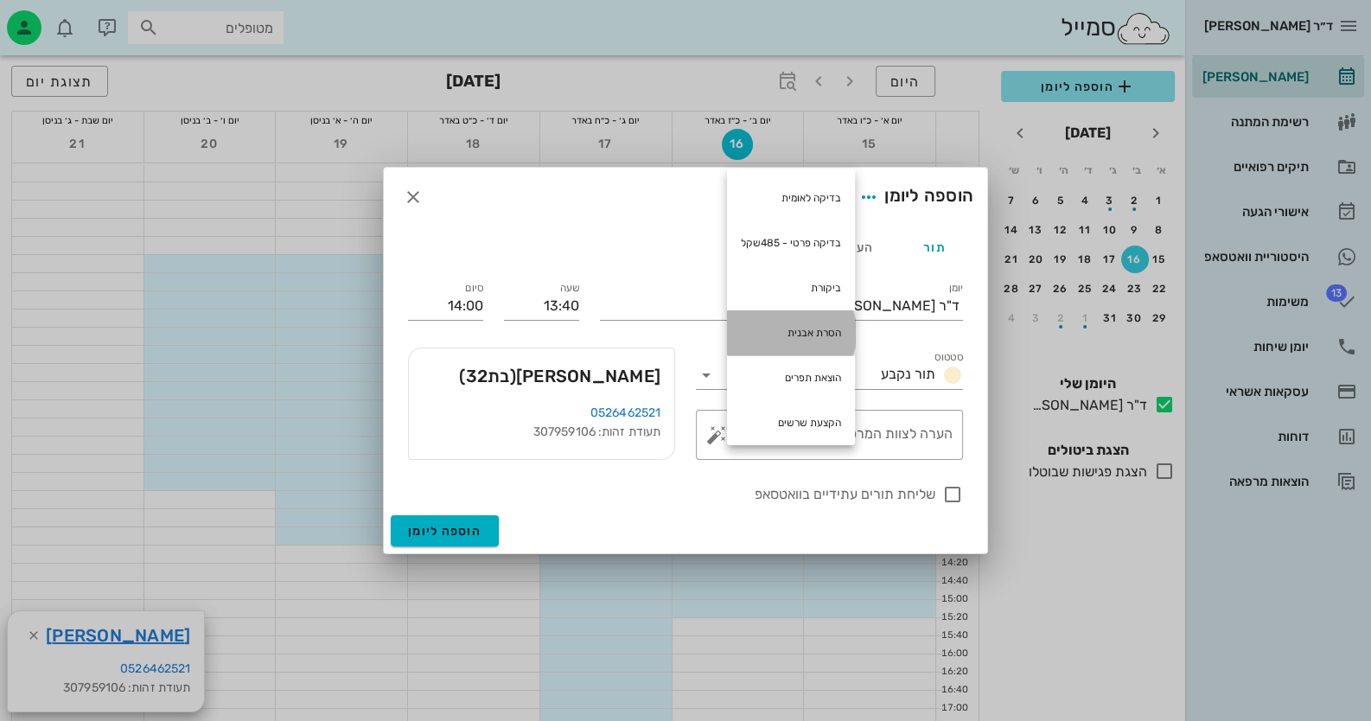
click at [802, 328] on div "הסרת אבנית" at bounding box center [791, 332] width 128 height 45
type textarea "הסרת אבנית"
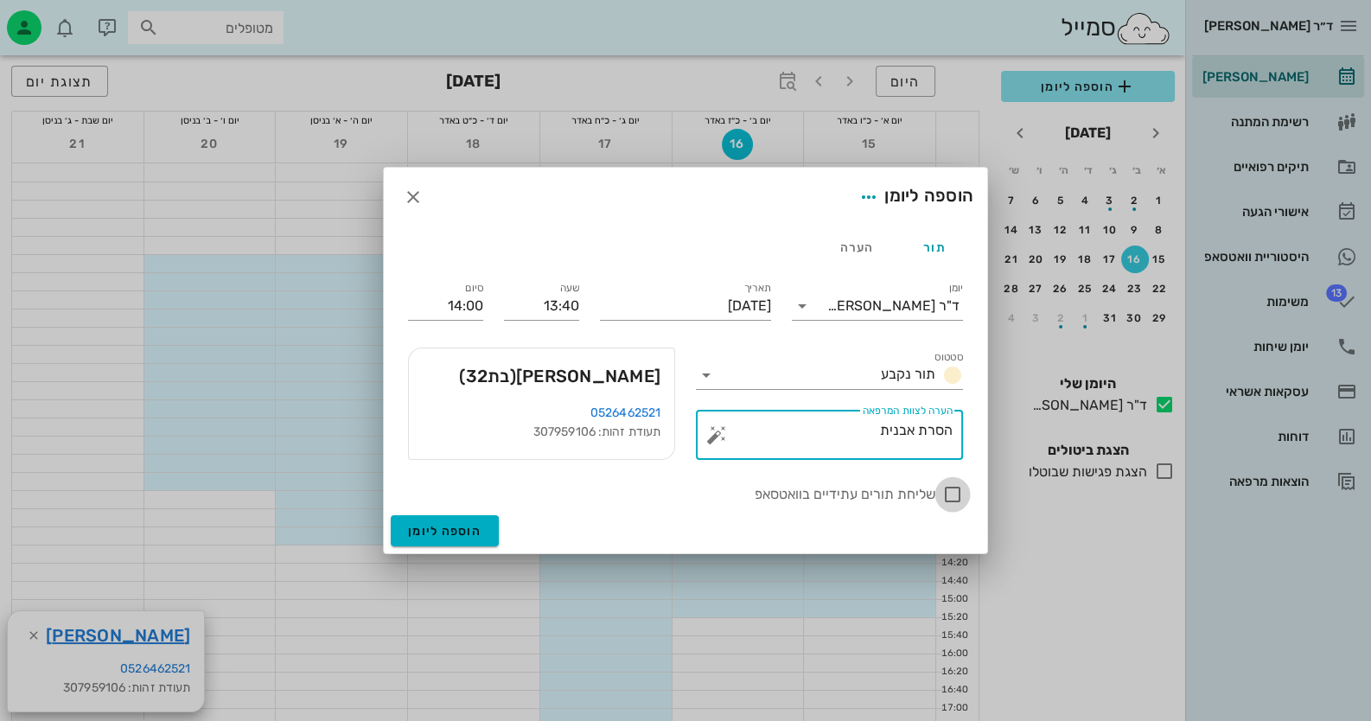
click at [951, 486] on div at bounding box center [952, 494] width 29 height 29
checkbox input "true"
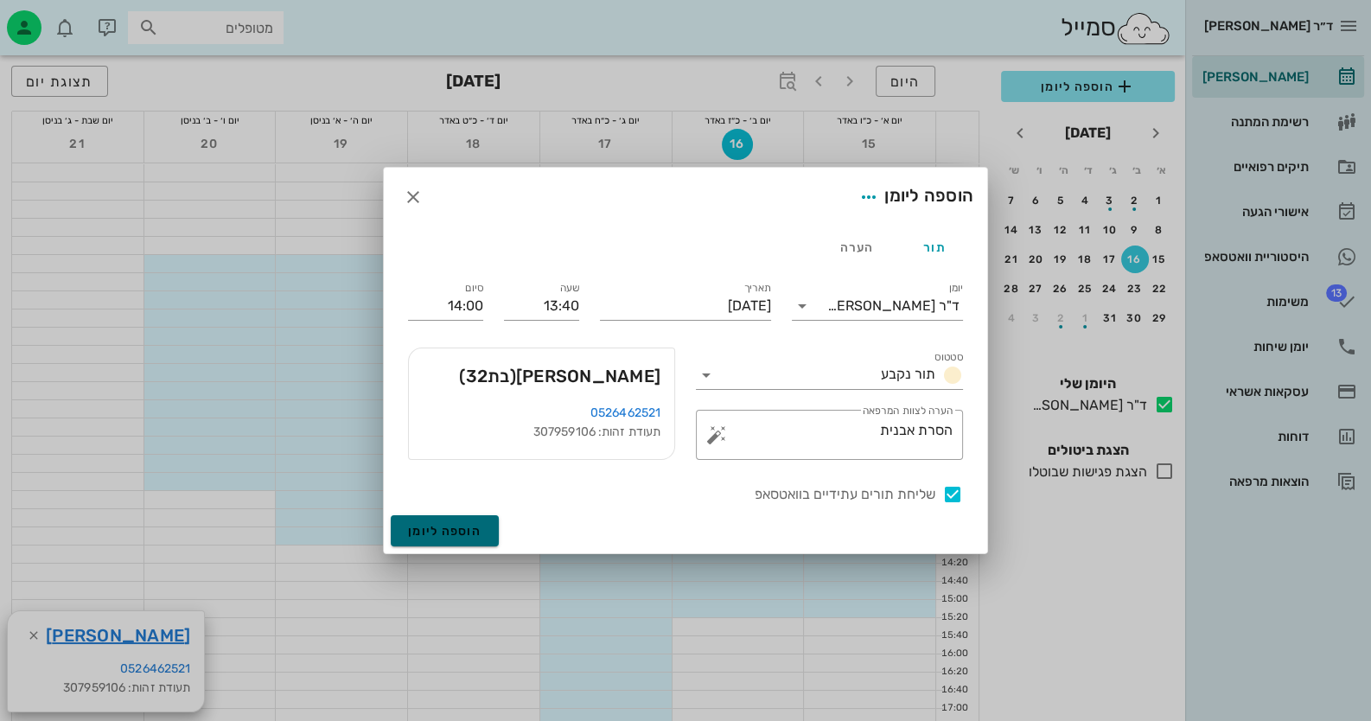
click at [471, 521] on button "הוספה ליומן" at bounding box center [445, 530] width 108 height 31
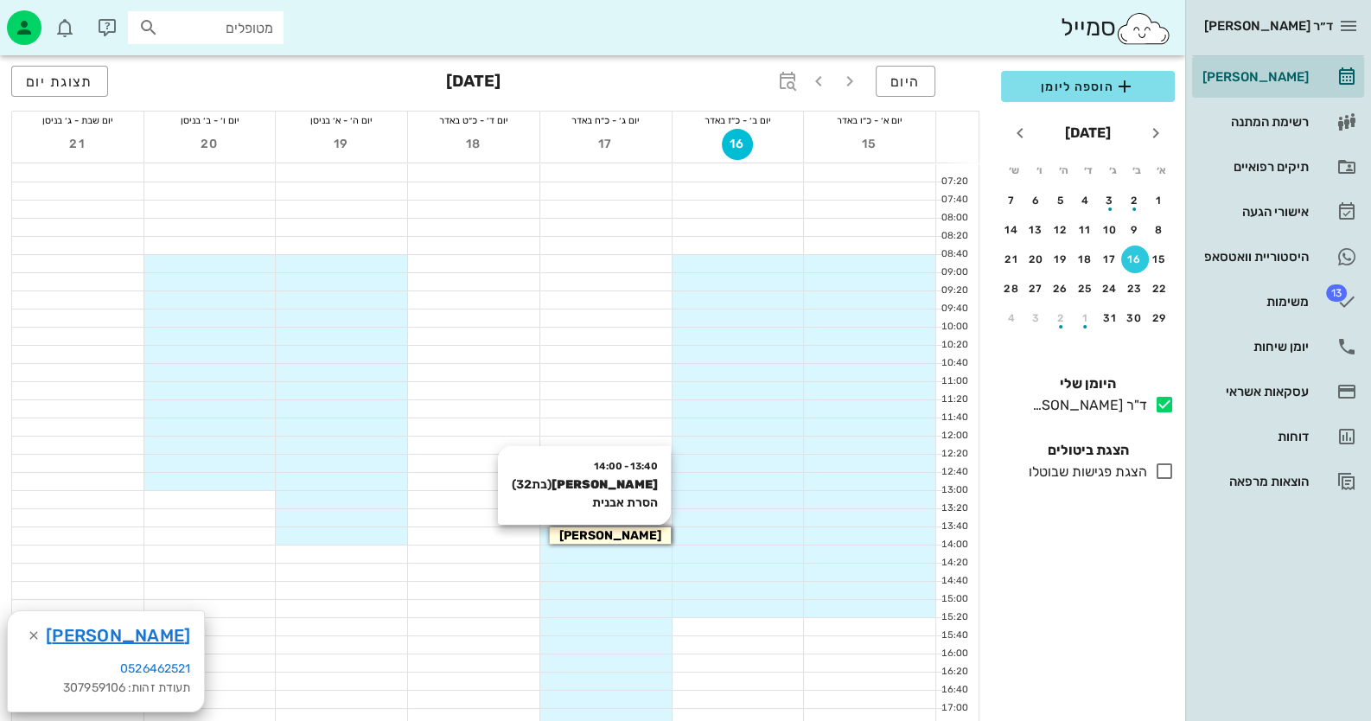
click at [648, 527] on div "[PERSON_NAME]" at bounding box center [610, 536] width 121 height 18
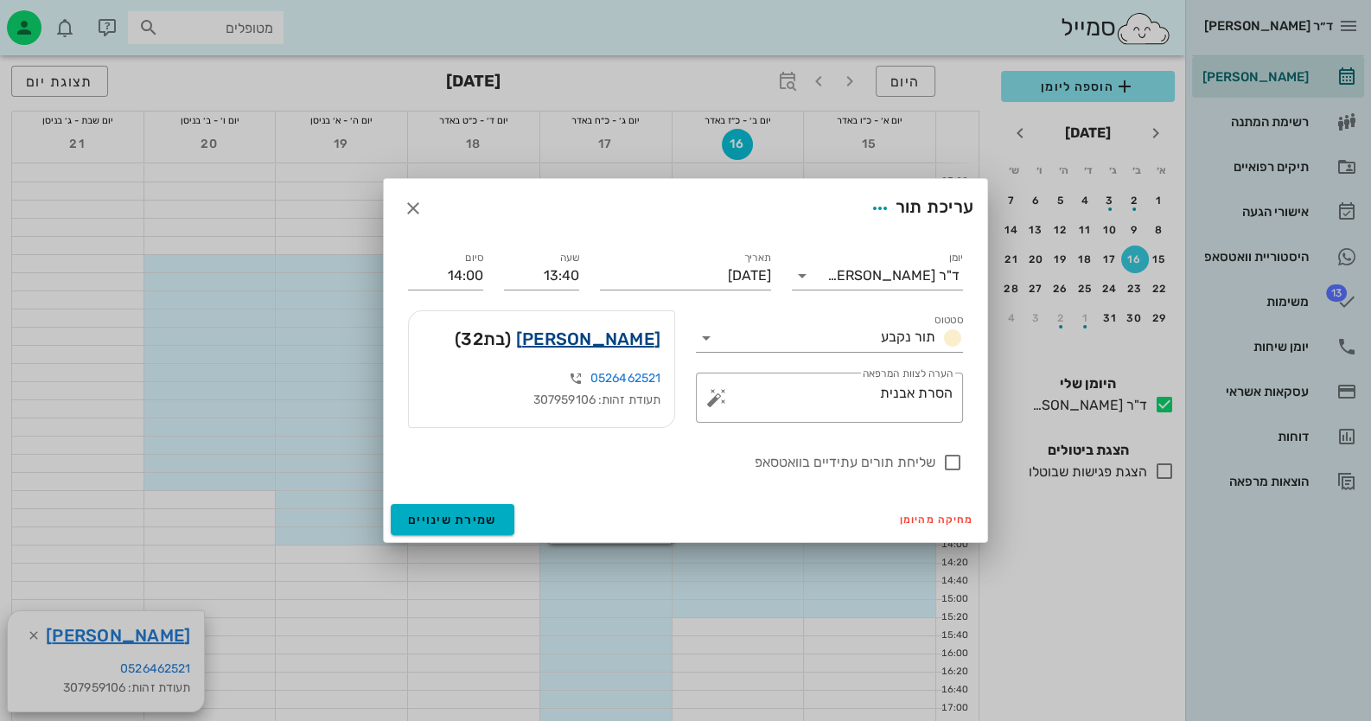
click at [580, 336] on link "[PERSON_NAME]" at bounding box center [588, 339] width 144 height 28
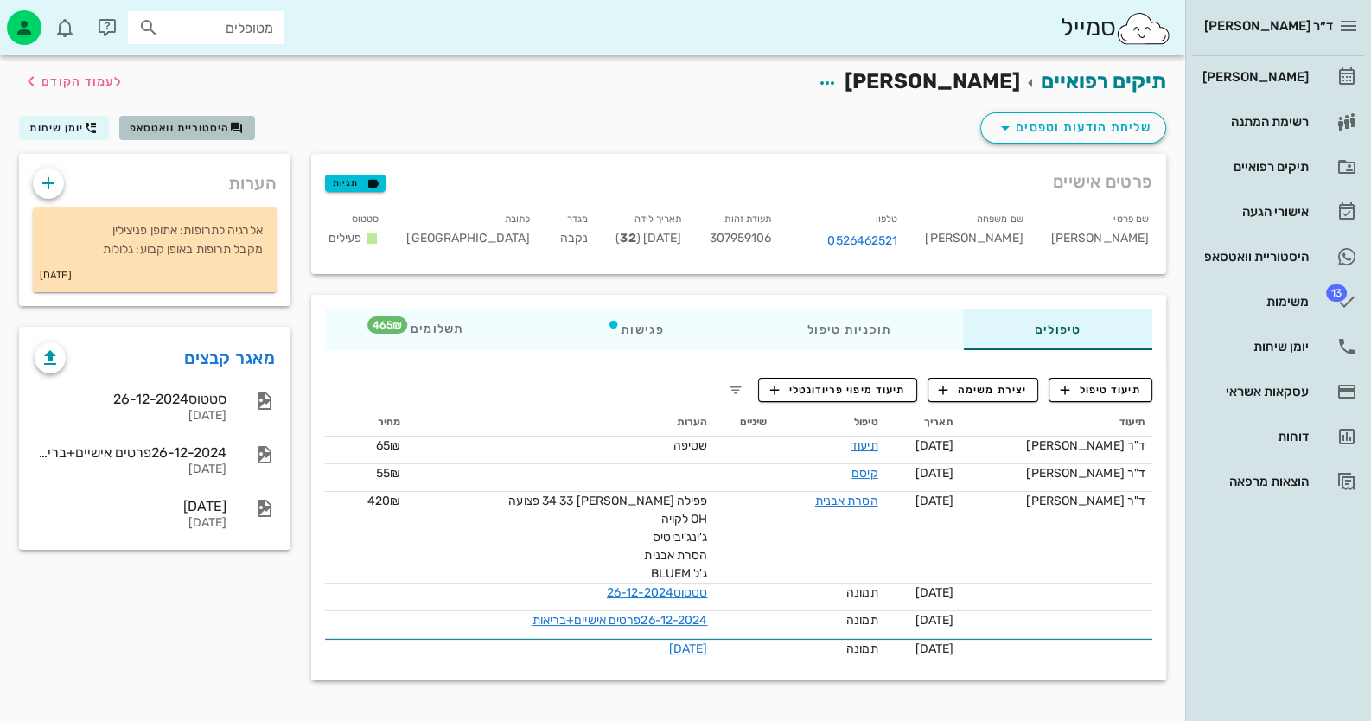
click at [208, 131] on span "היסטוריית וואטסאפ" at bounding box center [180, 128] width 100 height 12
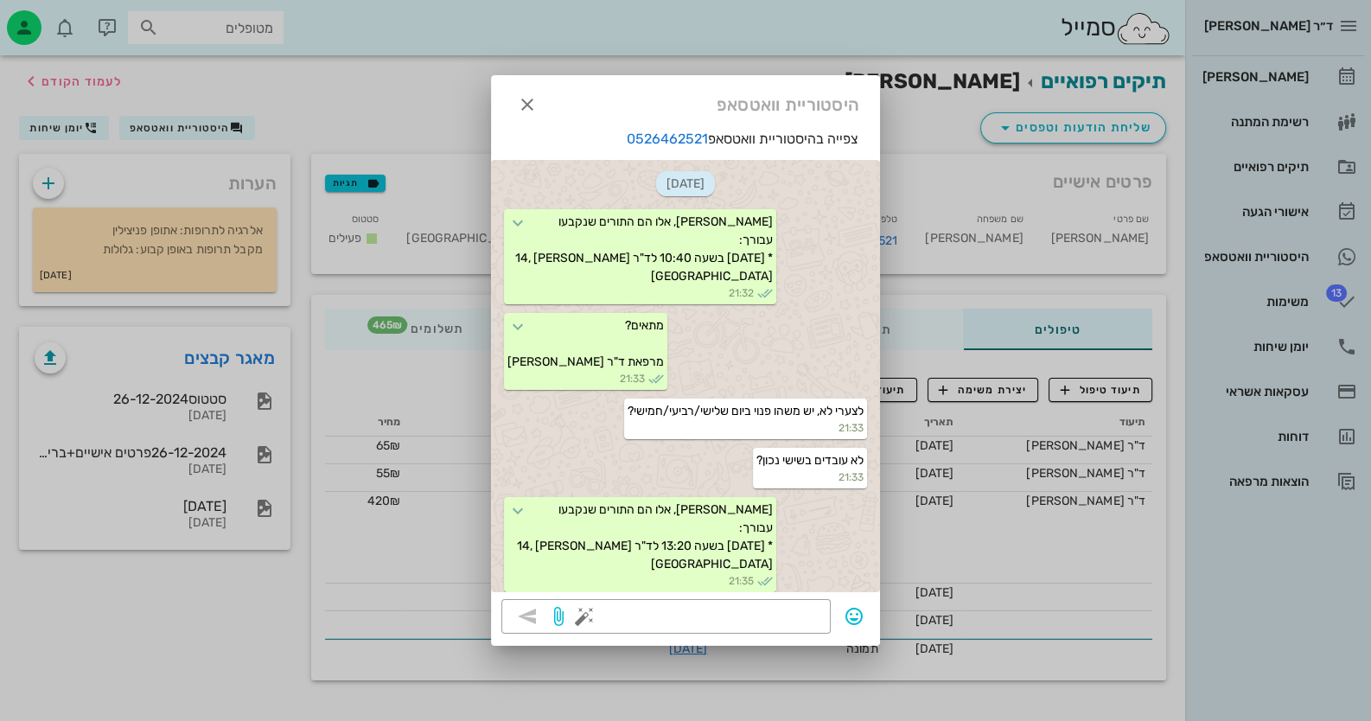
scroll to position [1144, 0]
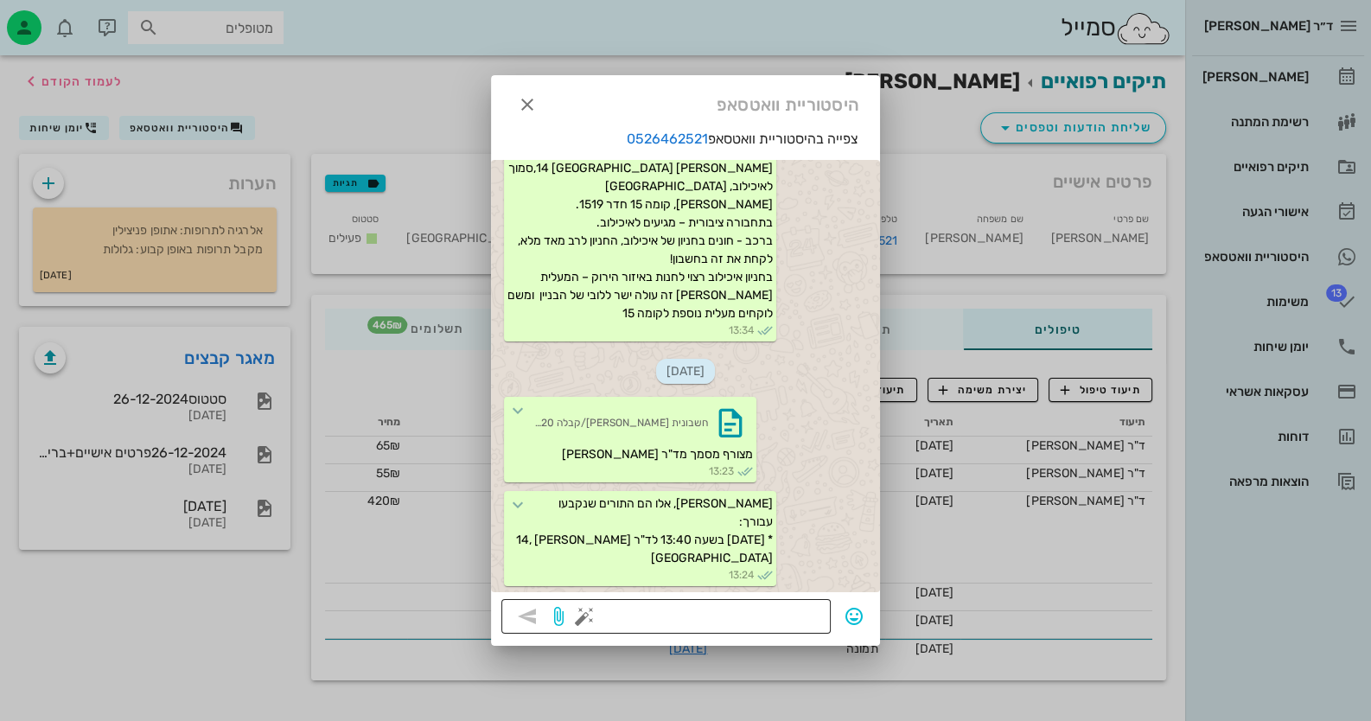
click at [733, 610] on textarea at bounding box center [704, 618] width 233 height 28
type textarea "שטיפת אלמקס ELMEX"
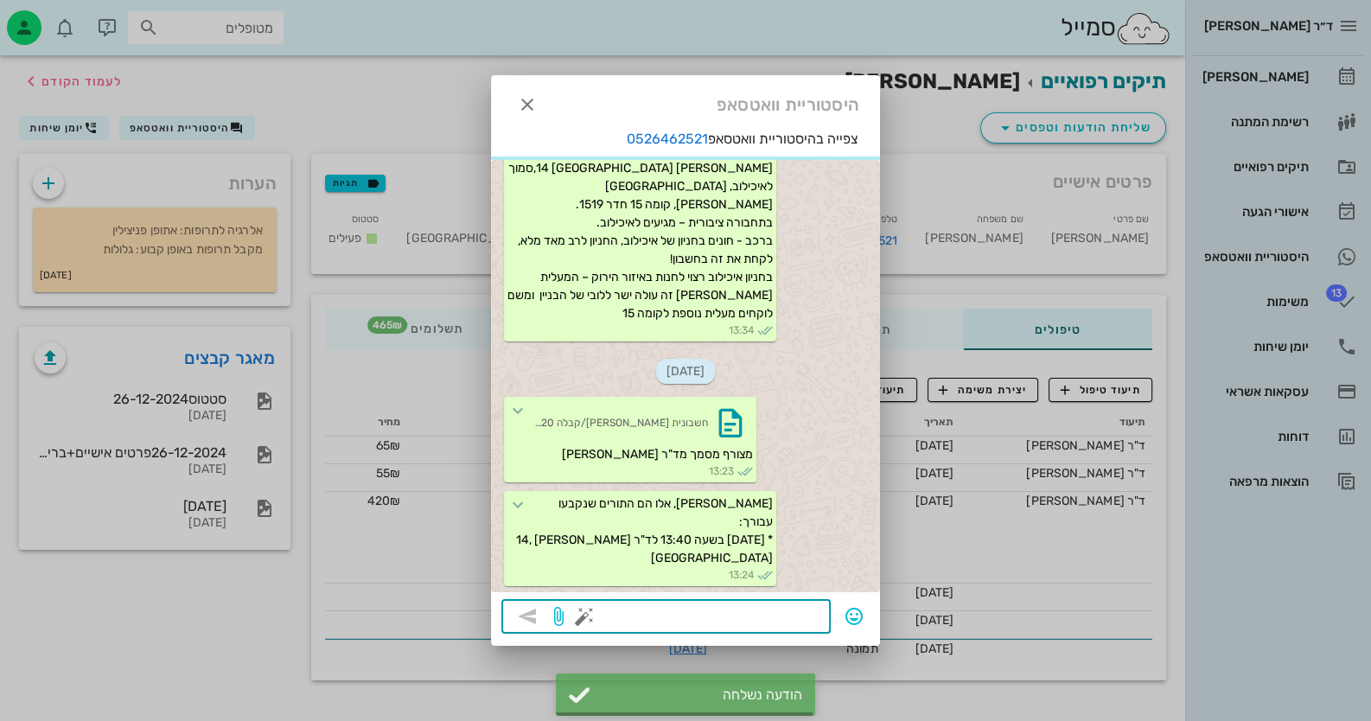
scroll to position [1229, 0]
